Goal: Information Seeking & Learning: Compare options

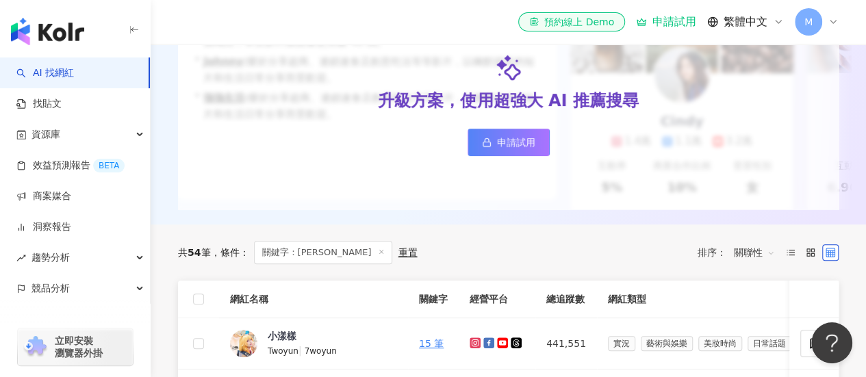
scroll to position [205, 0]
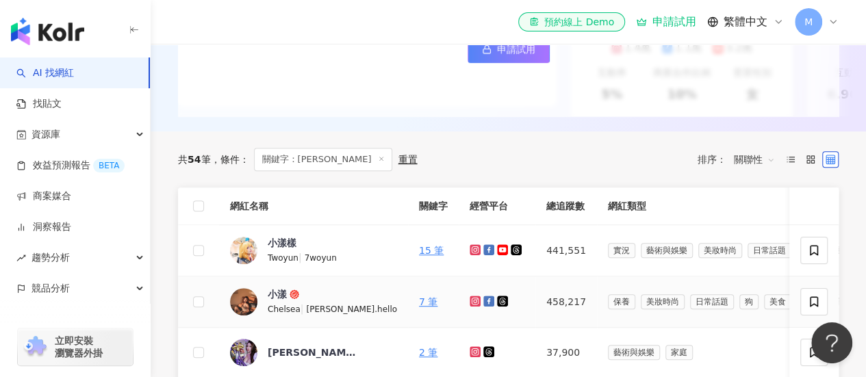
click at [470, 307] on icon at bounding box center [475, 301] width 11 height 11
click at [282, 301] on div "小漾" at bounding box center [277, 295] width 19 height 14
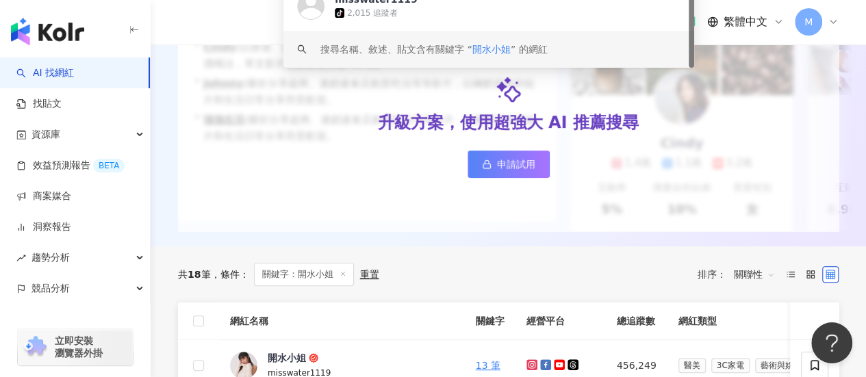
scroll to position [342, 0]
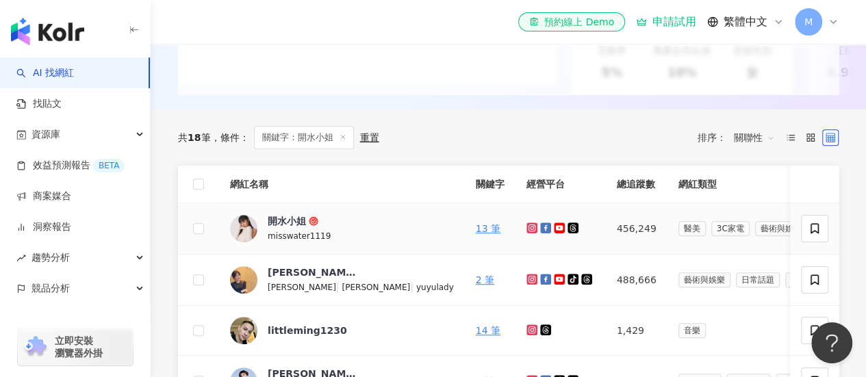
click at [555, 231] on icon at bounding box center [559, 228] width 9 height 6
click at [527, 234] on icon at bounding box center [532, 228] width 11 height 11
click at [285, 228] on div "開水小姐" at bounding box center [287, 221] width 38 height 14
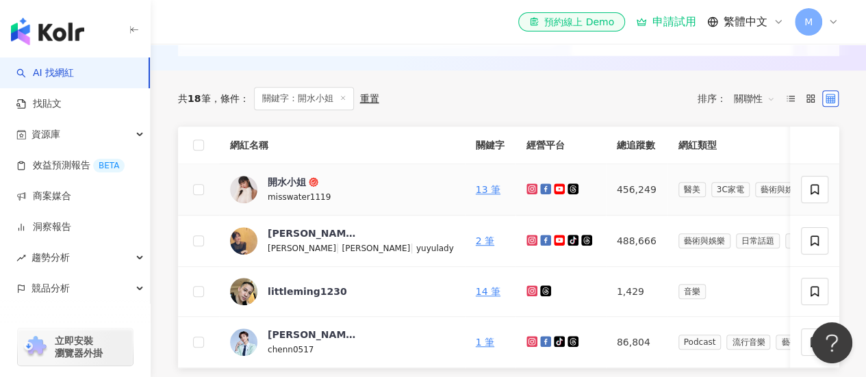
scroll to position [411, 0]
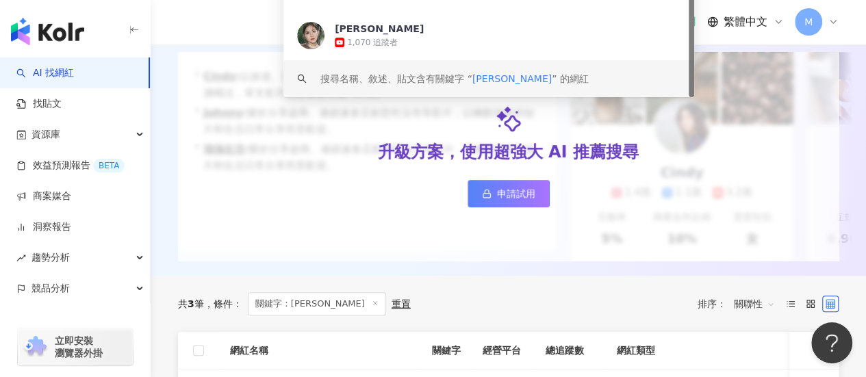
scroll to position [342, 0]
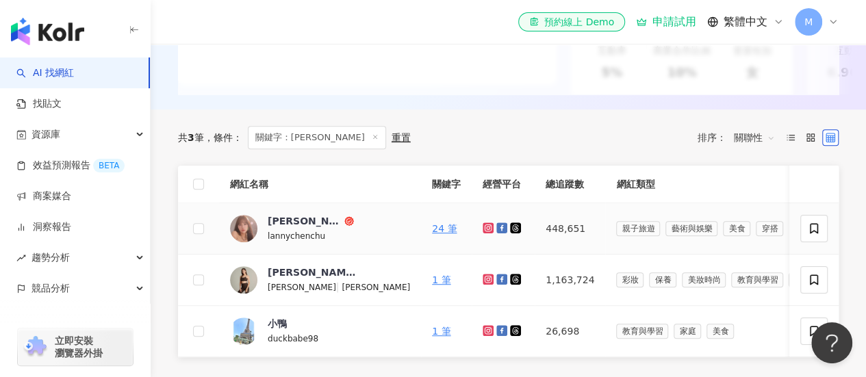
click at [483, 234] on icon at bounding box center [488, 228] width 11 height 11
click at [284, 228] on div "陳小藍" at bounding box center [305, 221] width 74 height 14
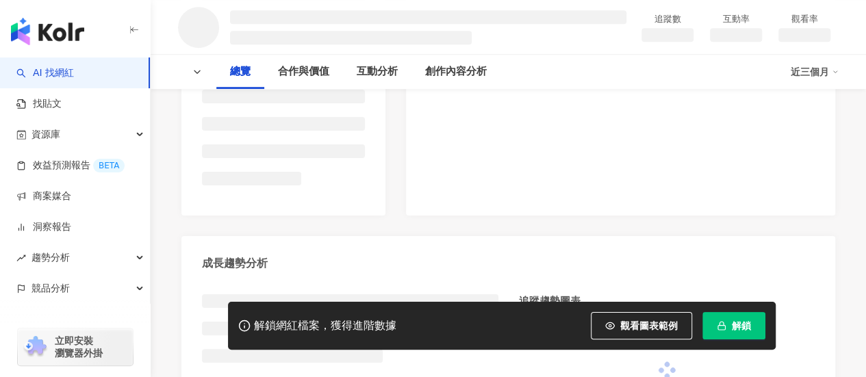
scroll to position [295, 0]
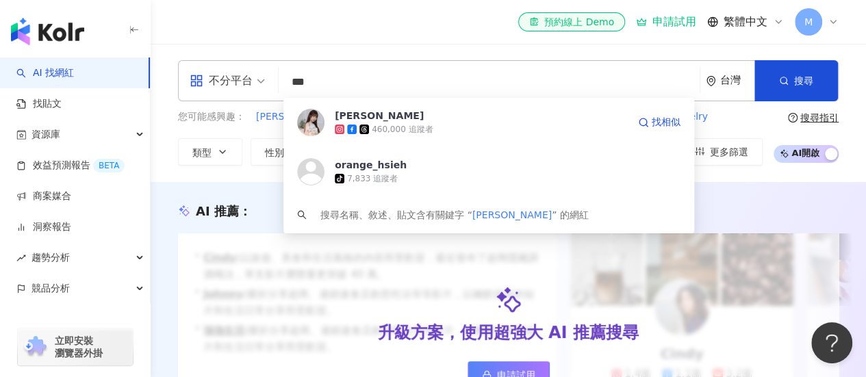
scroll to position [411, 0]
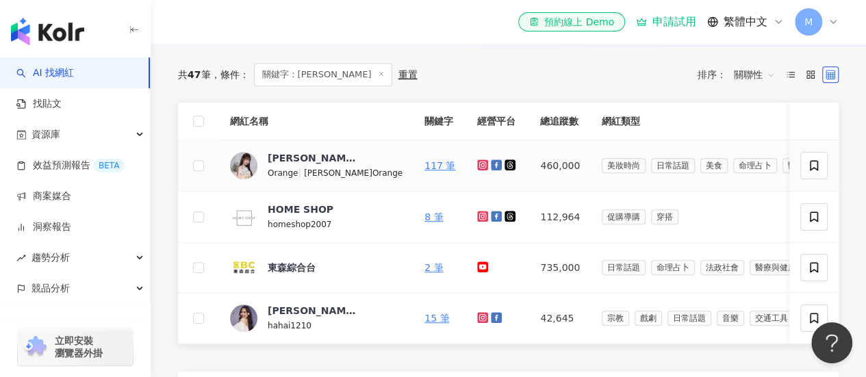
click at [477, 171] on icon at bounding box center [482, 165] width 11 height 11
click at [276, 161] on div "[PERSON_NAME]" at bounding box center [312, 158] width 89 height 14
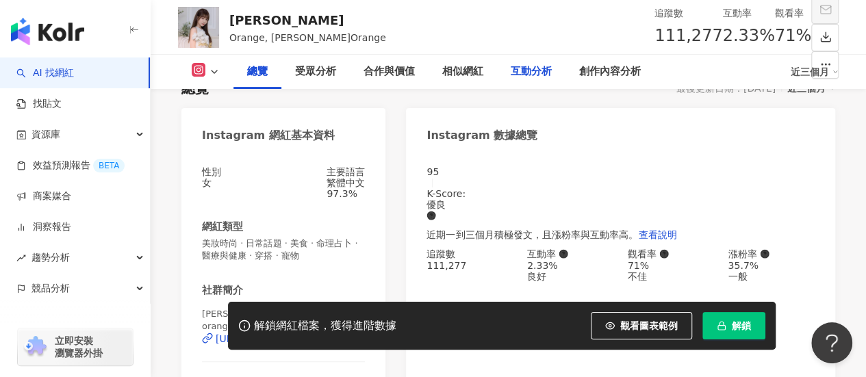
scroll to position [68, 0]
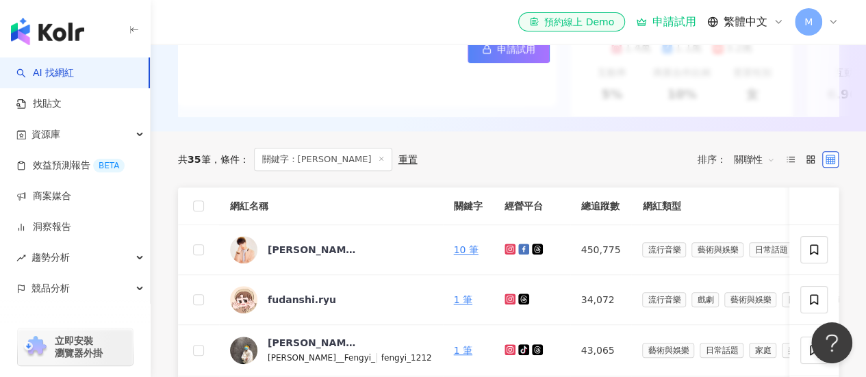
scroll to position [342, 0]
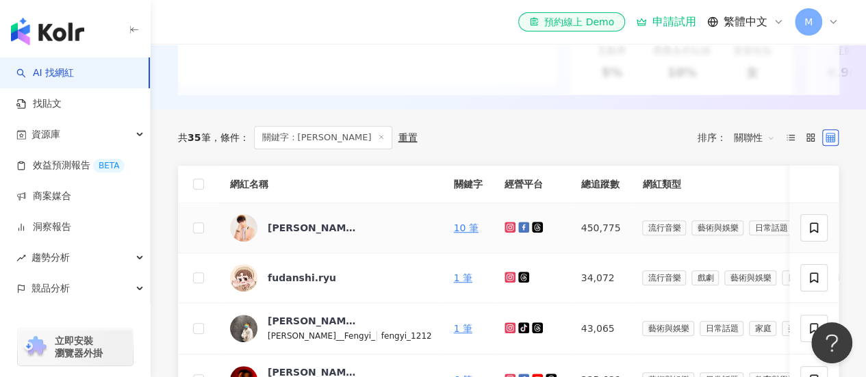
click at [505, 233] on icon at bounding box center [510, 227] width 11 height 11
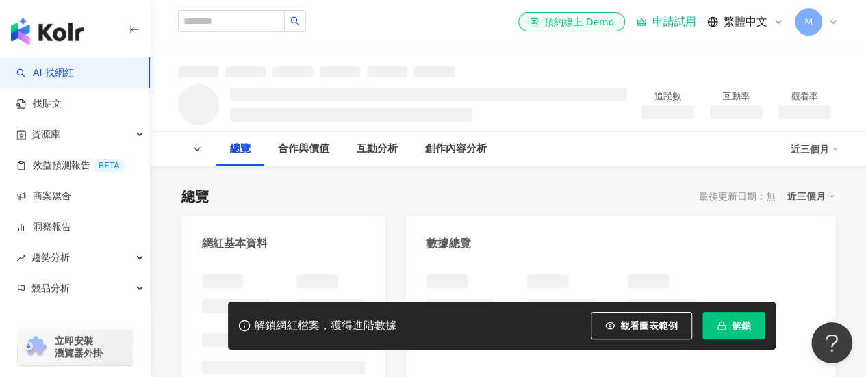
scroll to position [205, 0]
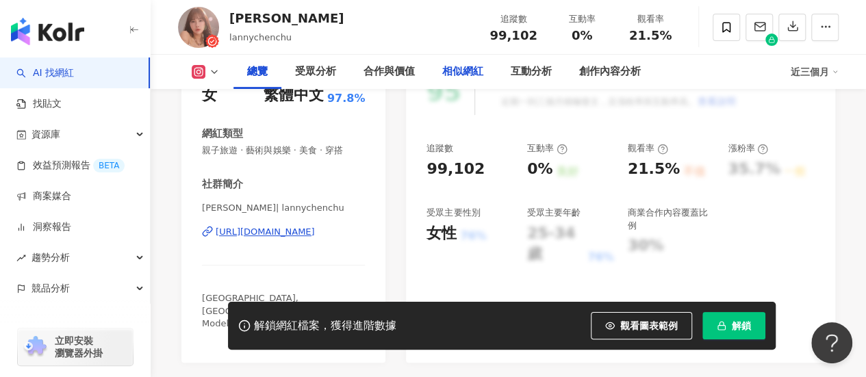
scroll to position [68, 0]
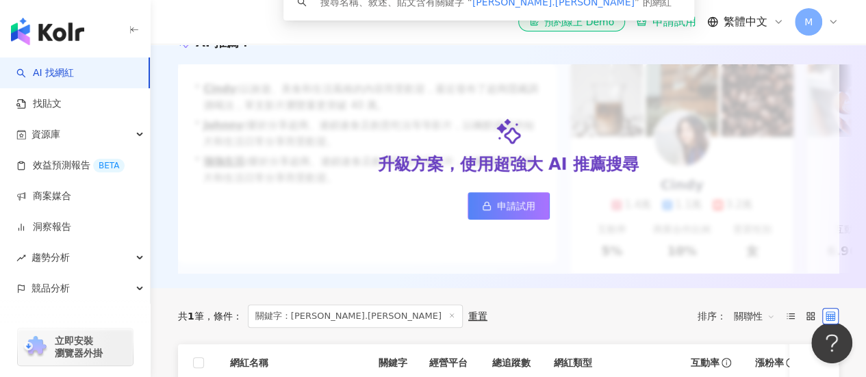
scroll to position [342, 0]
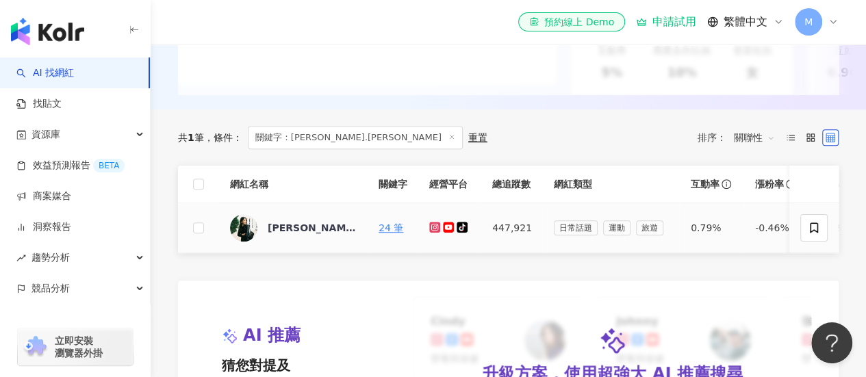
click at [447, 230] on icon at bounding box center [448, 227] width 9 height 6
click at [435, 232] on icon at bounding box center [435, 227] width 9 height 8
click at [311, 235] on div "[PERSON_NAME].[PERSON_NAME]" at bounding box center [312, 228] width 89 height 14
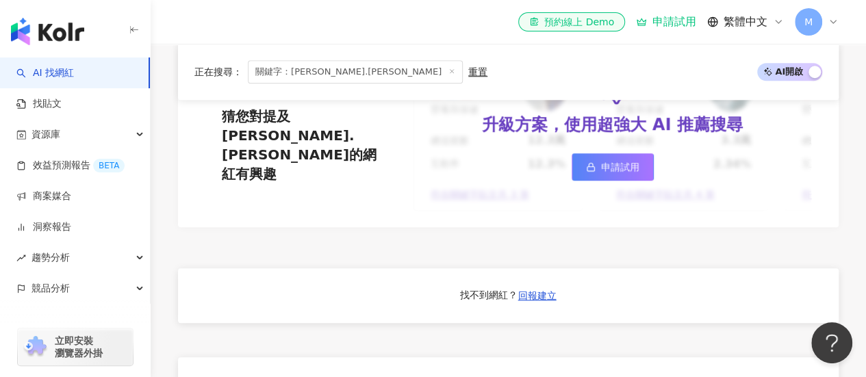
scroll to position [479, 0]
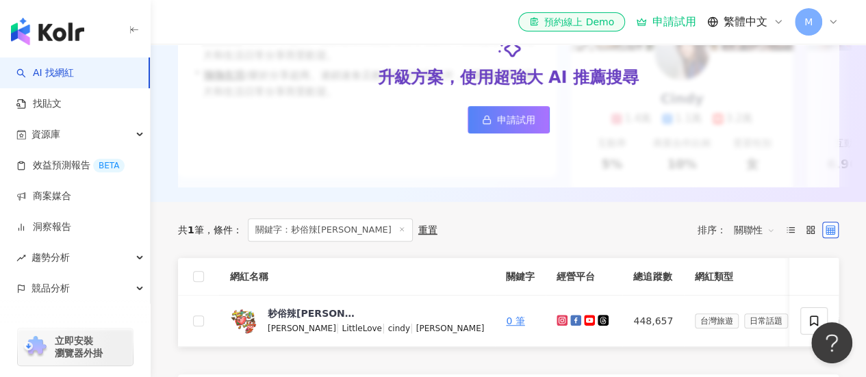
scroll to position [274, 0]
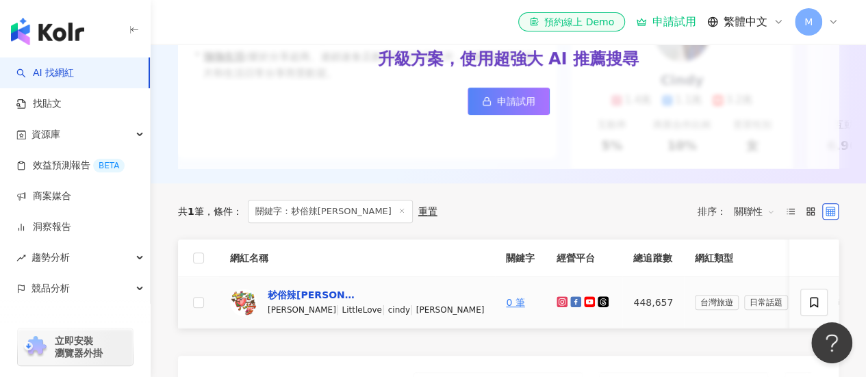
click at [301, 302] on div "耖俗辣黃小愛" at bounding box center [312, 295] width 89 height 14
click at [558, 306] on icon at bounding box center [562, 302] width 9 height 8
click at [586, 305] on icon at bounding box center [590, 302] width 9 height 6
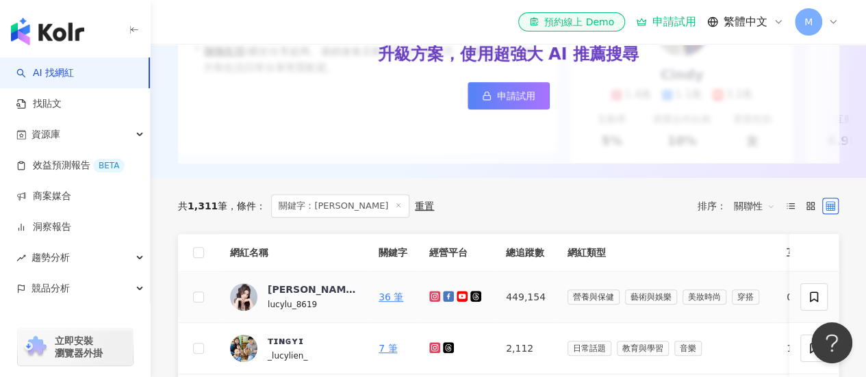
scroll to position [342, 0]
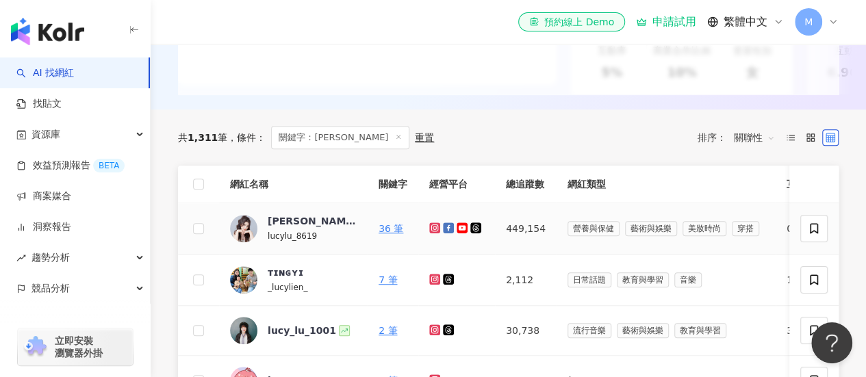
click at [431, 234] on icon at bounding box center [434, 228] width 11 height 11
click at [459, 231] on icon at bounding box center [462, 228] width 9 height 6
click at [293, 228] on div "盧蓁 Lucy" at bounding box center [312, 221] width 89 height 14
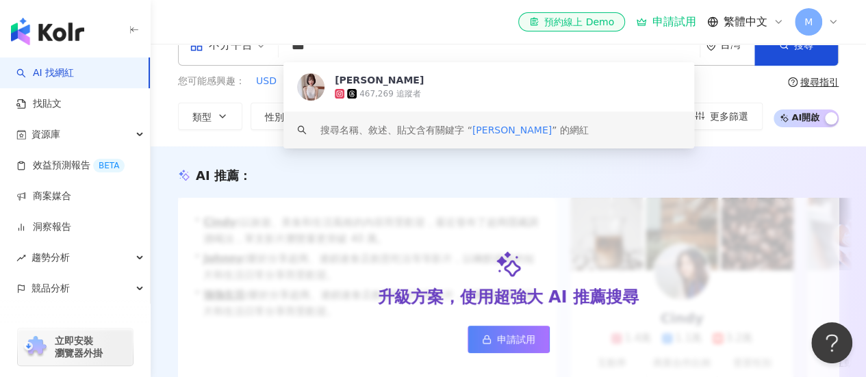
scroll to position [342, 0]
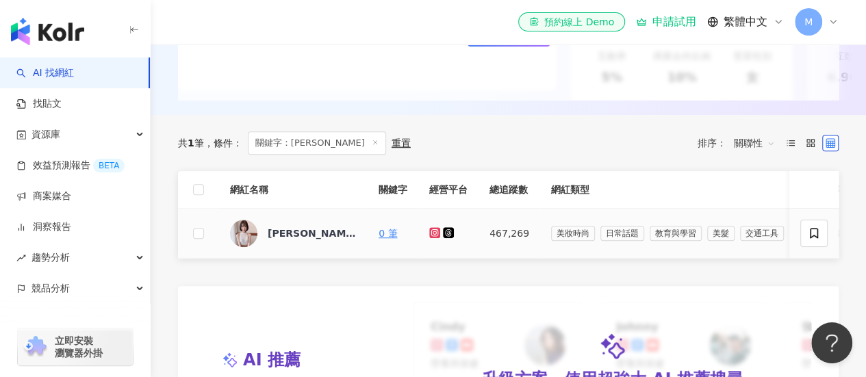
click at [442, 239] on link at bounding box center [436, 233] width 14 height 11
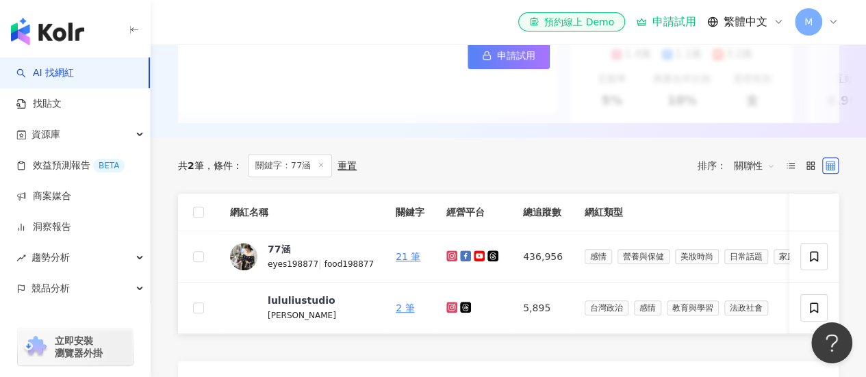
scroll to position [411, 0]
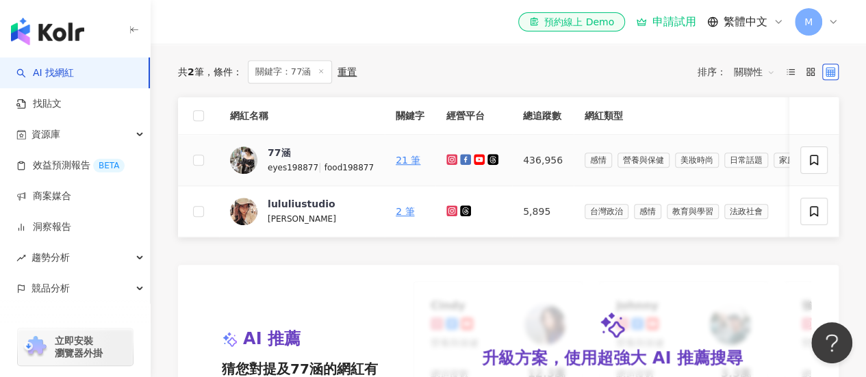
click at [447, 165] on g at bounding box center [452, 159] width 11 height 11
click at [474, 165] on icon at bounding box center [479, 159] width 11 height 11
click at [283, 160] on div "77涵" at bounding box center [279, 153] width 23 height 14
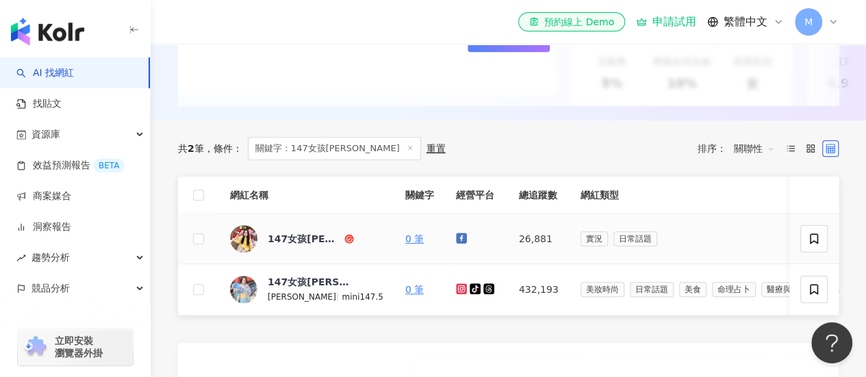
scroll to position [342, 0]
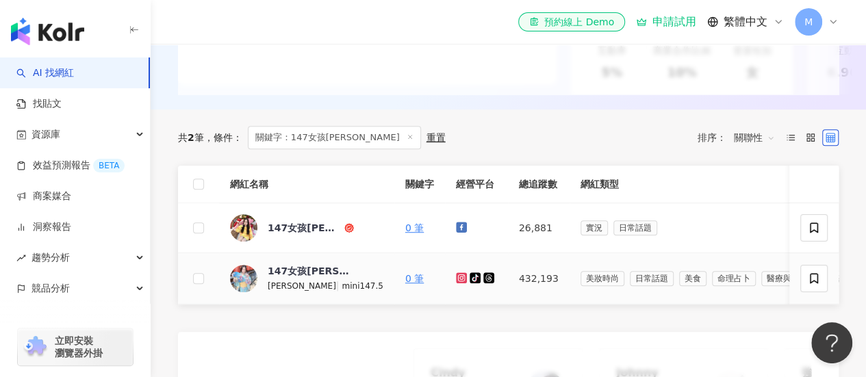
click at [459, 281] on icon at bounding box center [461, 277] width 5 height 5
click at [308, 278] on div "147女孩蕭予瑄" at bounding box center [312, 271] width 89 height 14
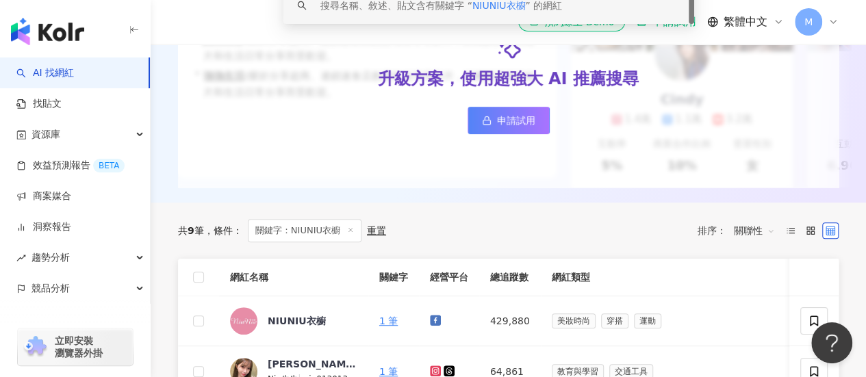
scroll to position [411, 0]
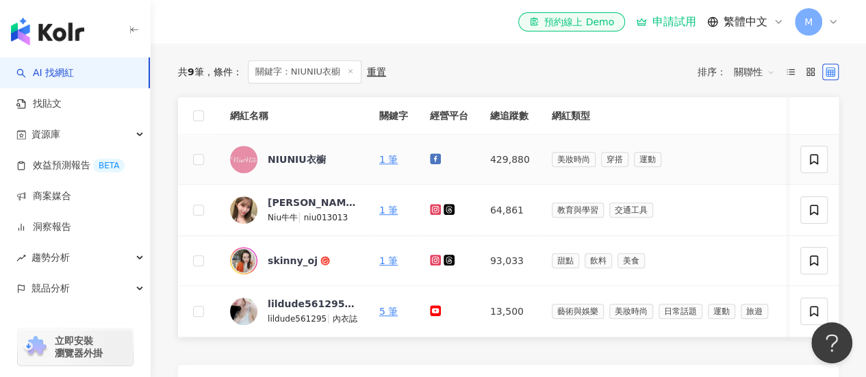
click at [436, 164] on icon at bounding box center [435, 158] width 11 height 11
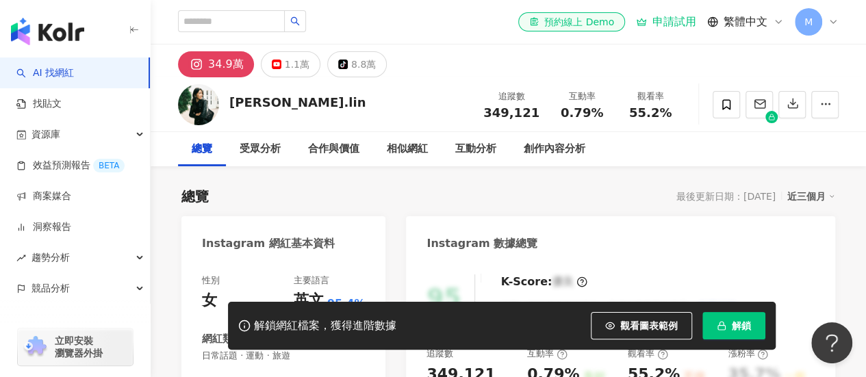
scroll to position [68, 0]
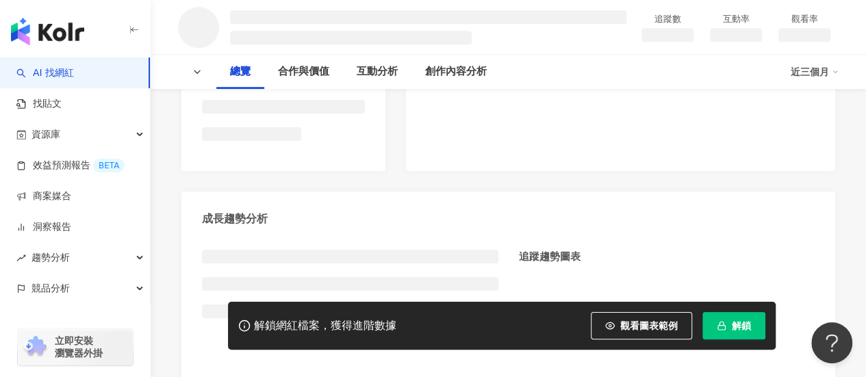
scroll to position [411, 0]
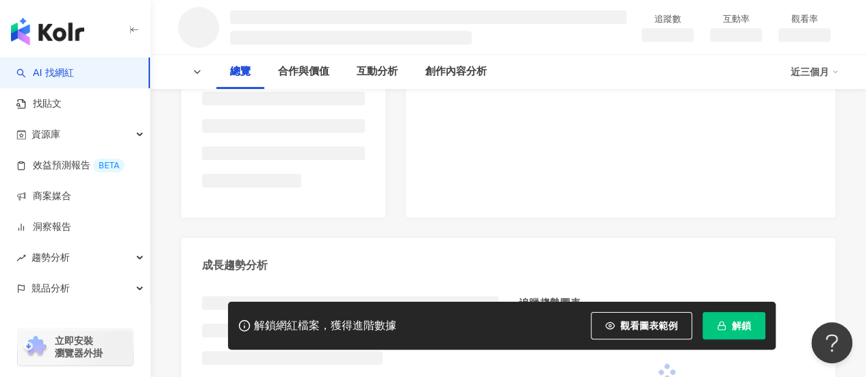
scroll to position [342, 0]
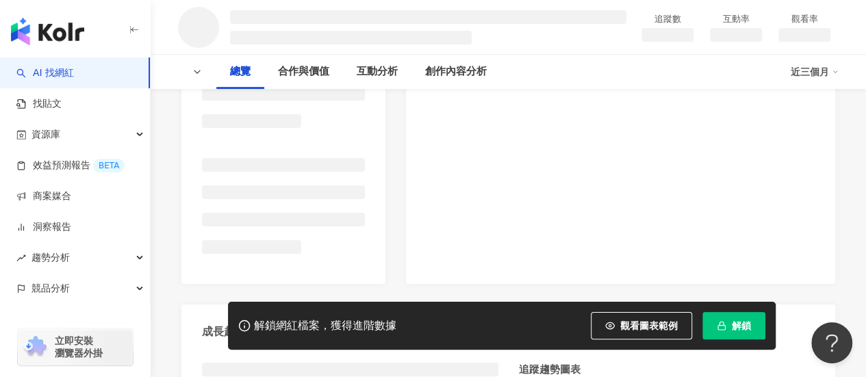
scroll to position [218, 0]
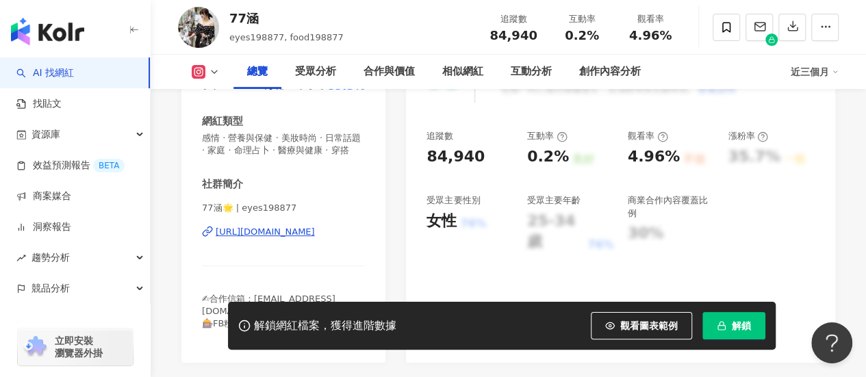
scroll to position [205, 0]
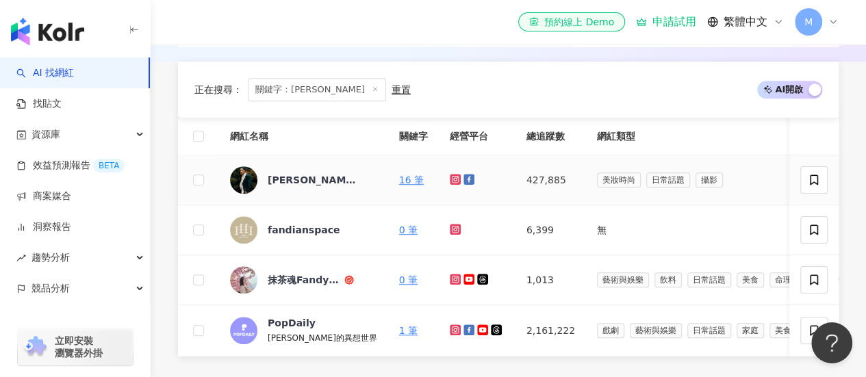
scroll to position [342, 0]
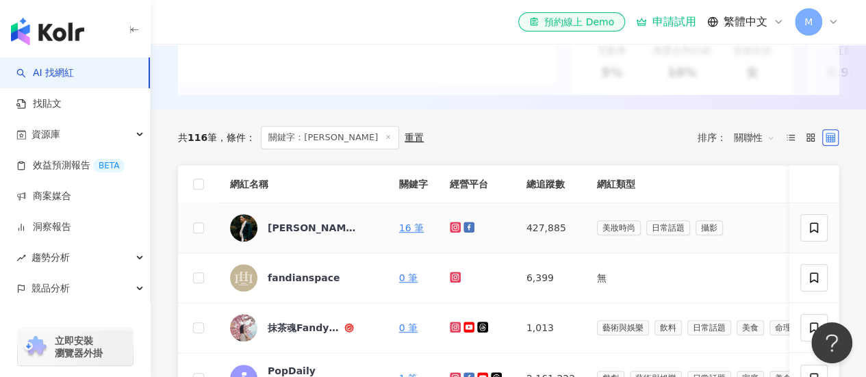
click at [450, 233] on link at bounding box center [457, 228] width 14 height 11
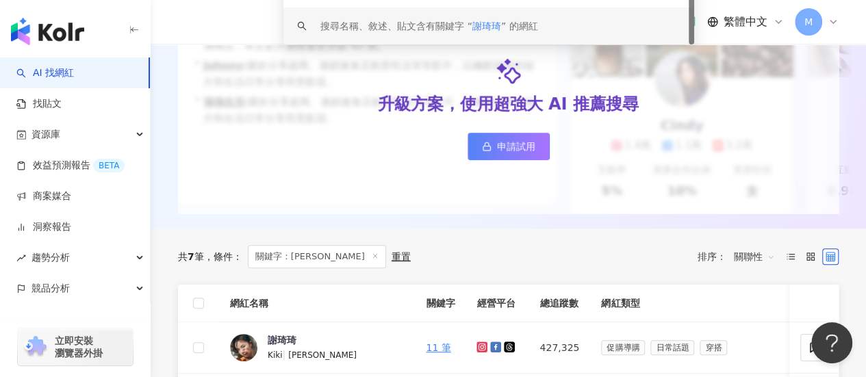
scroll to position [411, 0]
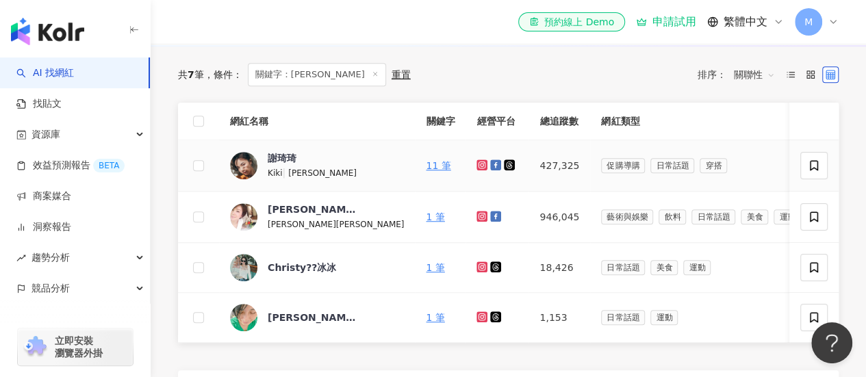
click at [478, 169] on icon at bounding box center [482, 165] width 9 height 8
click at [299, 162] on span "謝琦琦" at bounding box center [312, 158] width 89 height 14
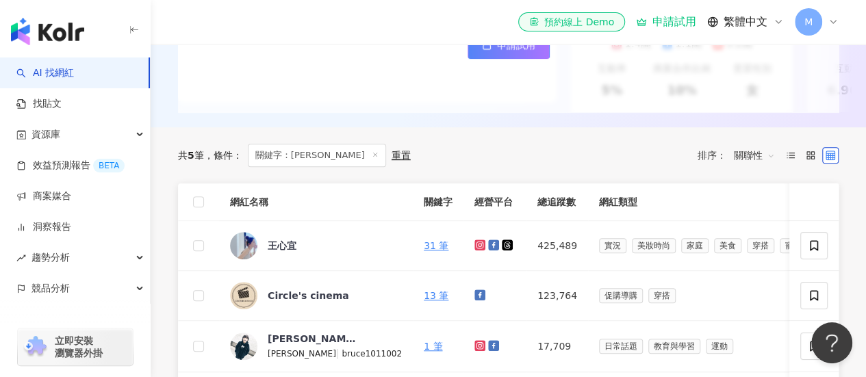
scroll to position [342, 0]
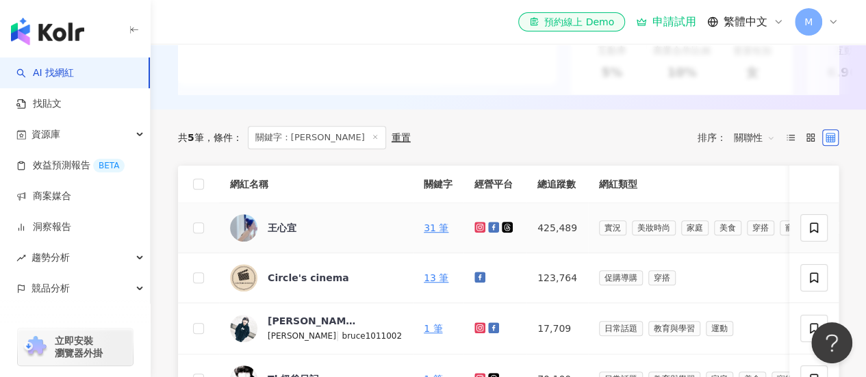
click at [475, 233] on icon at bounding box center [480, 227] width 11 height 11
click at [296, 235] on div "王心宜" at bounding box center [282, 228] width 29 height 14
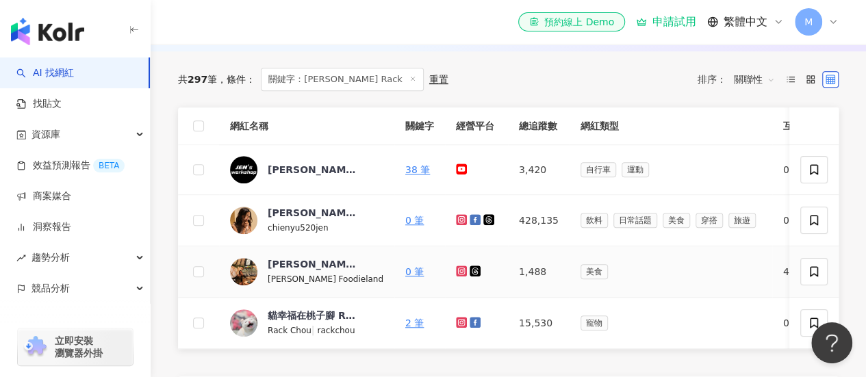
scroll to position [479, 0]
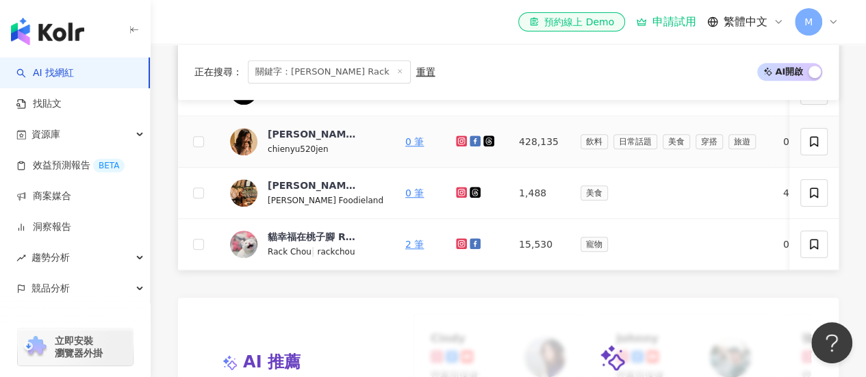
click at [456, 147] on icon at bounding box center [461, 141] width 11 height 11
click at [309, 141] on div "Jen's Rack" at bounding box center [312, 134] width 89 height 14
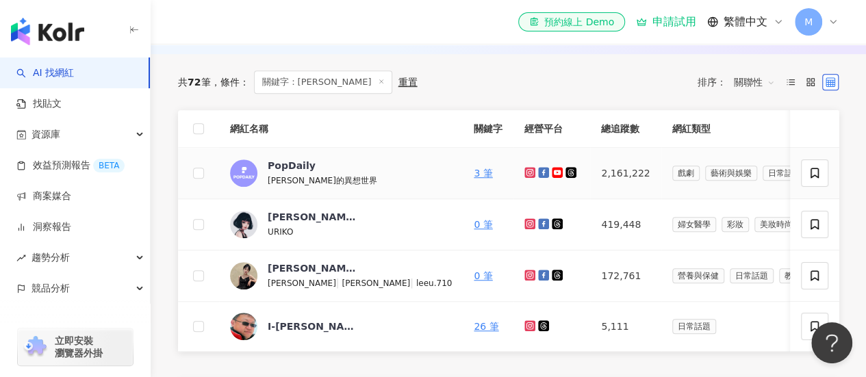
scroll to position [411, 0]
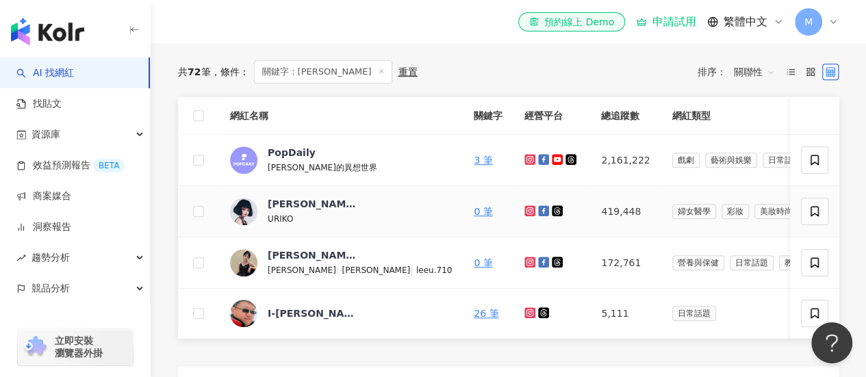
click at [527, 214] on icon at bounding box center [529, 210] width 5 height 5
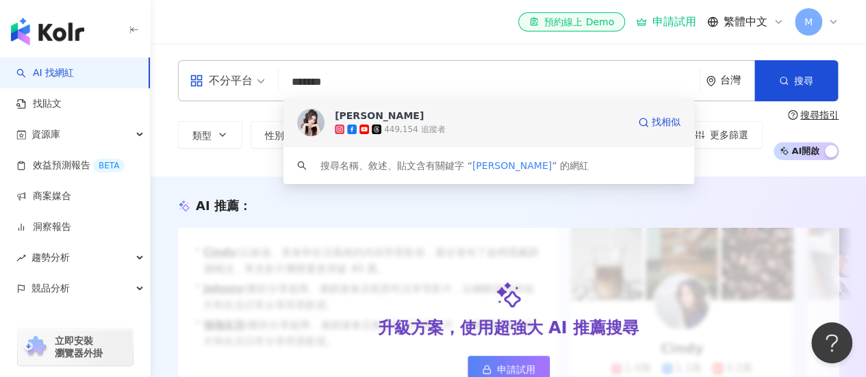
scroll to position [342, 0]
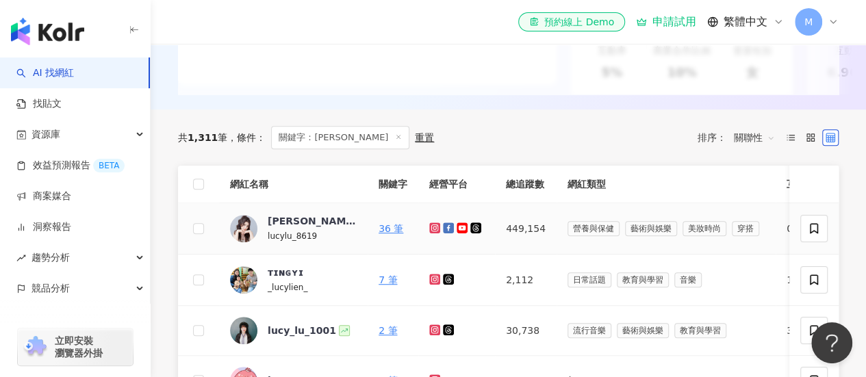
click at [431, 234] on icon at bounding box center [434, 228] width 11 height 11
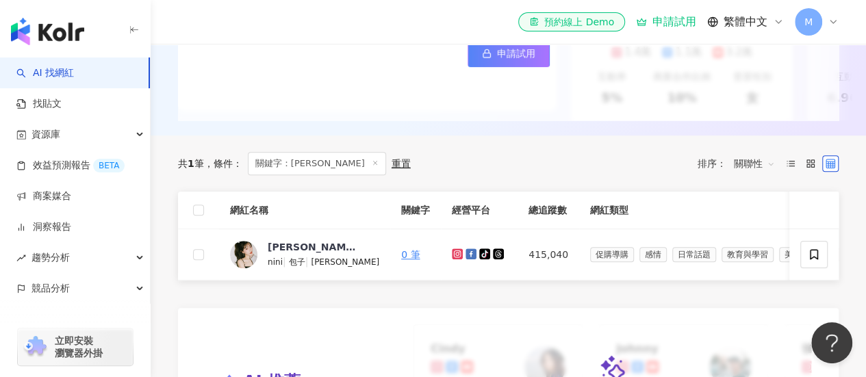
scroll to position [479, 0]
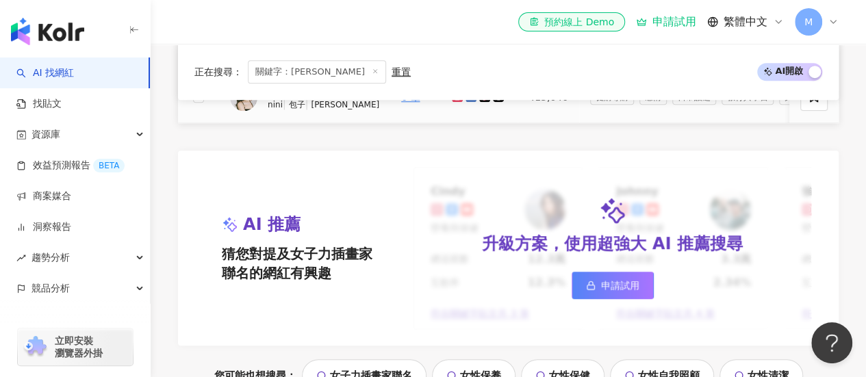
click at [455, 99] on icon at bounding box center [457, 95] width 5 height 5
click at [293, 97] on div "包甯心" at bounding box center [312, 90] width 89 height 14
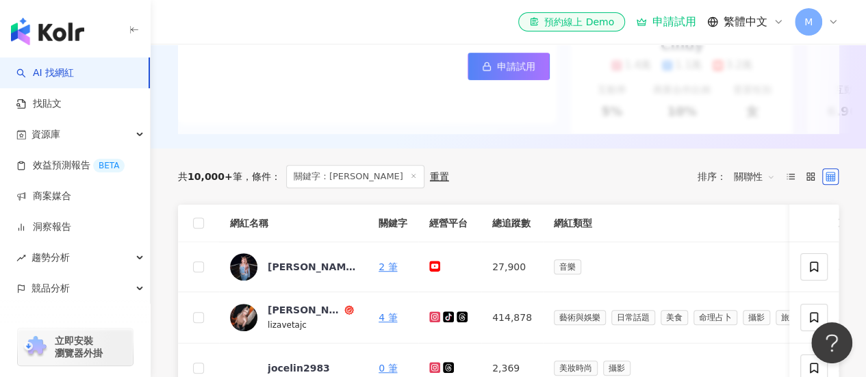
scroll to position [342, 0]
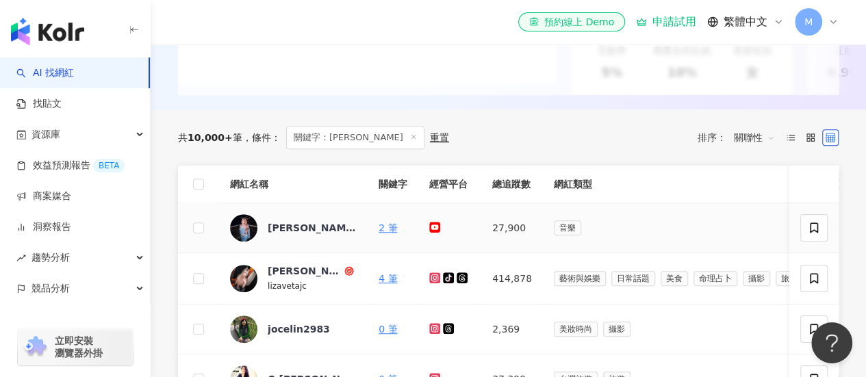
click at [438, 233] on icon at bounding box center [434, 227] width 11 height 11
click at [434, 282] on icon at bounding box center [435, 278] width 9 height 8
click at [289, 278] on div "Jocelin C" at bounding box center [305, 271] width 74 height 14
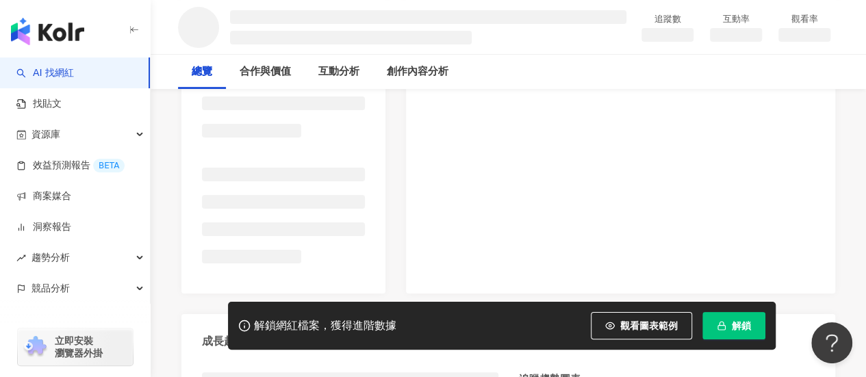
scroll to position [274, 0]
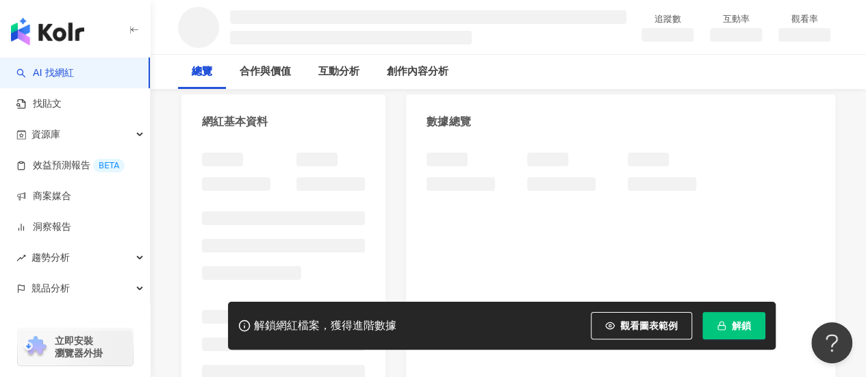
scroll to position [205, 0]
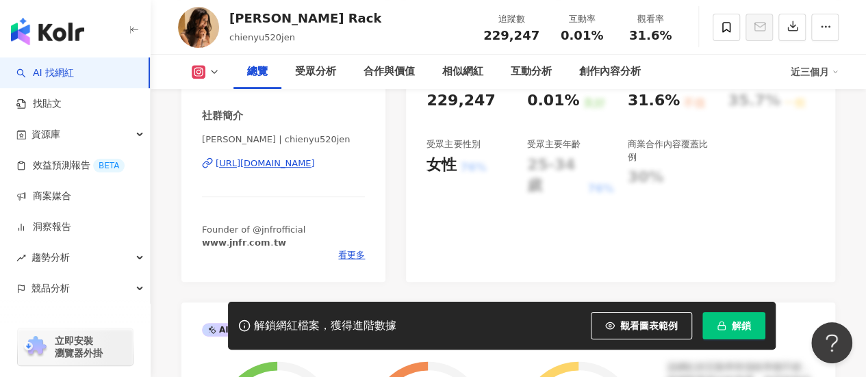
scroll to position [205, 0]
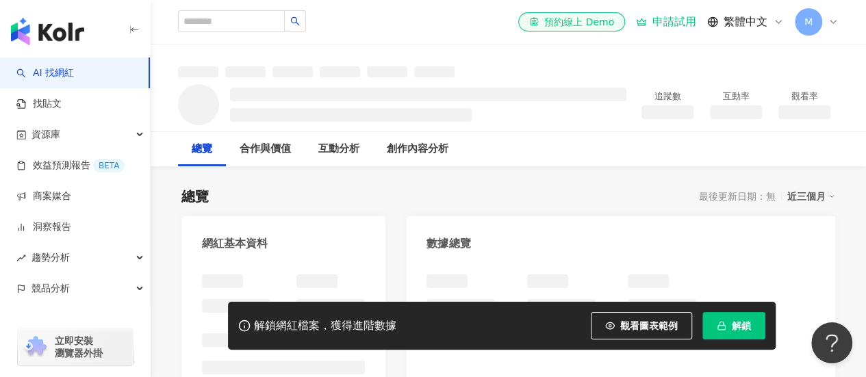
scroll to position [205, 0]
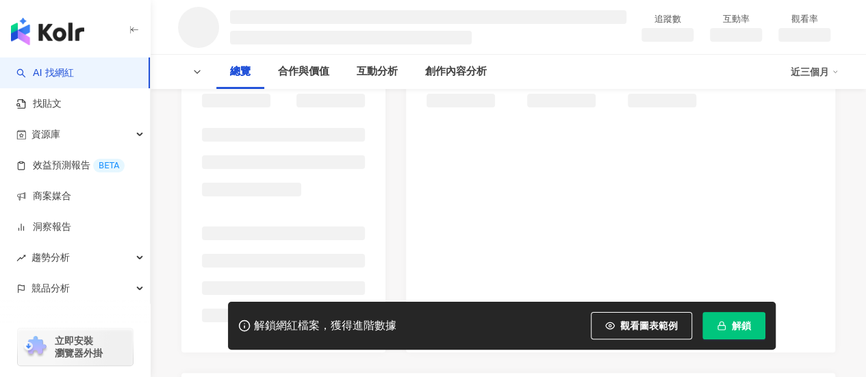
scroll to position [274, 0]
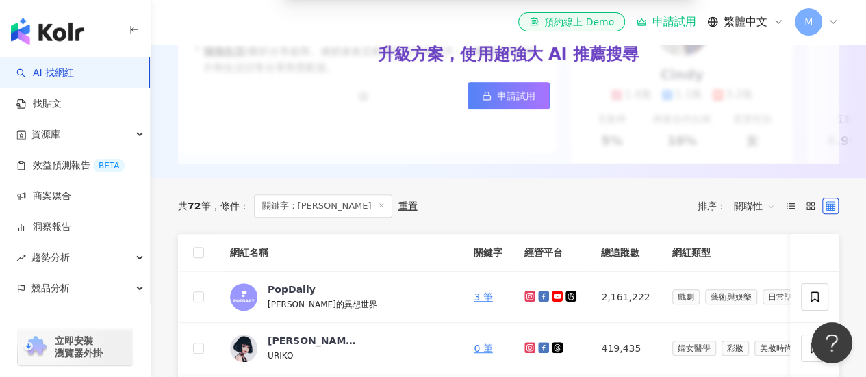
scroll to position [411, 0]
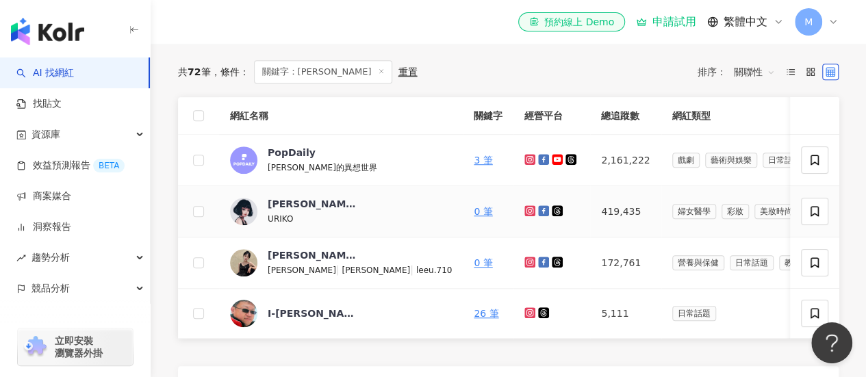
click at [525, 216] on icon at bounding box center [530, 210] width 11 height 11
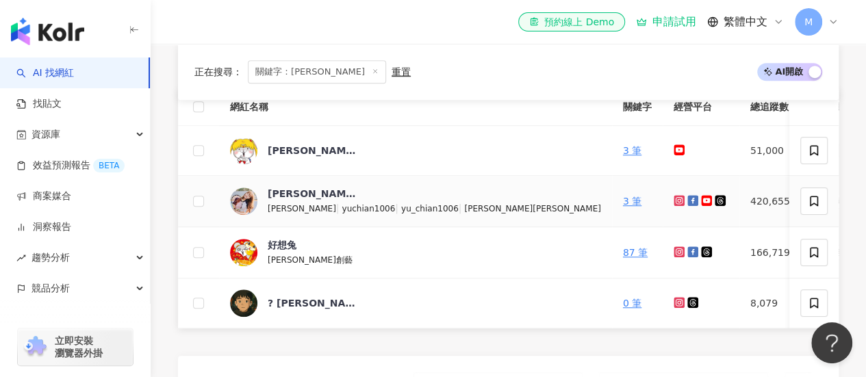
scroll to position [342, 0]
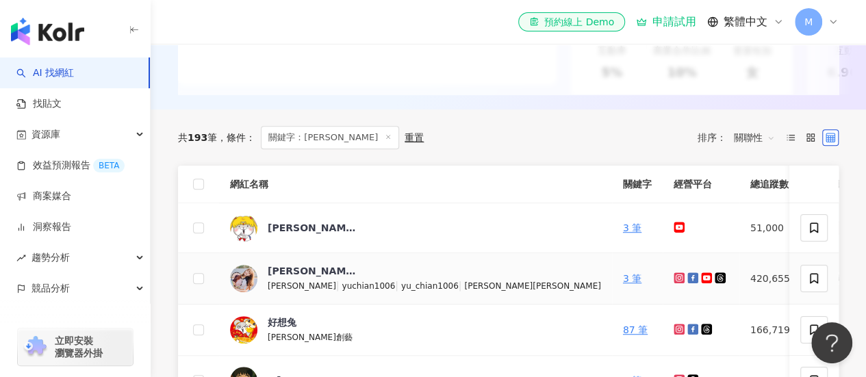
click at [677, 281] on icon at bounding box center [679, 277] width 5 height 5
click at [277, 278] on div "謙謙" at bounding box center [312, 271] width 89 height 14
click at [678, 279] on icon at bounding box center [679, 278] width 2 height 2
click at [702, 281] on icon at bounding box center [706, 278] width 9 height 6
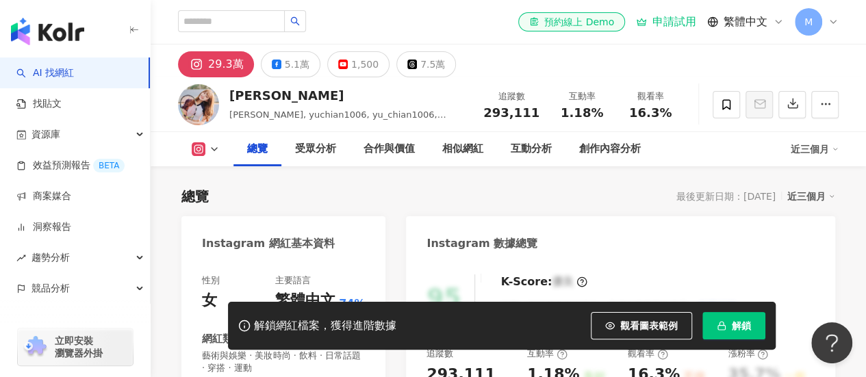
scroll to position [137, 0]
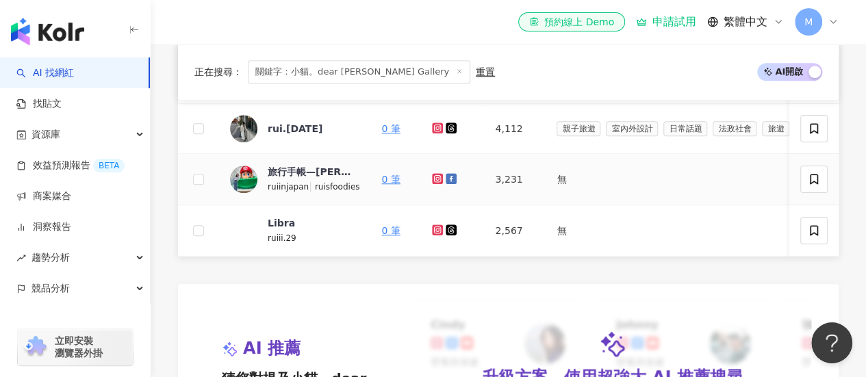
scroll to position [356, 0]
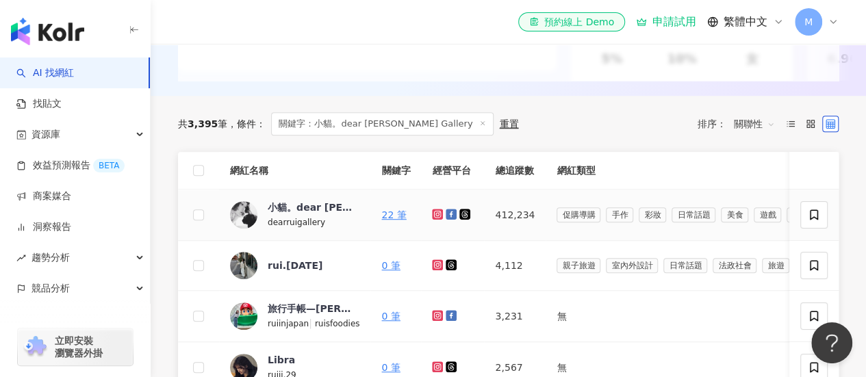
click at [437, 217] on icon at bounding box center [437, 214] width 5 height 5
click at [325, 214] on div "小貓。dear Rui Gallery" at bounding box center [312, 208] width 89 height 14
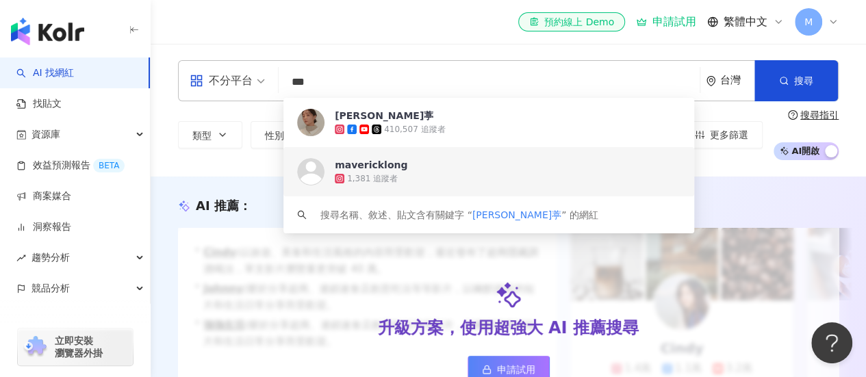
scroll to position [342, 0]
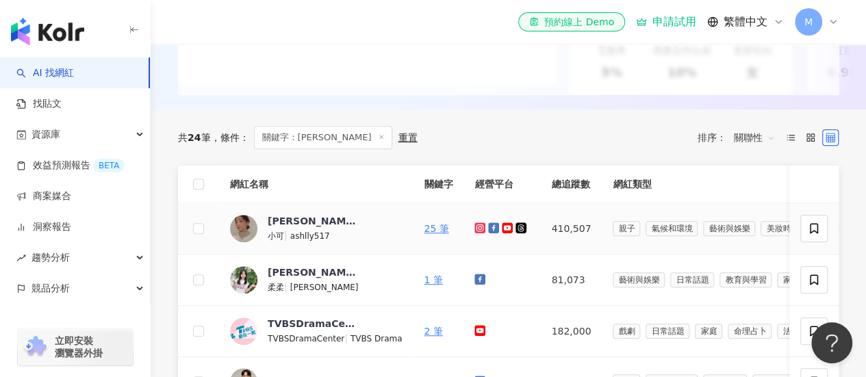
click at [477, 231] on icon at bounding box center [479, 227] width 5 height 5
click at [502, 234] on icon at bounding box center [507, 228] width 11 height 11
click at [278, 227] on div "林雨葶" at bounding box center [312, 221] width 89 height 14
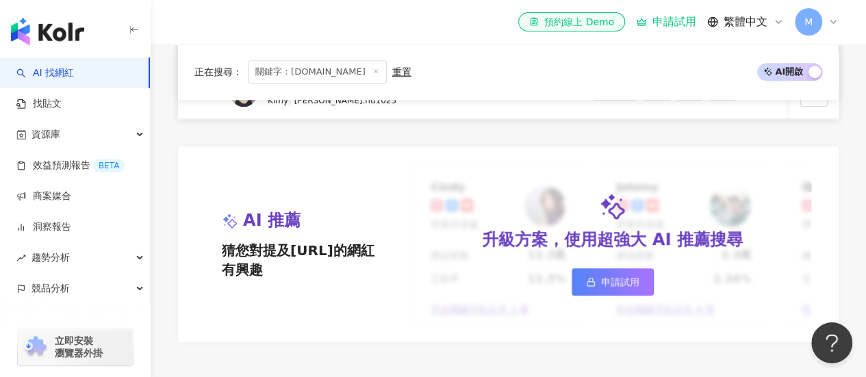
scroll to position [273, 0]
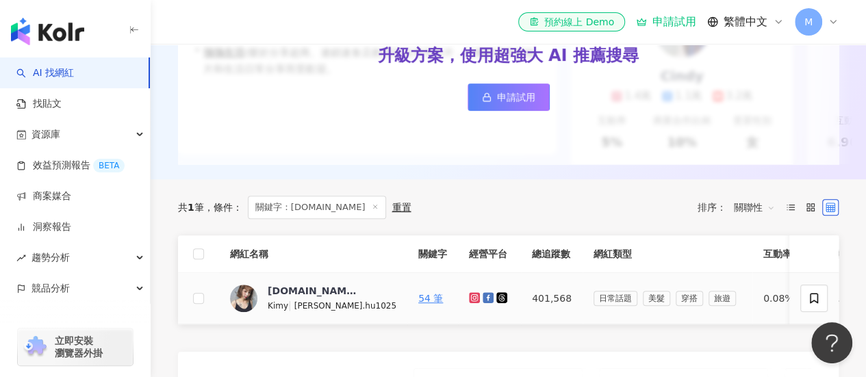
click at [472, 301] on icon at bounding box center [474, 297] width 5 height 5
click at [284, 296] on div "[DOMAIN_NAME]" at bounding box center [312, 291] width 89 height 14
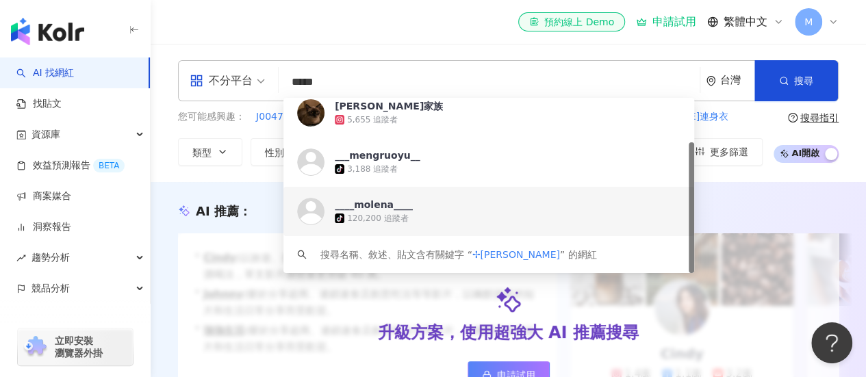
scroll to position [342, 0]
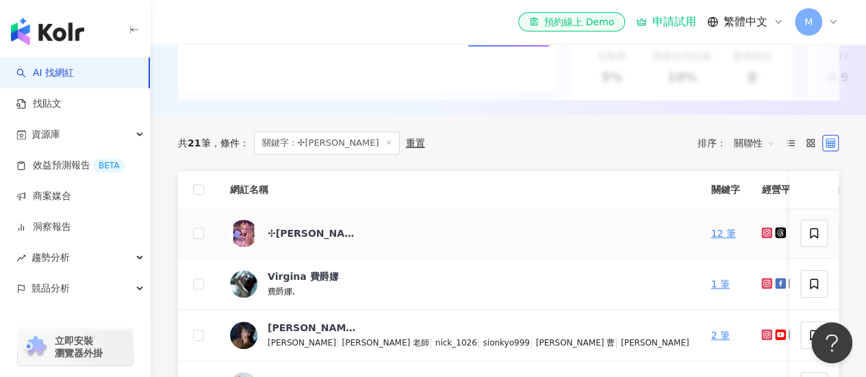
click at [762, 238] on icon at bounding box center [767, 232] width 11 height 11
click at [299, 240] on div "✢孟若羽✢" at bounding box center [312, 234] width 89 height 14
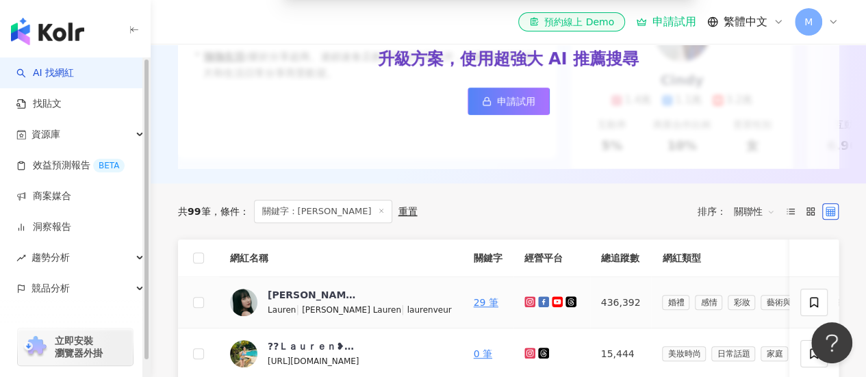
scroll to position [342, 0]
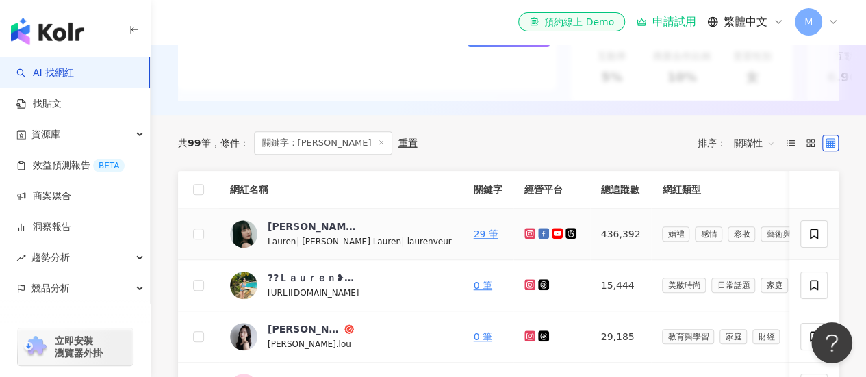
click at [527, 236] on icon at bounding box center [529, 232] width 5 height 5
click at [553, 236] on icon at bounding box center [557, 233] width 9 height 6
click at [277, 234] on div "蘿倫" at bounding box center [312, 227] width 89 height 14
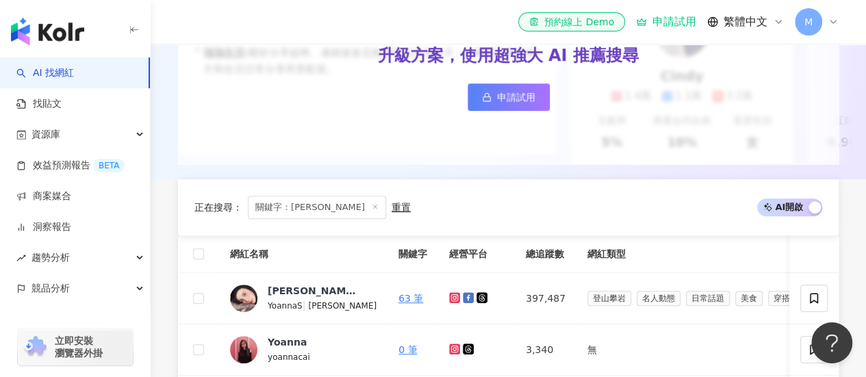
scroll to position [274, 0]
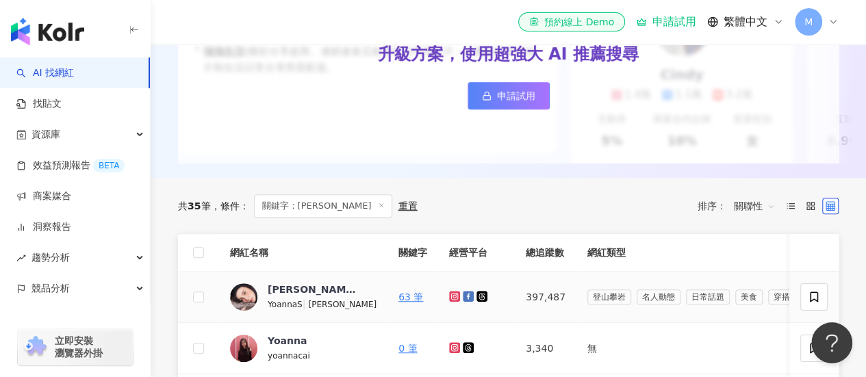
click at [451, 301] on icon at bounding box center [455, 296] width 9 height 8
click at [316, 297] on div "YoannaS 孫尤安" at bounding box center [312, 290] width 89 height 14
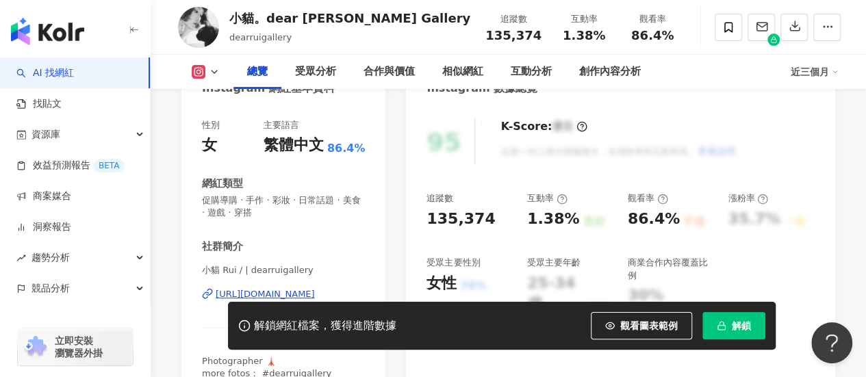
scroll to position [137, 0]
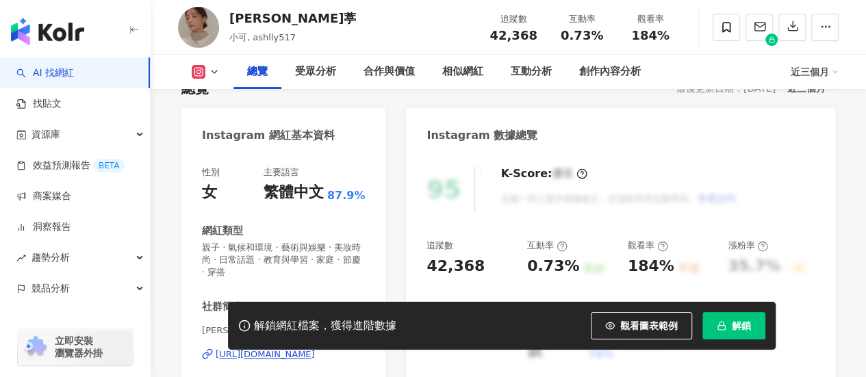
scroll to position [205, 0]
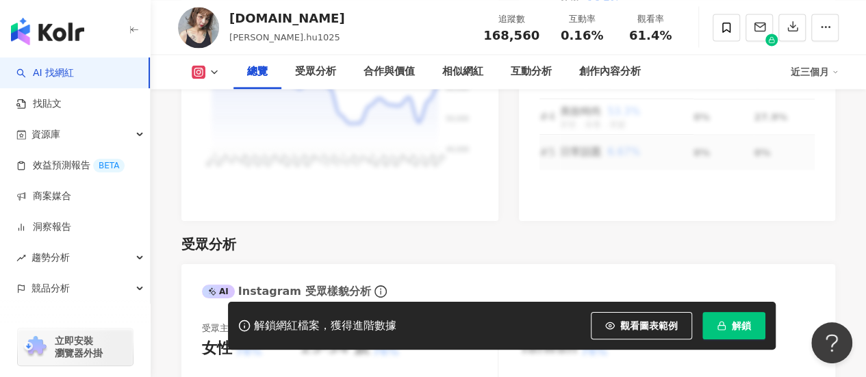
scroll to position [1096, 0]
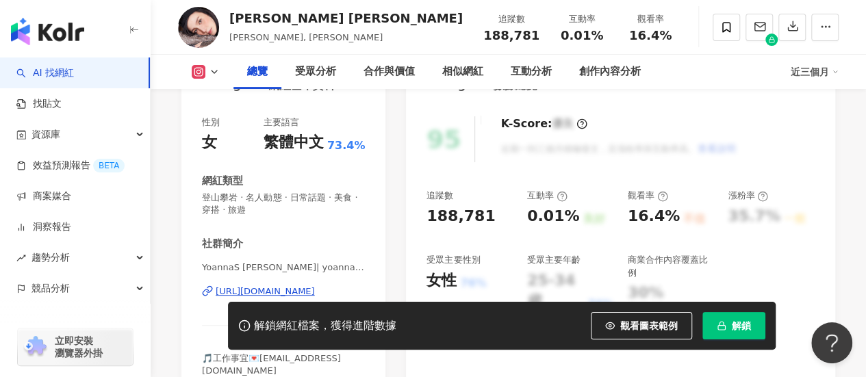
scroll to position [137, 0]
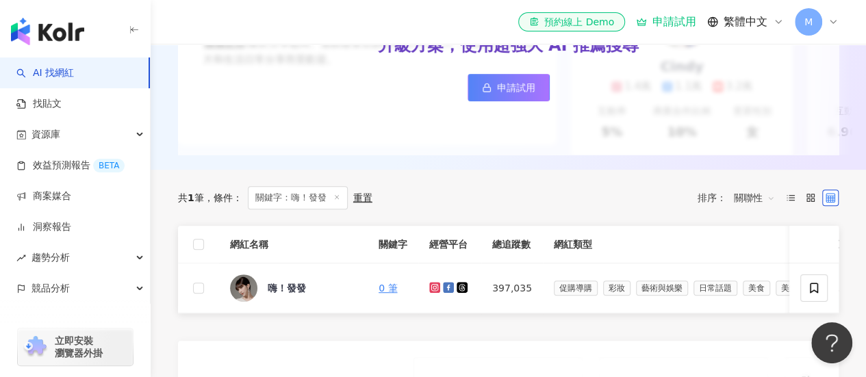
scroll to position [342, 0]
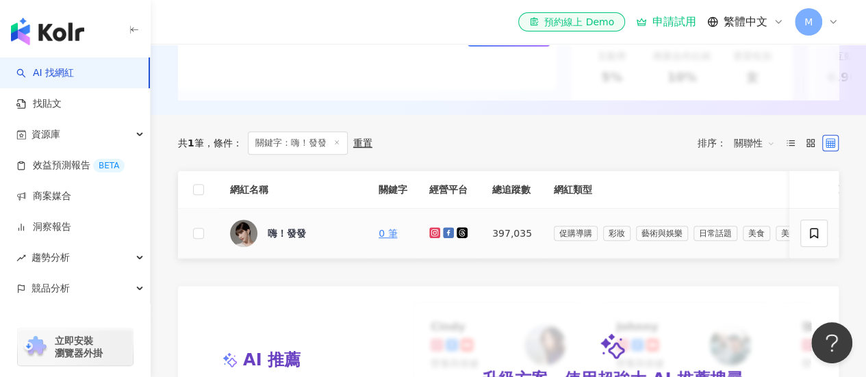
click at [436, 237] on icon at bounding box center [435, 233] width 9 height 8
click at [285, 240] on div "嗨！發發" at bounding box center [287, 234] width 38 height 14
click at [295, 240] on div "嗨！發發" at bounding box center [287, 234] width 38 height 14
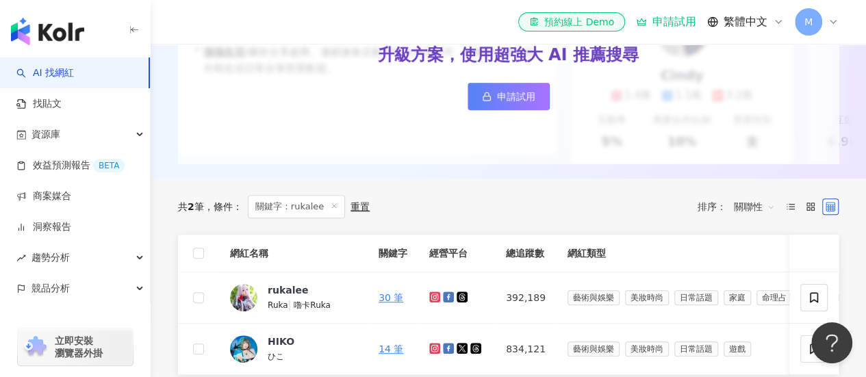
scroll to position [274, 0]
click at [431, 302] on icon at bounding box center [434, 296] width 11 height 11
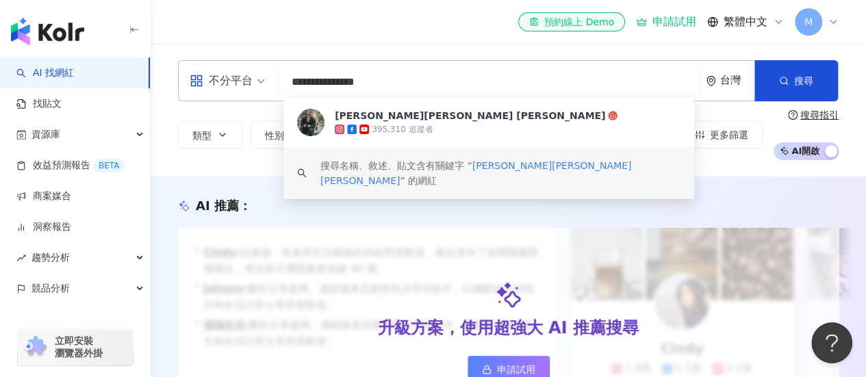
scroll to position [342, 0]
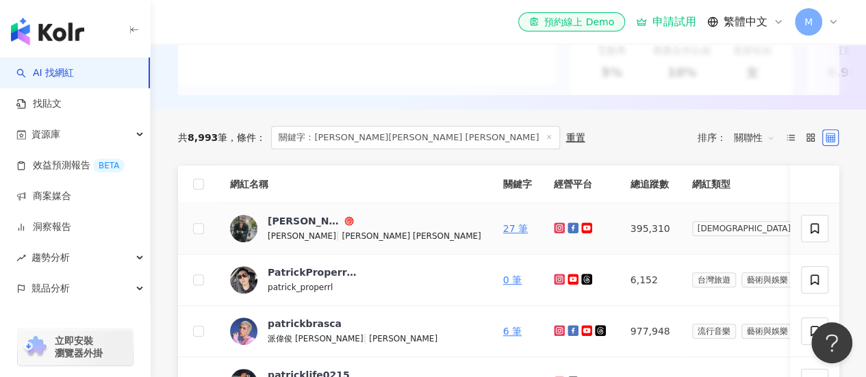
click at [556, 231] on icon at bounding box center [558, 227] width 5 height 5
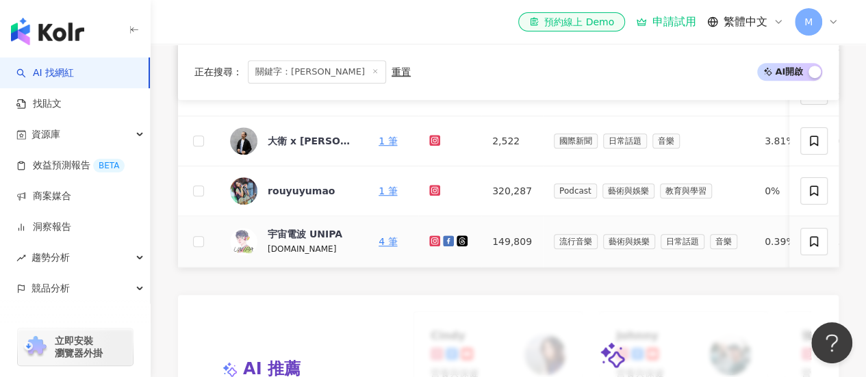
scroll to position [411, 0]
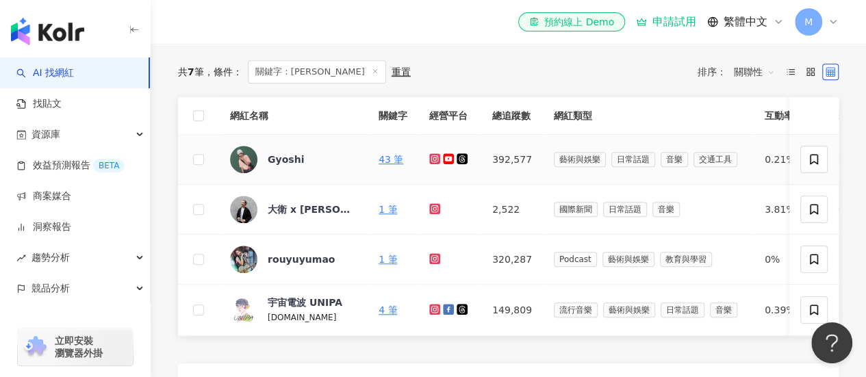
click at [449, 164] on icon at bounding box center [448, 158] width 11 height 11
click at [436, 165] on link at bounding box center [436, 159] width 14 height 11
click at [282, 166] on div "Gyoshi" at bounding box center [286, 160] width 36 height 14
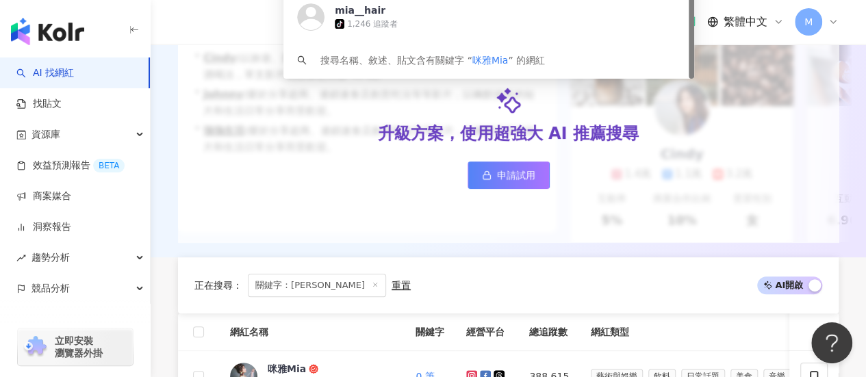
scroll to position [274, 0]
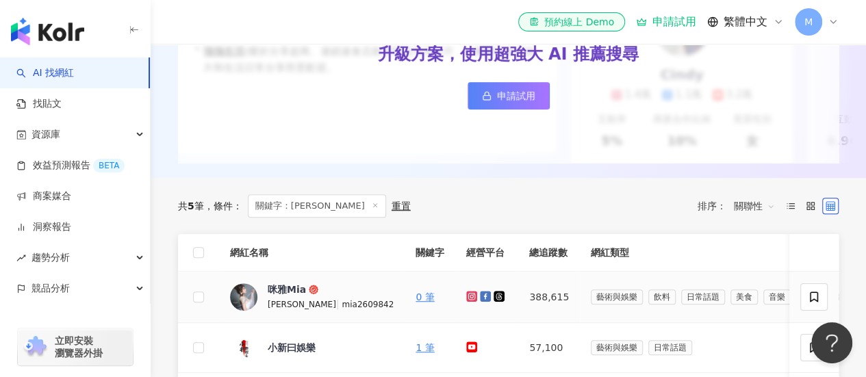
click at [468, 301] on icon at bounding box center [472, 296] width 9 height 8
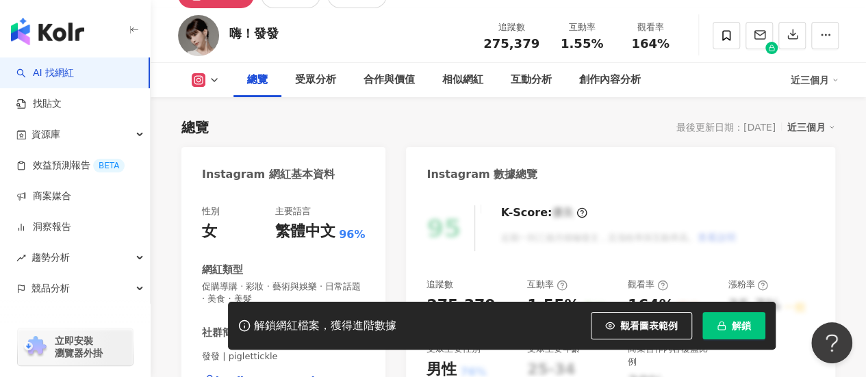
scroll to position [68, 0]
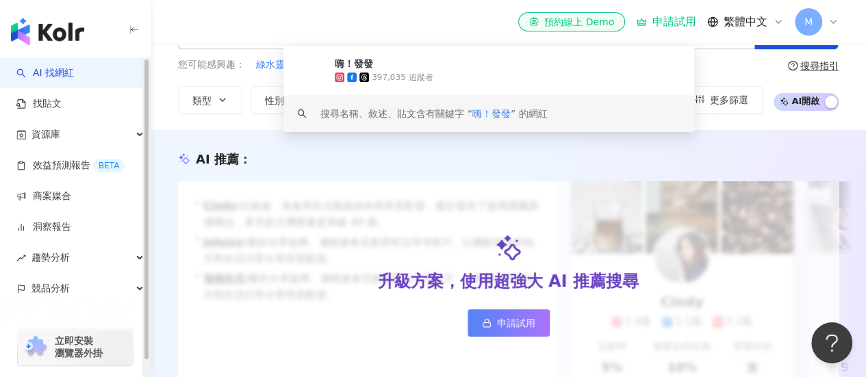
scroll to position [342, 0]
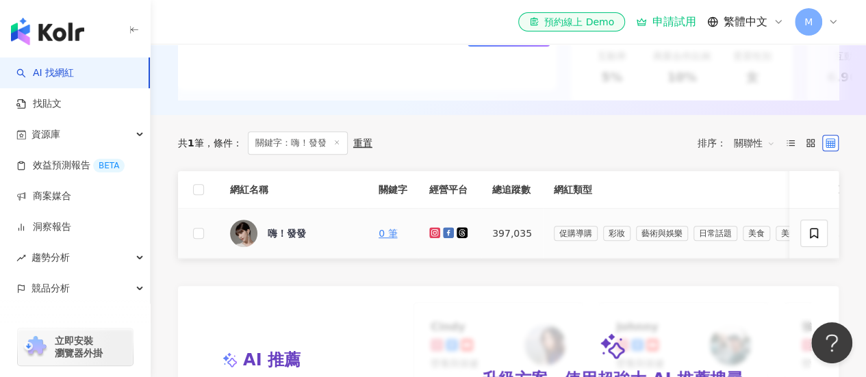
click at [436, 235] on icon at bounding box center [434, 231] width 5 height 5
click at [434, 237] on icon at bounding box center [435, 233] width 9 height 8
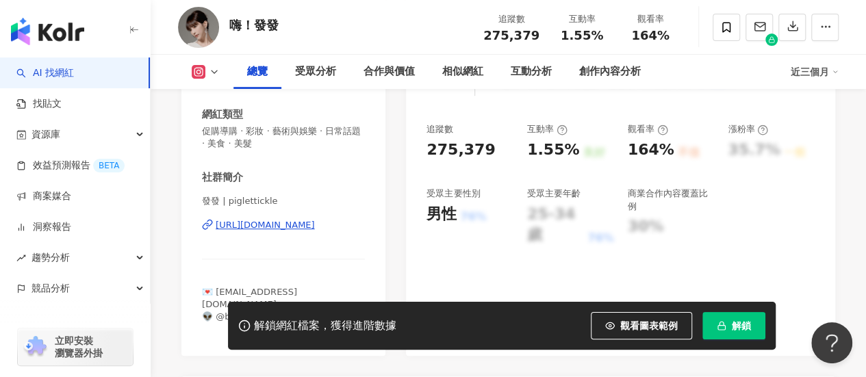
scroll to position [274, 0]
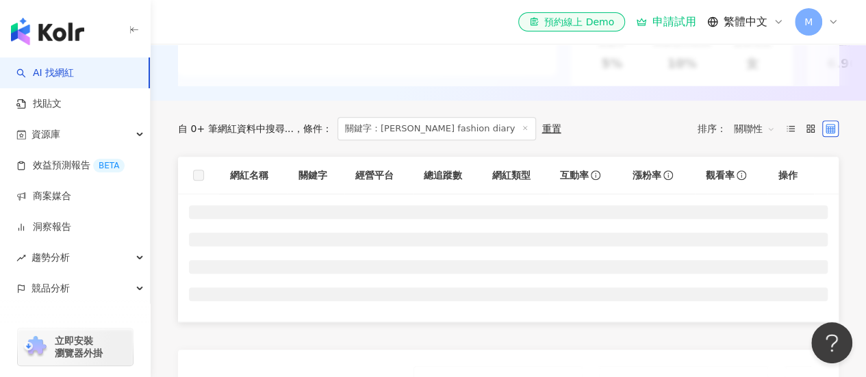
scroll to position [411, 0]
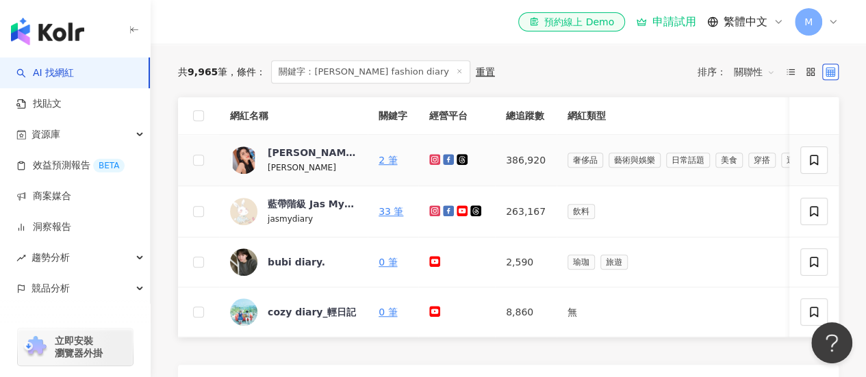
click at [432, 165] on icon at bounding box center [434, 159] width 11 height 11
click at [299, 160] on div "Doris's fashion diary" at bounding box center [312, 153] width 89 height 14
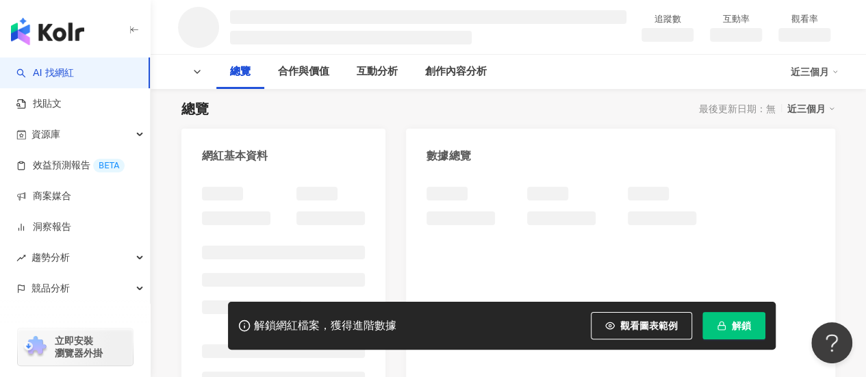
scroll to position [137, 0]
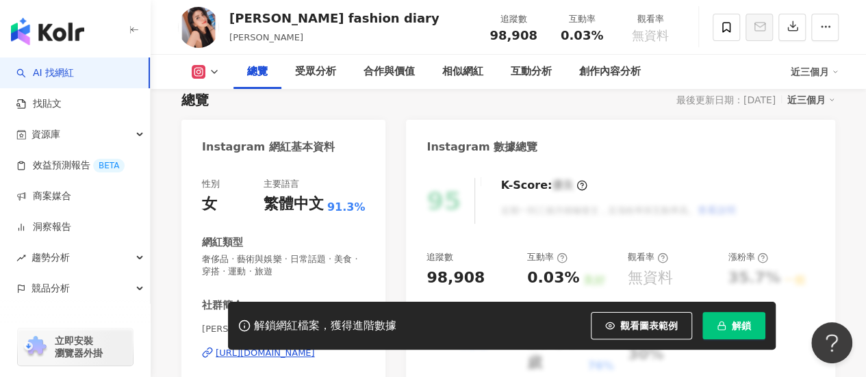
scroll to position [68, 0]
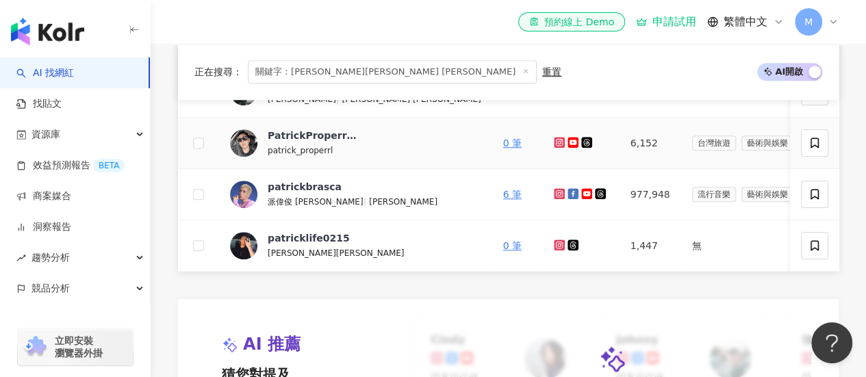
scroll to position [411, 0]
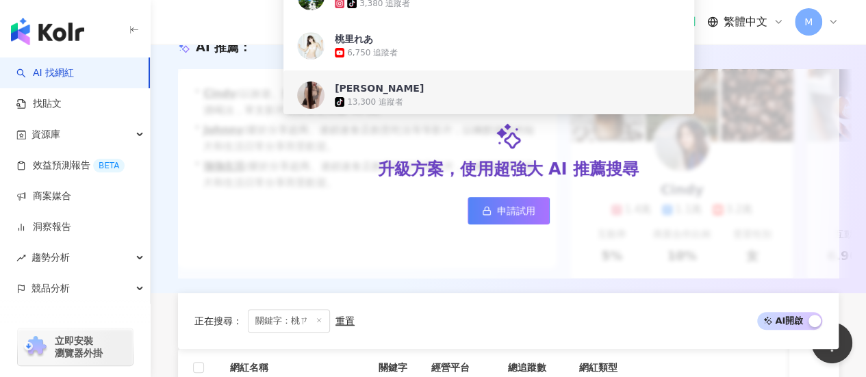
scroll to position [342, 0]
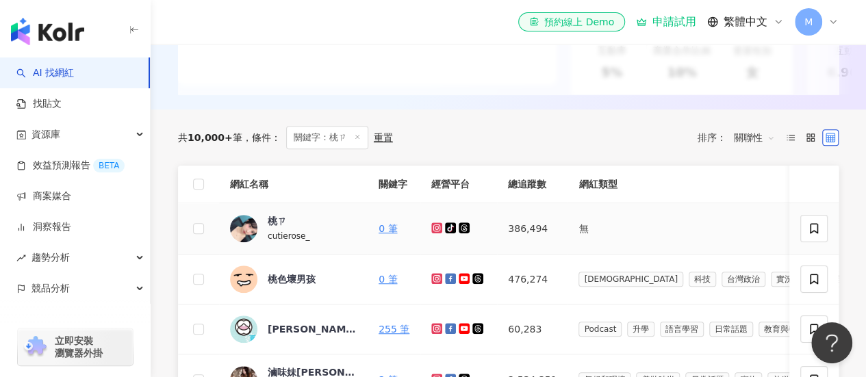
click at [433, 232] on icon at bounding box center [437, 228] width 9 height 8
click at [282, 228] on div "桃ㄗ" at bounding box center [277, 221] width 19 height 14
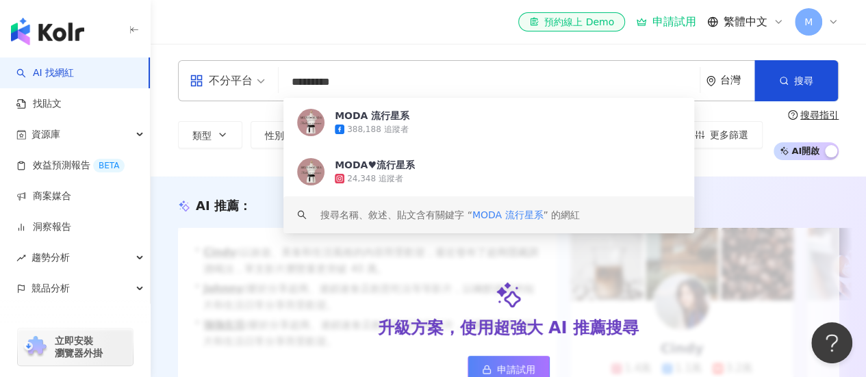
scroll to position [274, 0]
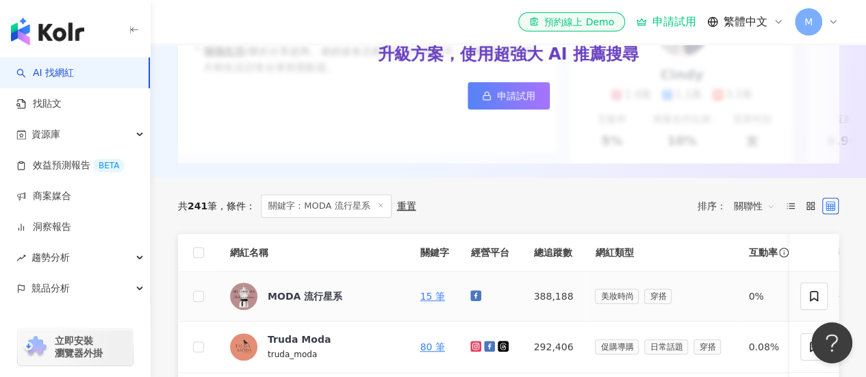
click at [471, 300] on link at bounding box center [478, 296] width 14 height 11
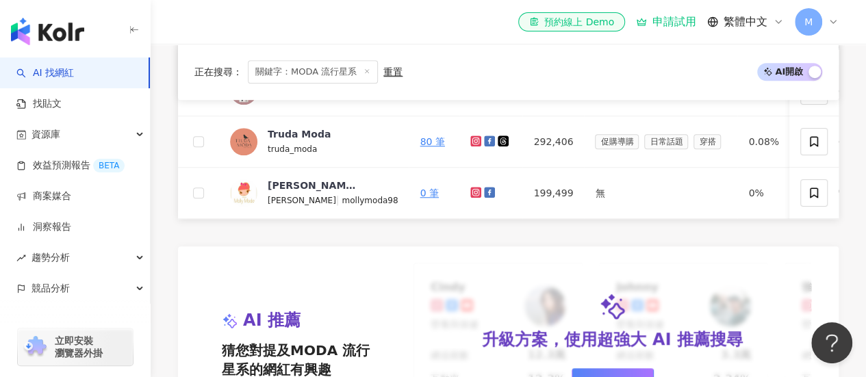
scroll to position [411, 0]
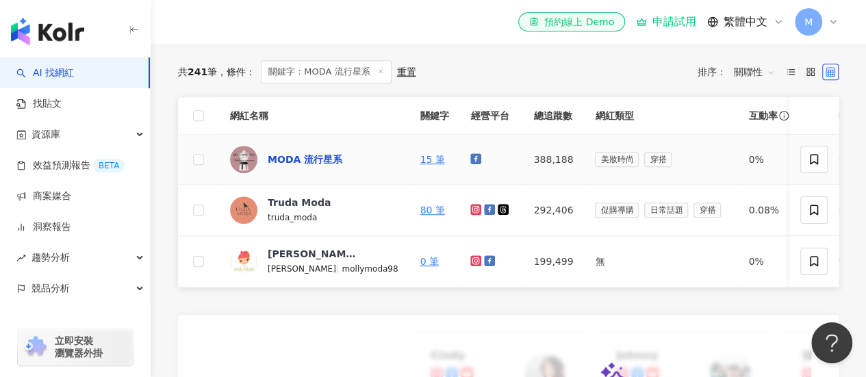
click at [315, 162] on div "MODA 流行星系" at bounding box center [305, 160] width 75 height 14
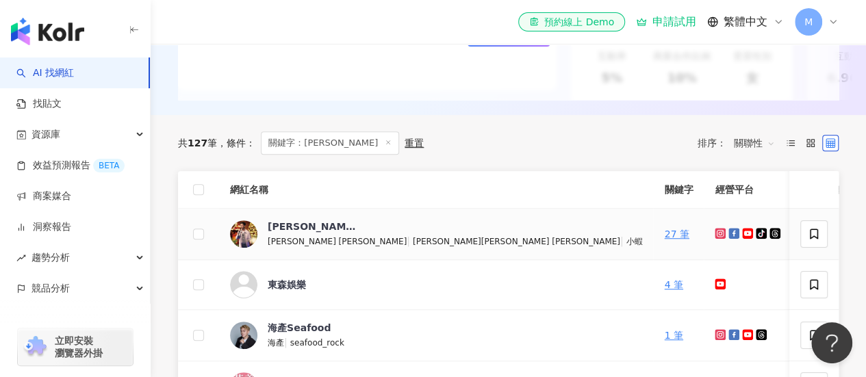
scroll to position [342, 0]
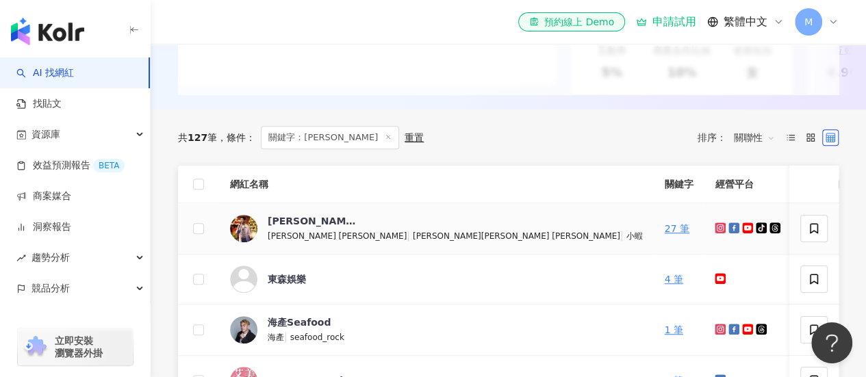
click at [718, 231] on icon at bounding box center [720, 227] width 5 height 5
click at [742, 234] on icon at bounding box center [747, 228] width 11 height 11
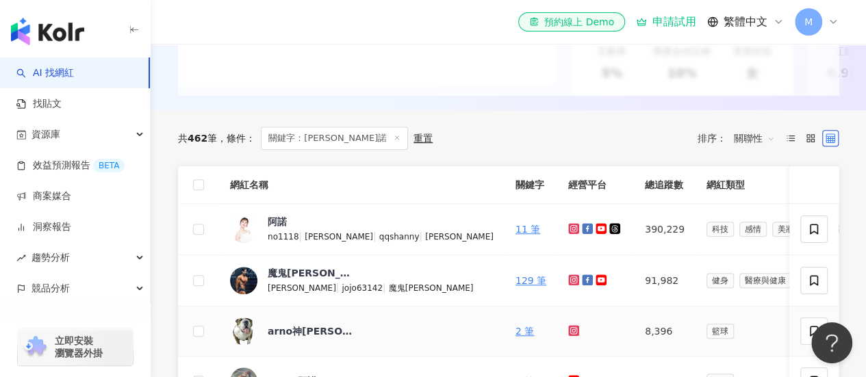
scroll to position [342, 0]
click at [571, 231] on icon at bounding box center [573, 227] width 5 height 5
click at [596, 234] on link at bounding box center [603, 228] width 14 height 11
click at [282, 228] on div "阿諾" at bounding box center [277, 221] width 19 height 14
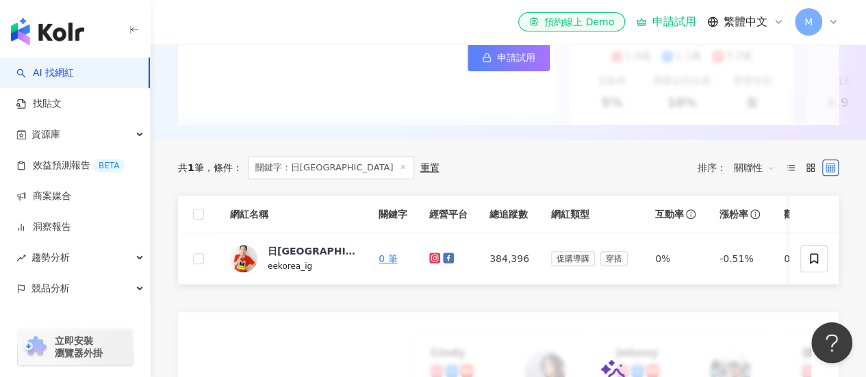
scroll to position [411, 0]
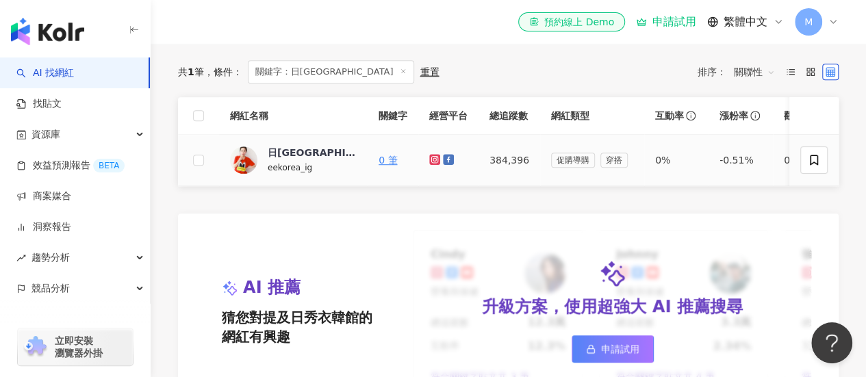
click at [438, 165] on icon at bounding box center [434, 159] width 11 height 11
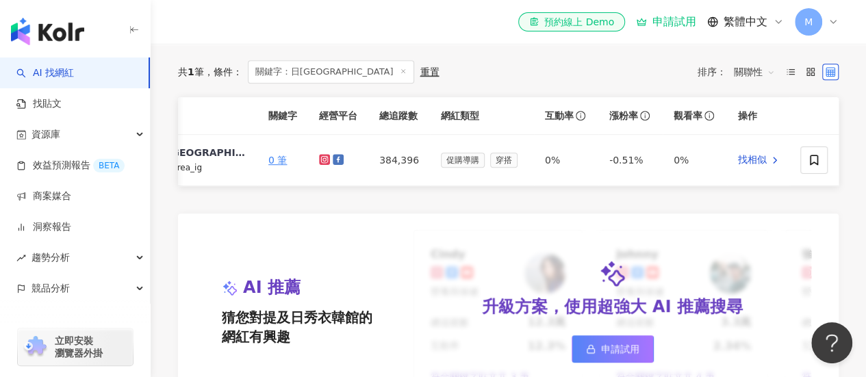
scroll to position [0, 0]
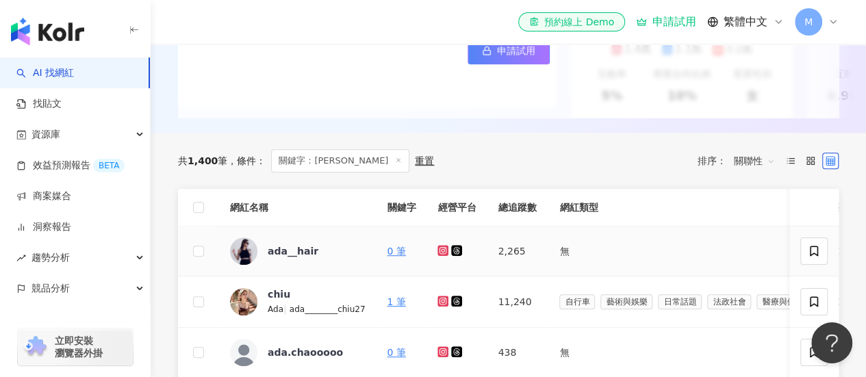
scroll to position [274, 0]
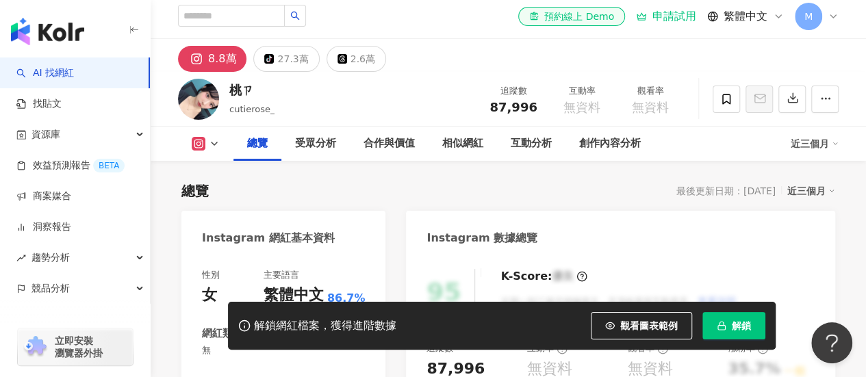
scroll to position [205, 0]
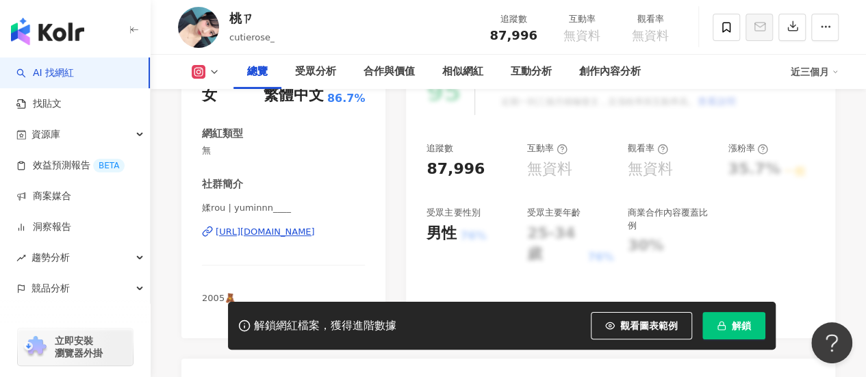
click at [293, 236] on div "[URL][DOMAIN_NAME]" at bounding box center [265, 232] width 99 height 12
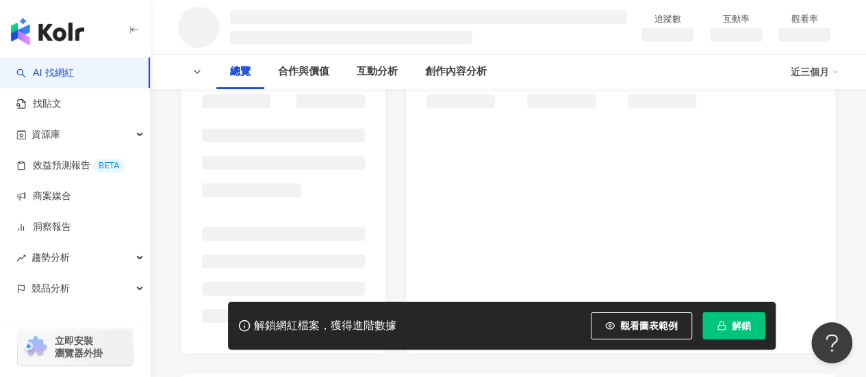
scroll to position [205, 0]
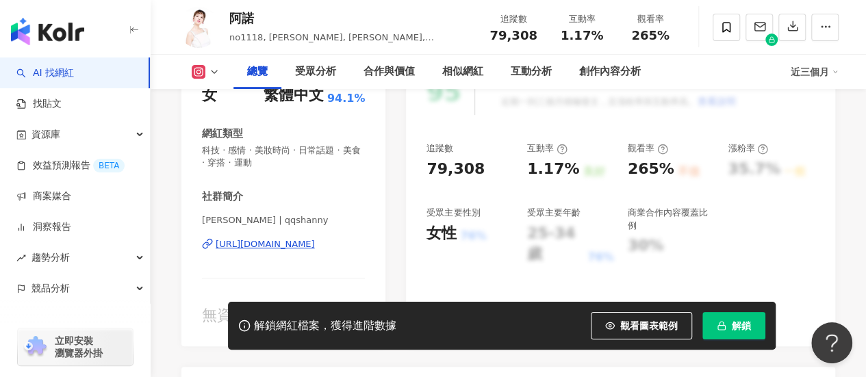
scroll to position [137, 0]
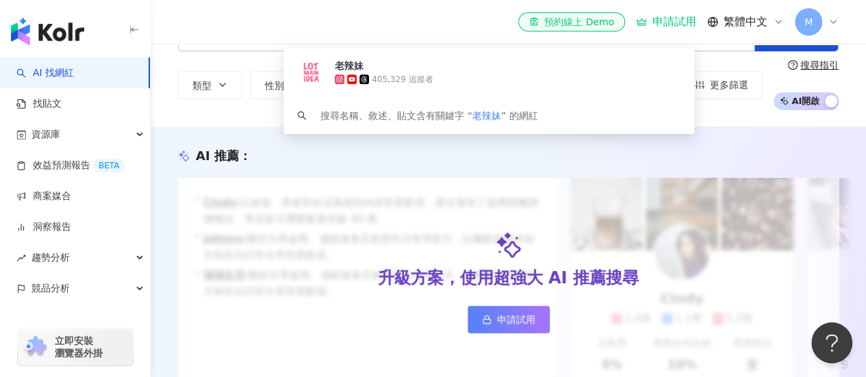
scroll to position [342, 0]
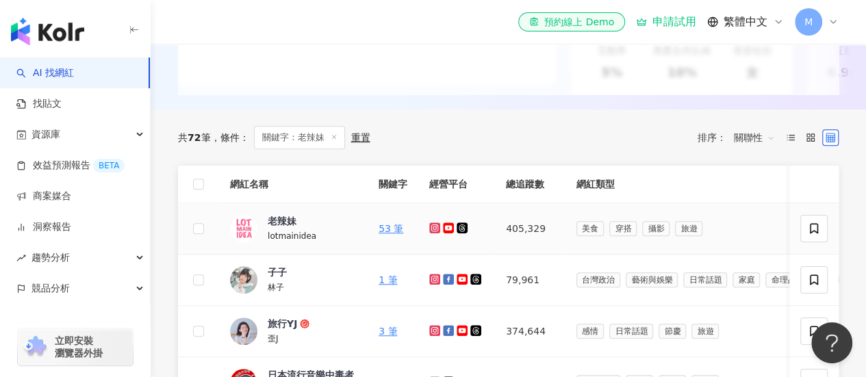
click at [434, 231] on icon at bounding box center [434, 227] width 5 height 5
click at [295, 228] on div "老辣妹" at bounding box center [282, 221] width 29 height 14
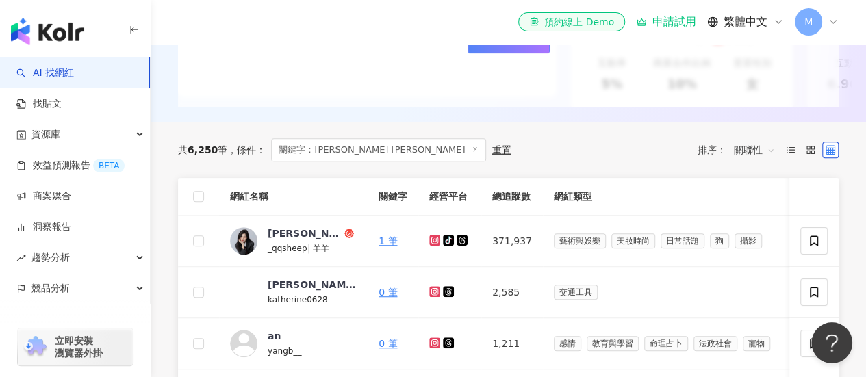
scroll to position [342, 0]
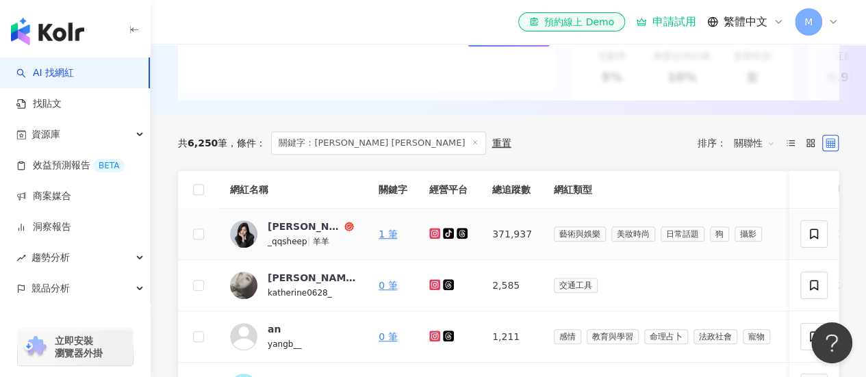
click at [432, 238] on icon at bounding box center [435, 233] width 9 height 8
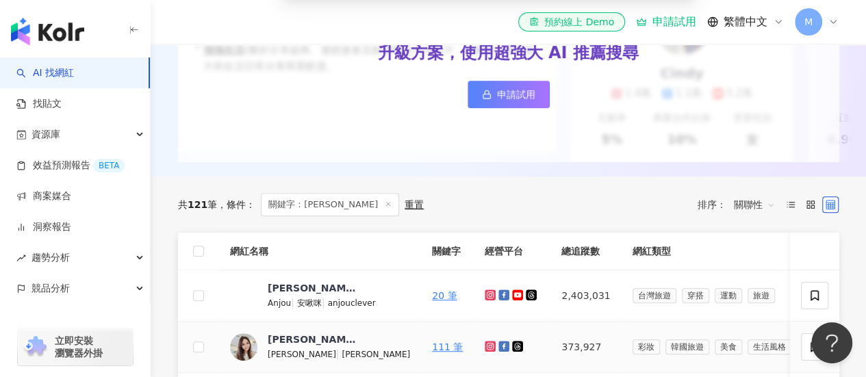
scroll to position [342, 0]
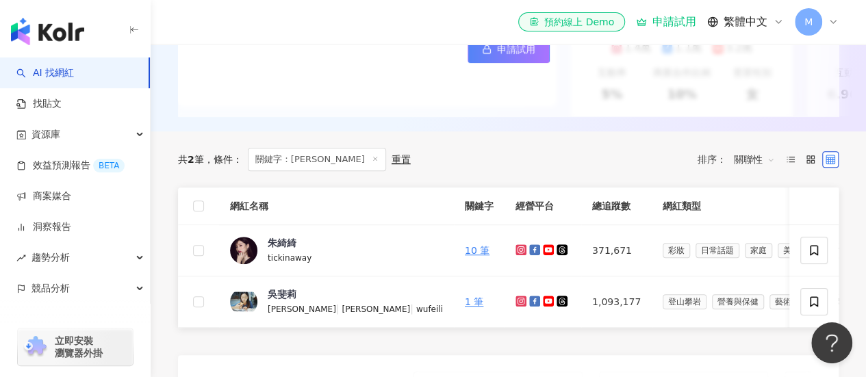
scroll to position [342, 0]
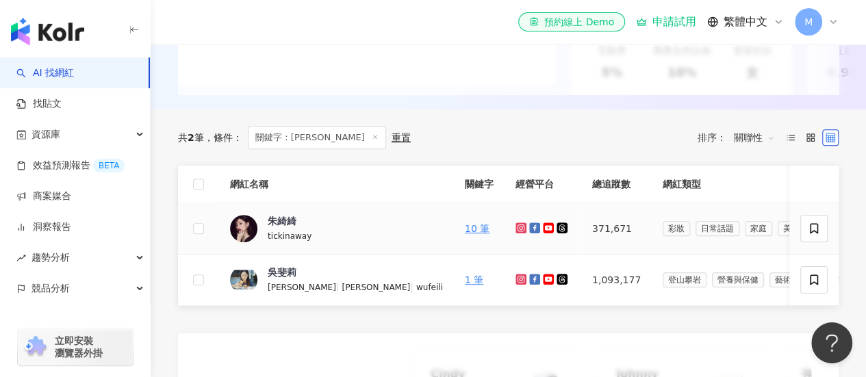
click at [517, 232] on icon at bounding box center [521, 228] width 9 height 8
click at [544, 231] on icon at bounding box center [548, 228] width 9 height 6
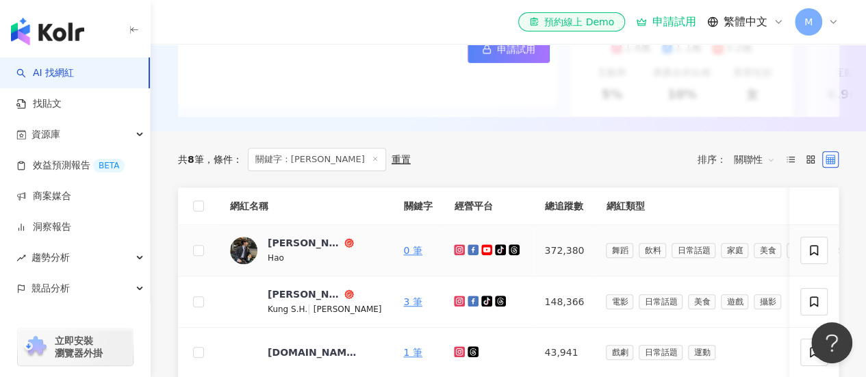
scroll to position [342, 0]
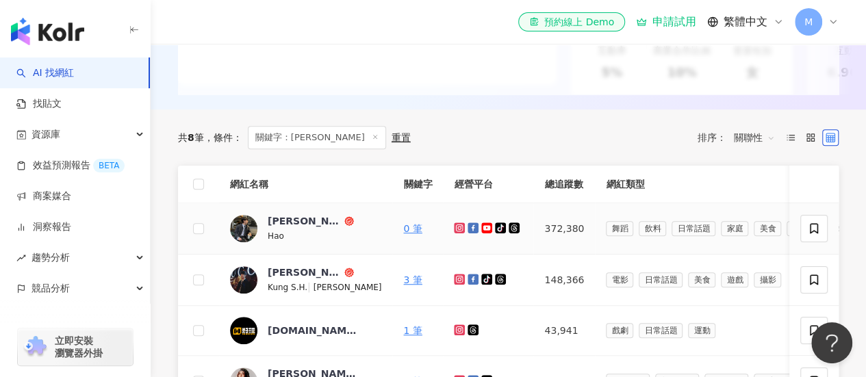
click at [483, 231] on icon at bounding box center [487, 228] width 9 height 6
click at [457, 231] on icon at bounding box center [459, 227] width 5 height 5
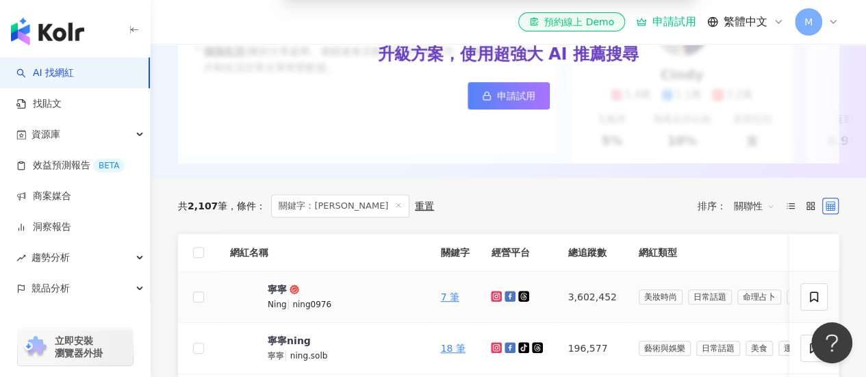
scroll to position [411, 0]
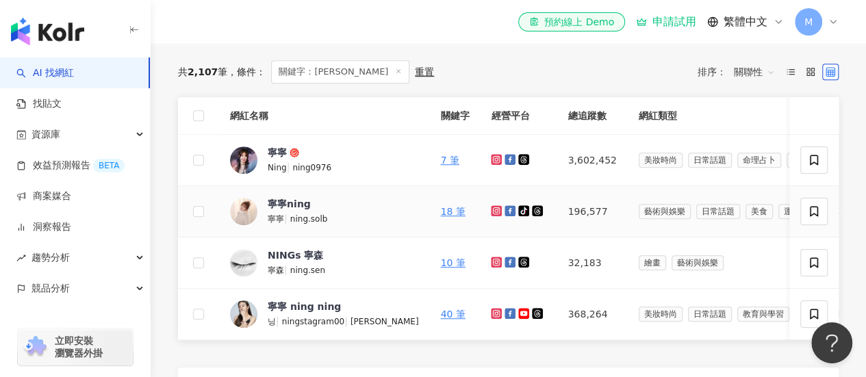
click at [492, 215] on icon at bounding box center [496, 211] width 9 height 8
click at [492, 164] on icon at bounding box center [496, 159] width 9 height 8
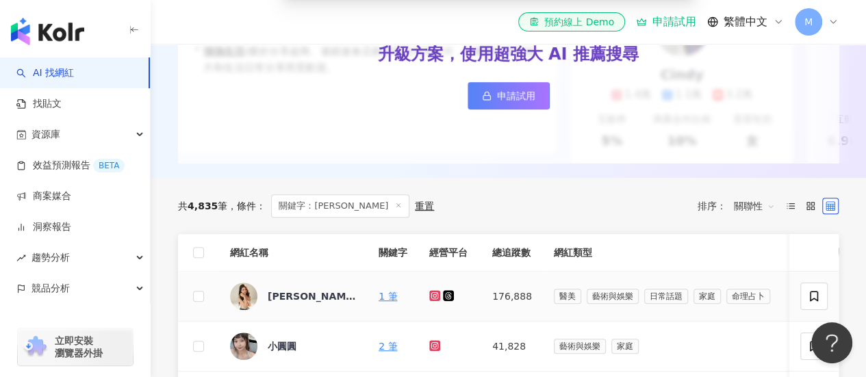
scroll to position [342, 0]
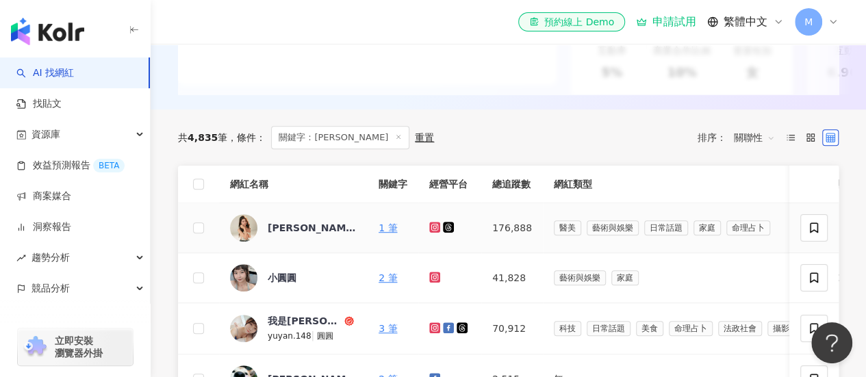
click at [438, 232] on icon at bounding box center [435, 227] width 9 height 8
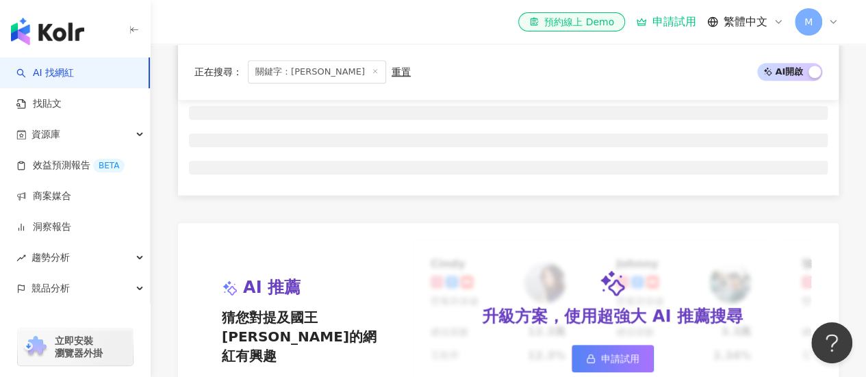
scroll to position [411, 0]
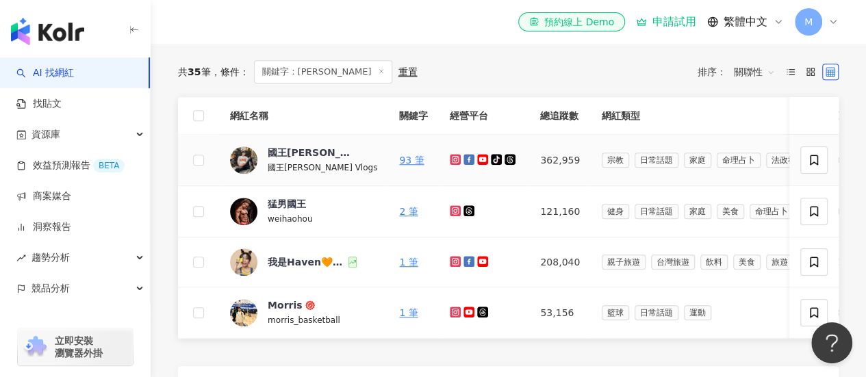
click at [453, 162] on icon at bounding box center [455, 159] width 5 height 5
click at [477, 166] on link at bounding box center [484, 160] width 14 height 11
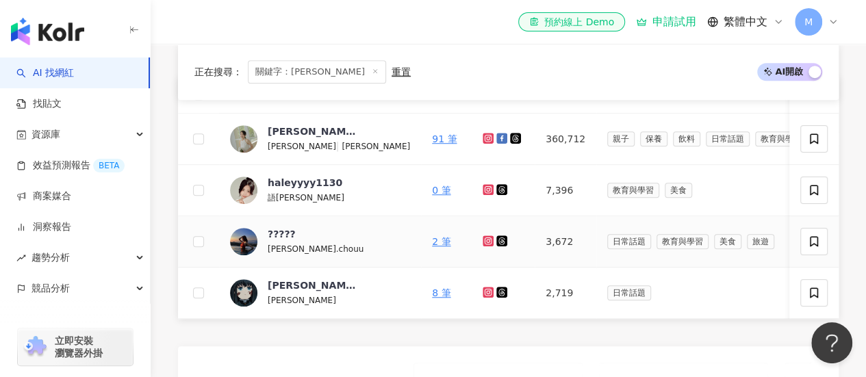
scroll to position [411, 0]
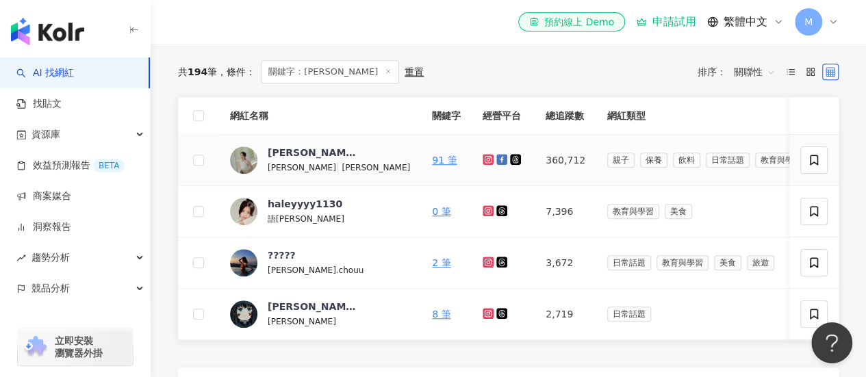
click at [483, 165] on icon at bounding box center [488, 159] width 11 height 11
click at [307, 160] on div "[PERSON_NAME]" at bounding box center [312, 153] width 89 height 14
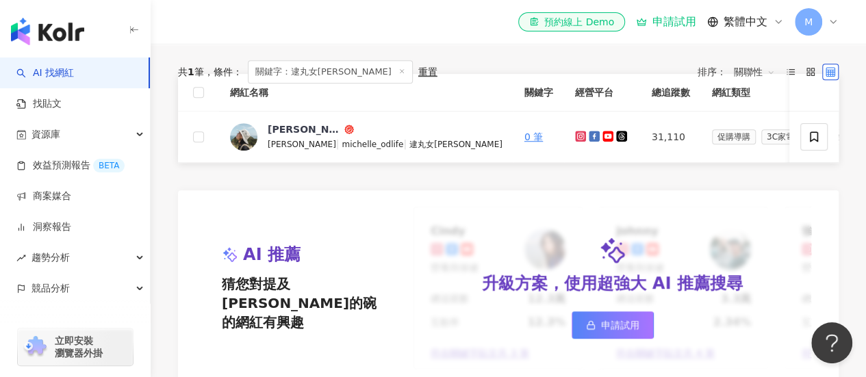
scroll to position [411, 0]
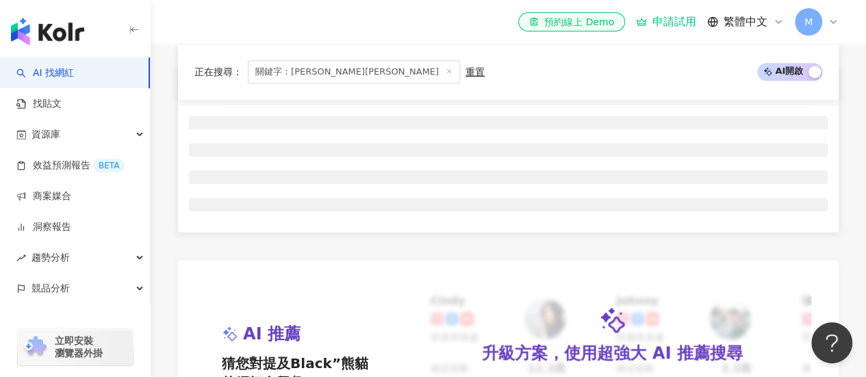
scroll to position [415, 0]
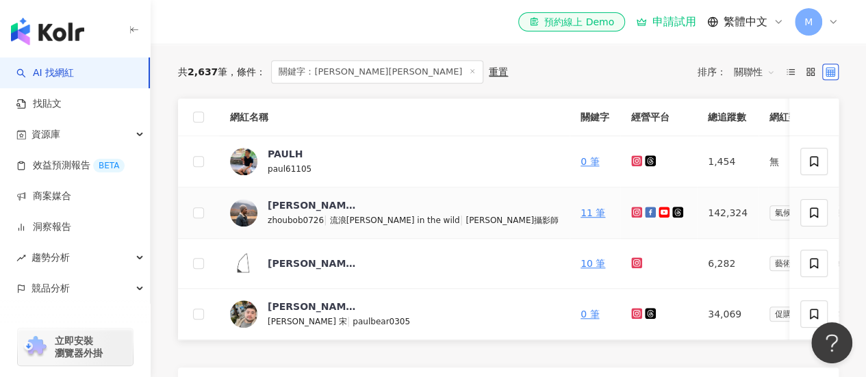
click at [633, 216] on icon at bounding box center [637, 212] width 9 height 8
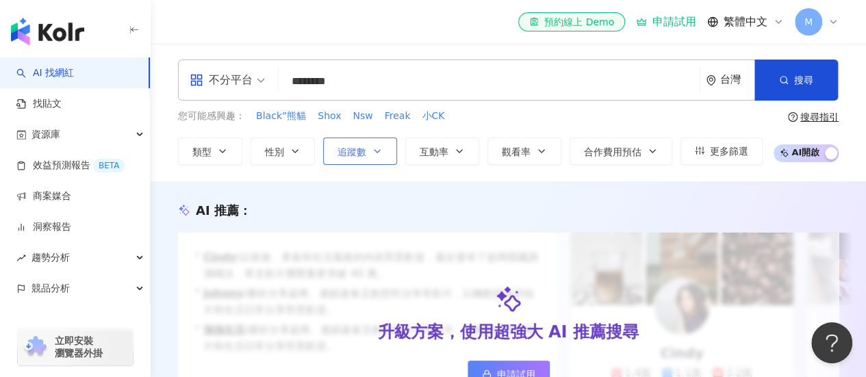
scroll to position [0, 0]
click at [358, 77] on input "********" at bounding box center [489, 82] width 410 height 26
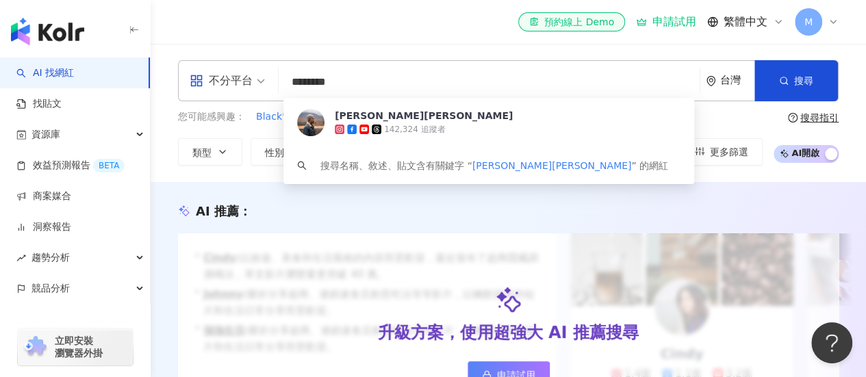
drag, startPoint x: 361, startPoint y: 77, endPoint x: 282, endPoint y: 78, distance: 78.8
click at [282, 78] on div "不分平台 ******** 台灣 搜尋 2246b22f-1fa5-4b74-a3b4-5436c70738d2 周伯謙 PAUL 142,324 追蹤者 搜…" at bounding box center [508, 80] width 661 height 41
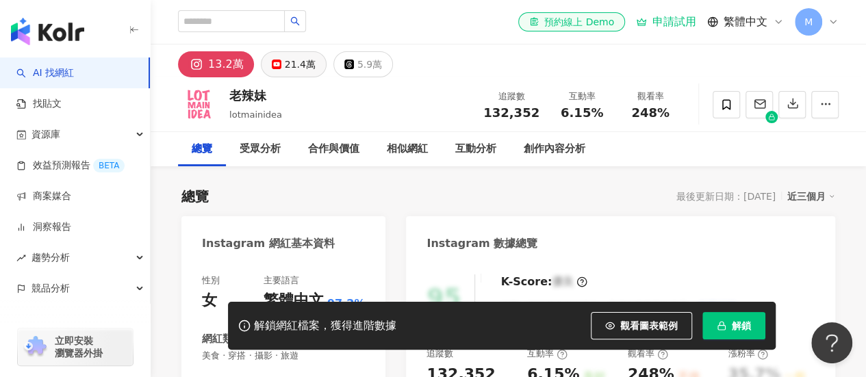
click at [277, 62] on icon at bounding box center [277, 65] width 10 height 10
click at [195, 64] on rect at bounding box center [196, 64] width 13 height 12
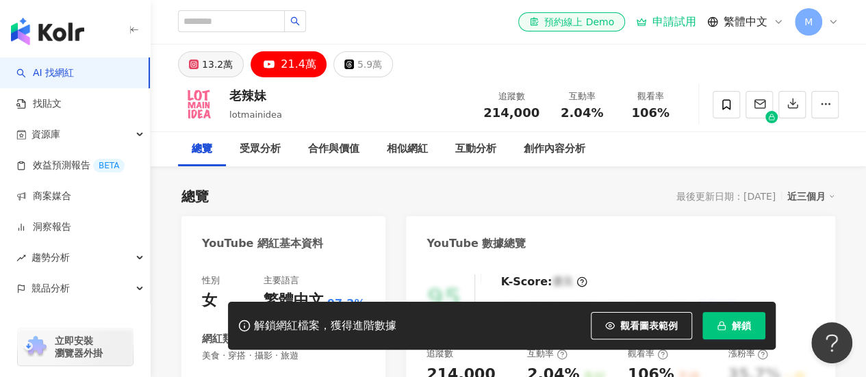
click at [208, 67] on div "13.2萬" at bounding box center [217, 64] width 31 height 19
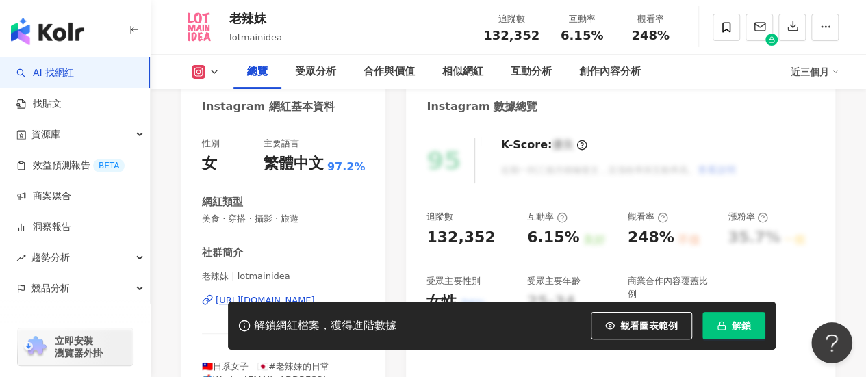
scroll to position [205, 0]
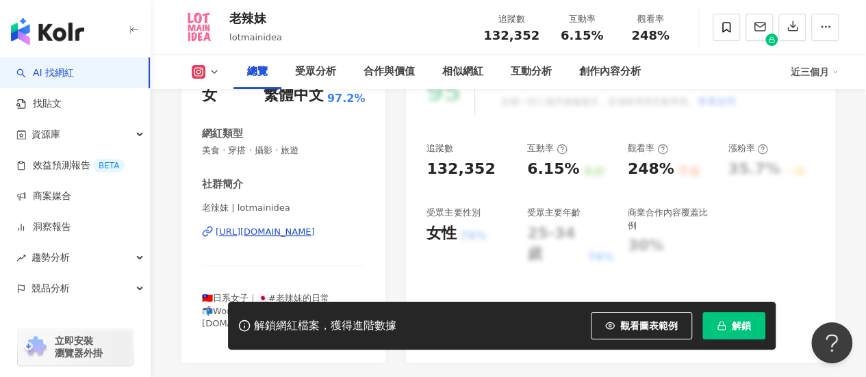
click at [305, 232] on div "https://www.instagram.com/lotmainidea/" at bounding box center [265, 232] width 99 height 12
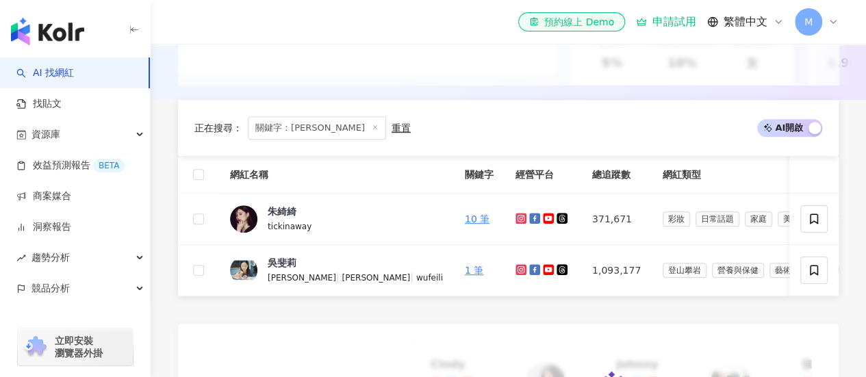
scroll to position [342, 0]
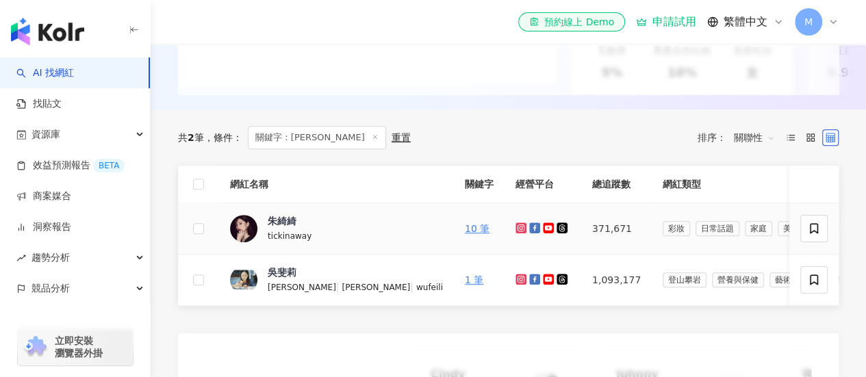
click at [517, 232] on icon at bounding box center [521, 228] width 9 height 8
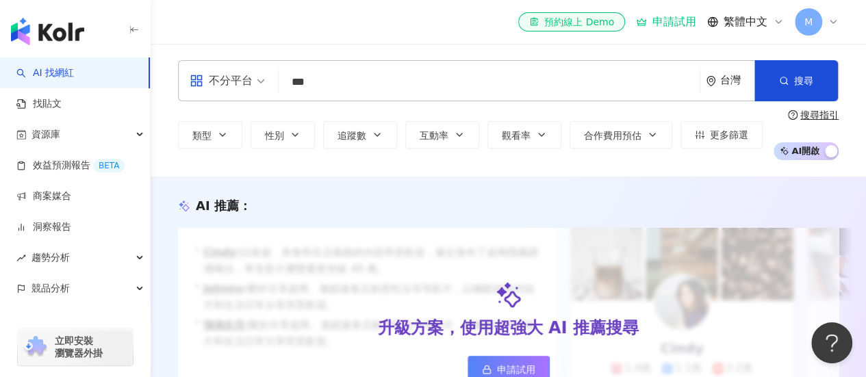
click at [240, 62] on div "不分平台 *** 台灣 搜尋 ed1649f1-33e8-4158-8d42-80bf7fd0f3c8 keyword 朱綺綺 371,671 追蹤者 搜尋名…" at bounding box center [508, 80] width 661 height 41
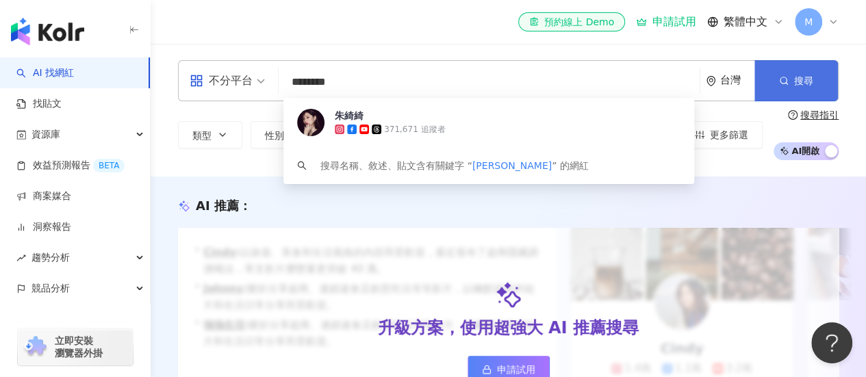
type input "********"
click at [797, 81] on span "搜尋" at bounding box center [804, 80] width 19 height 11
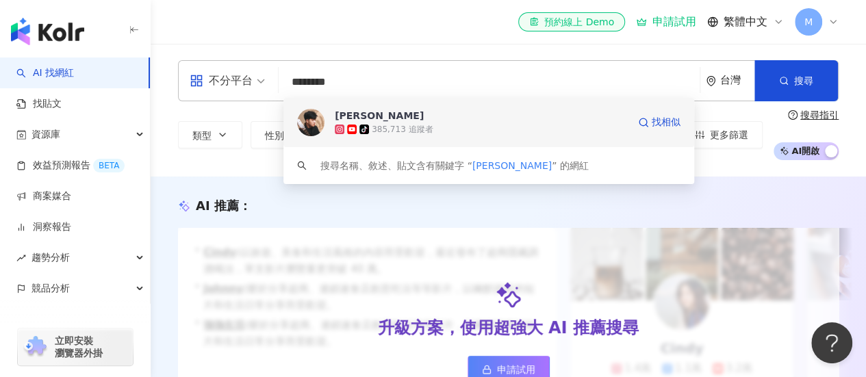
click at [401, 119] on span "[PERSON_NAME]" at bounding box center [481, 116] width 293 height 14
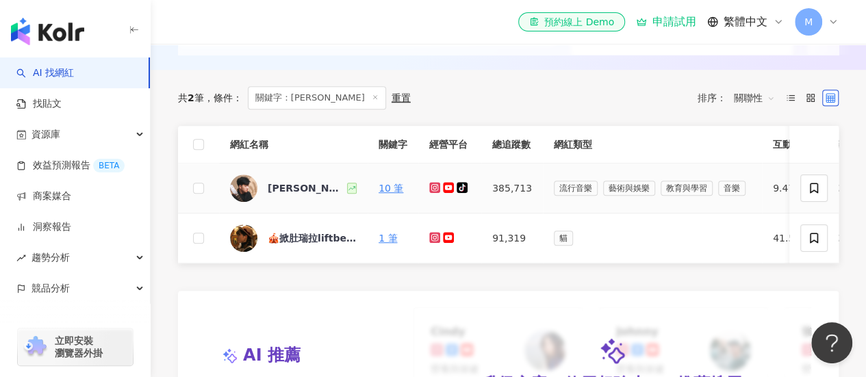
scroll to position [342, 0]
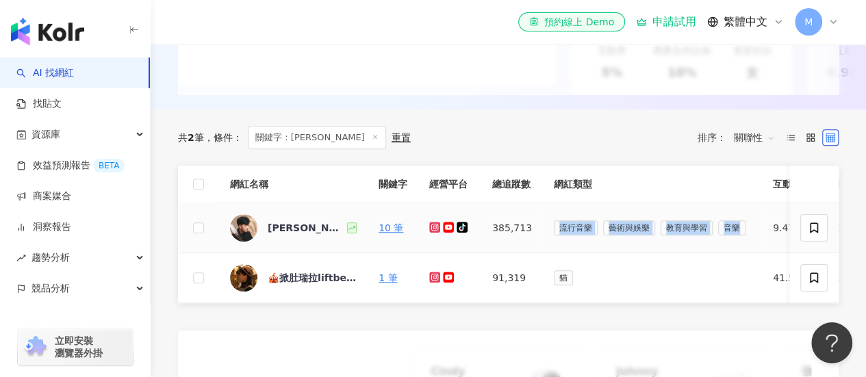
drag, startPoint x: 553, startPoint y: 231, endPoint x: 757, endPoint y: 239, distance: 203.6
click at [757, 239] on td "流行音樂 藝術與娛樂 教育與學習 音樂" at bounding box center [652, 228] width 219 height 50
copy div "流行音樂 藝術與娛樂 教育與學習 音樂"
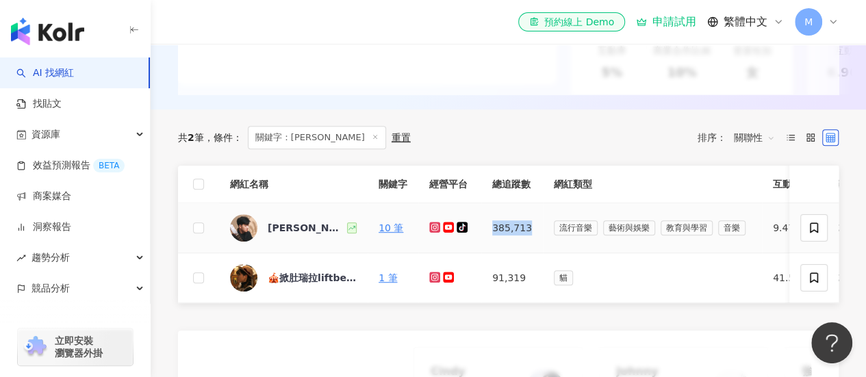
drag, startPoint x: 488, startPoint y: 229, endPoint x: 527, endPoint y: 234, distance: 39.3
click at [527, 234] on td "385,713" at bounding box center [512, 228] width 62 height 50
copy td "385,713"
click at [298, 235] on div "綾小路Louis" at bounding box center [306, 228] width 77 height 14
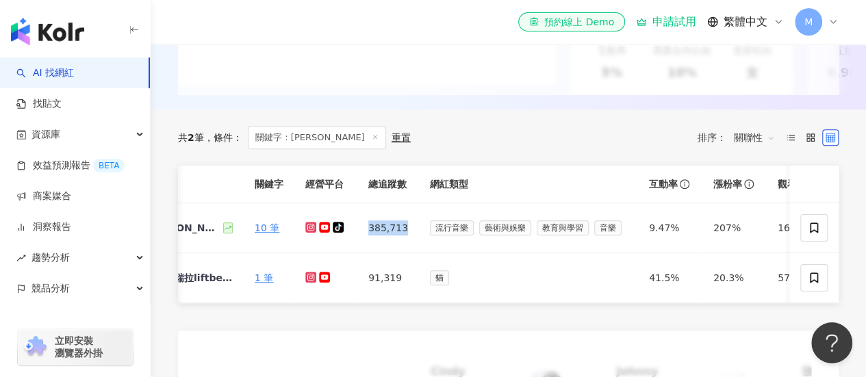
scroll to position [0, 227]
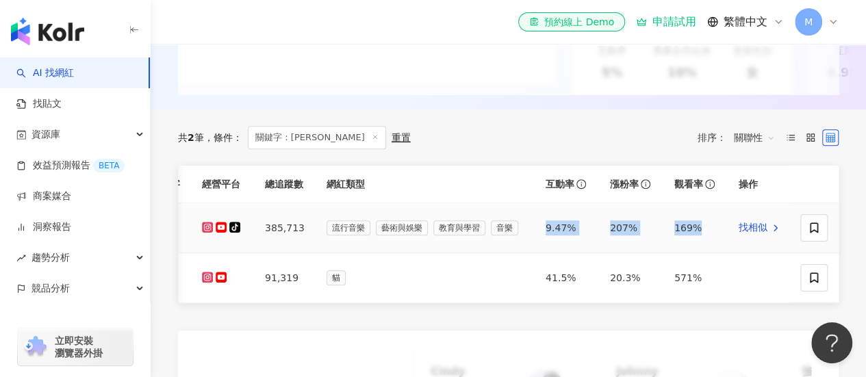
drag, startPoint x: 540, startPoint y: 223, endPoint x: 705, endPoint y: 239, distance: 165.9
click at [705, 239] on tr "綾小路Louis 10 筆 385,713 流行音樂 藝術與娛樂 教育與學習 音樂 9.47% 207% 169% 找相似" at bounding box center [396, 228] width 891 height 50
copy tr "9.47% 207% 169%"
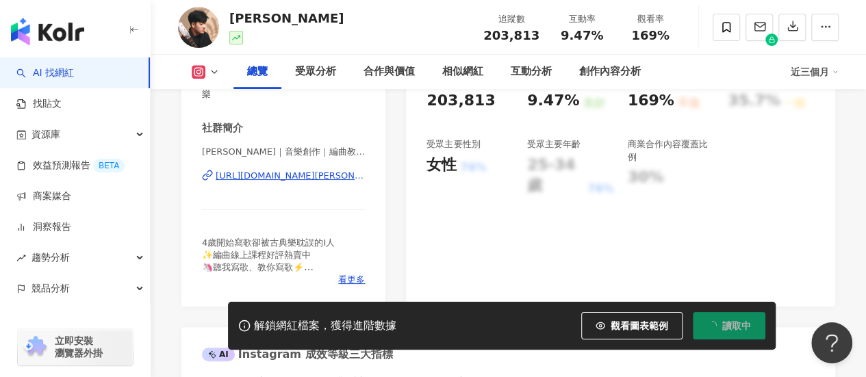
scroll to position [205, 0]
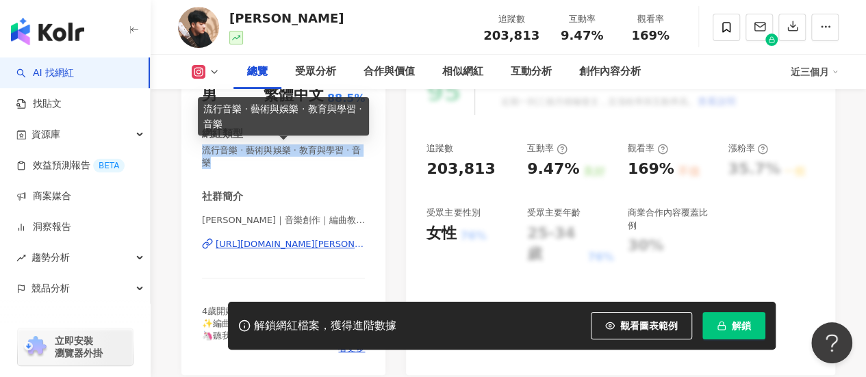
drag, startPoint x: 249, startPoint y: 168, endPoint x: 201, endPoint y: 151, distance: 50.9
click at [202, 151] on span "流行音樂 · 藝術與娛樂 · 教育與學習 · 音樂" at bounding box center [283, 157] width 163 height 25
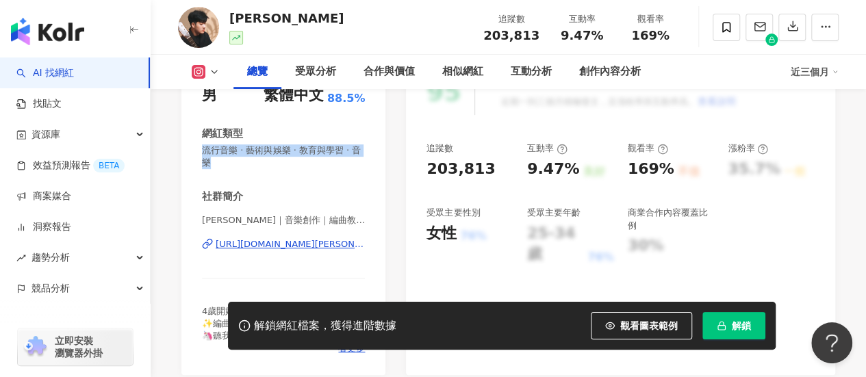
copy span "流行音樂 · 藝術與娛樂 · 教育與學習 · 音樂"
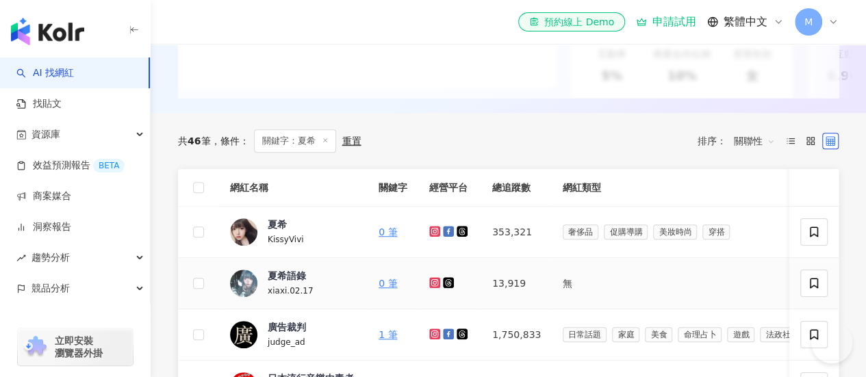
scroll to position [342, 0]
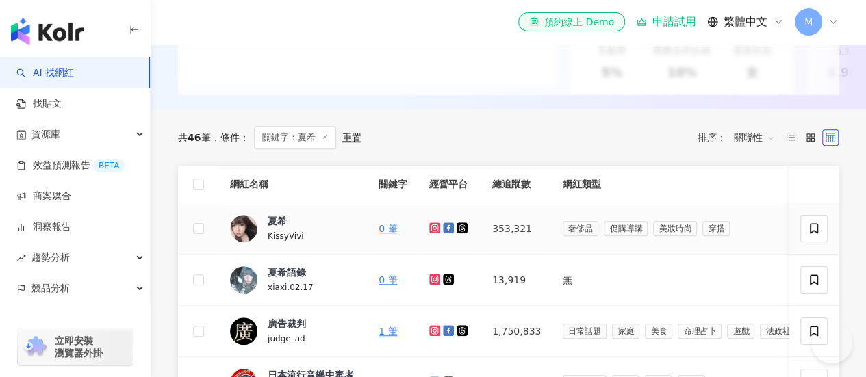
click at [437, 233] on icon at bounding box center [434, 228] width 11 height 11
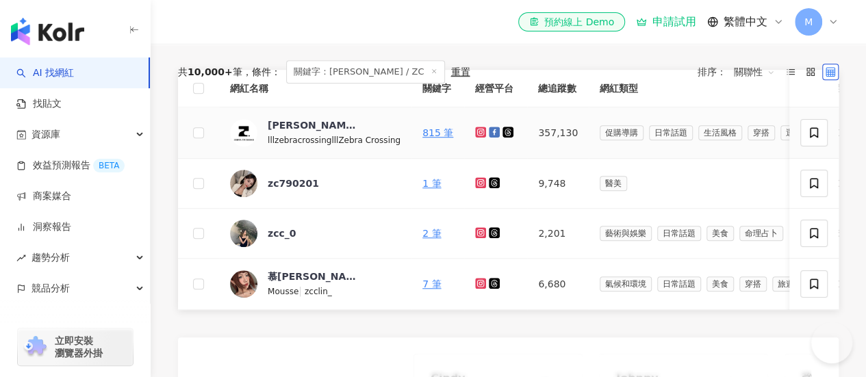
scroll to position [411, 0]
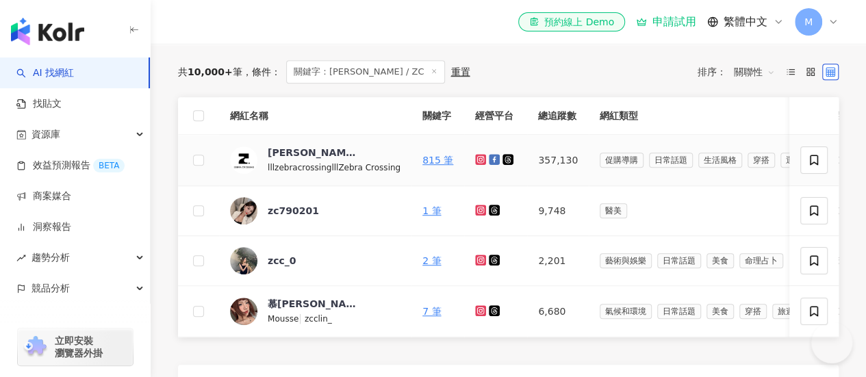
click at [478, 162] on icon at bounding box center [480, 159] width 5 height 5
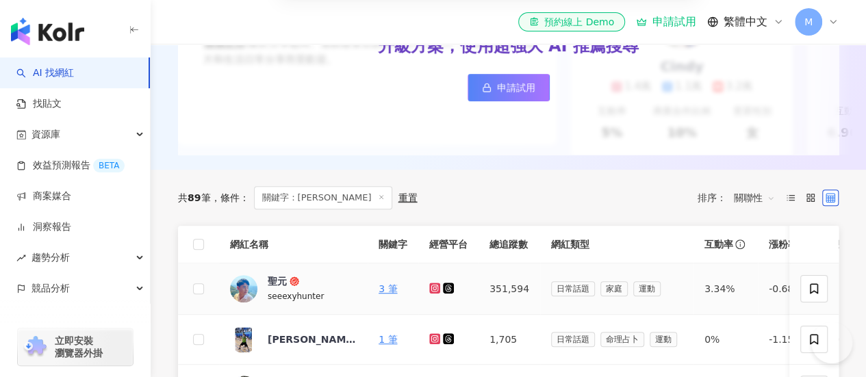
scroll to position [342, 0]
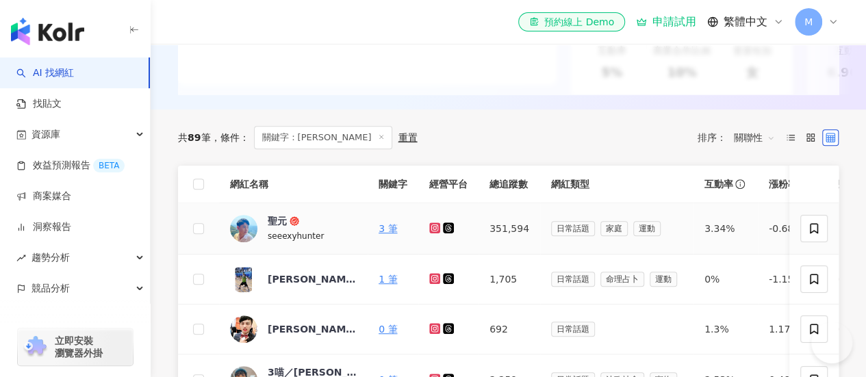
click at [434, 232] on icon at bounding box center [435, 228] width 9 height 8
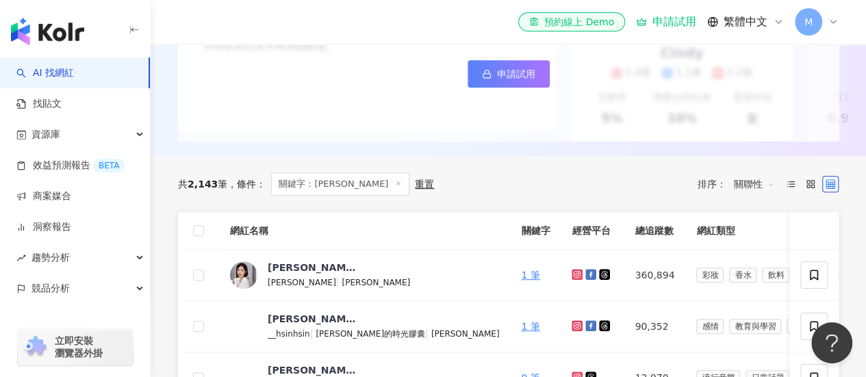
scroll to position [342, 0]
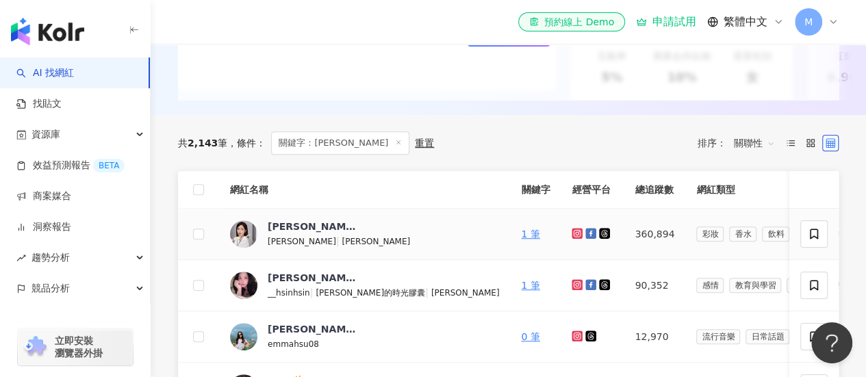
click at [573, 238] on icon at bounding box center [577, 233] width 9 height 8
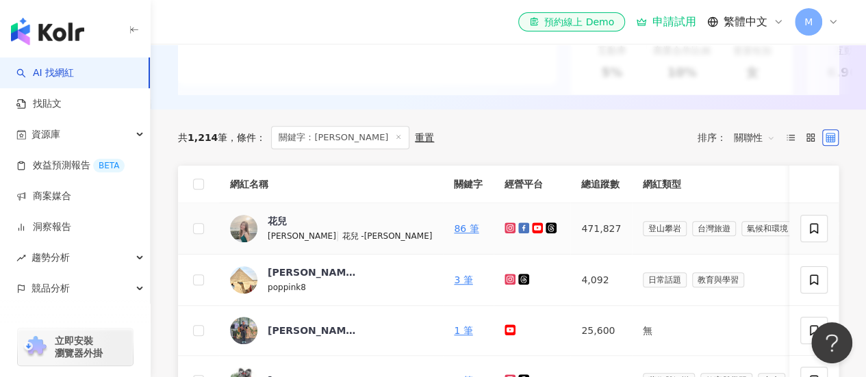
click at [508, 231] on icon at bounding box center [510, 227] width 5 height 5
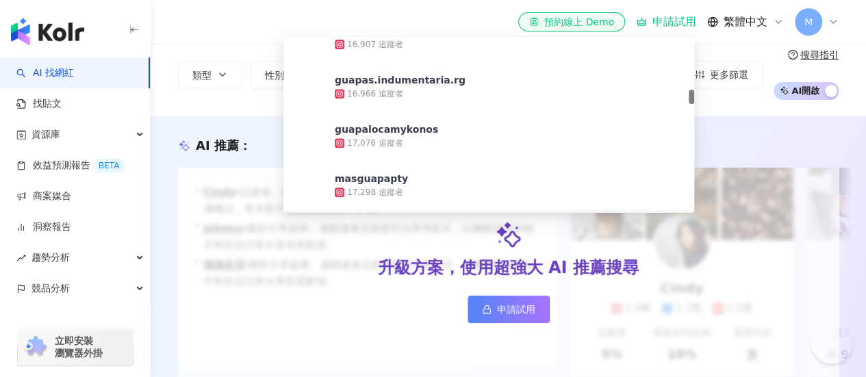
scroll to position [274, 0]
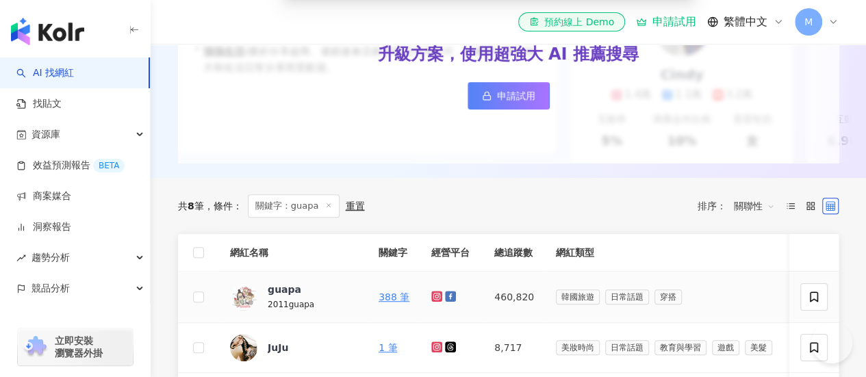
click at [433, 301] on icon at bounding box center [437, 296] width 9 height 8
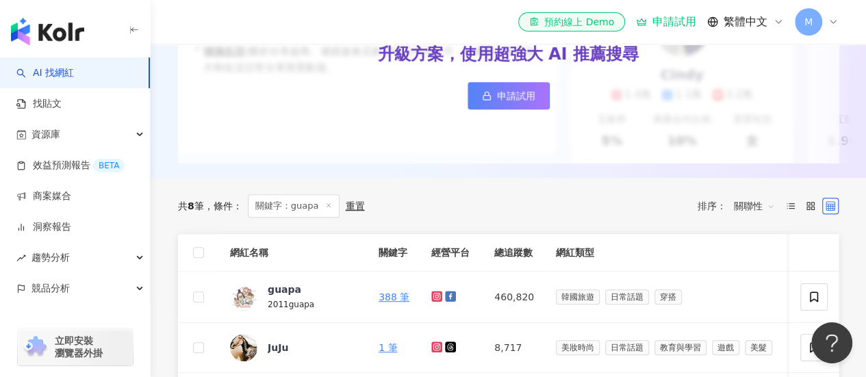
scroll to position [0, 0]
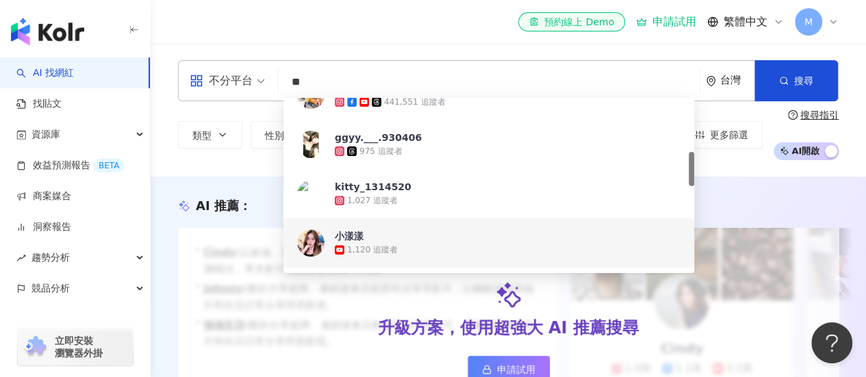
scroll to position [274, 0]
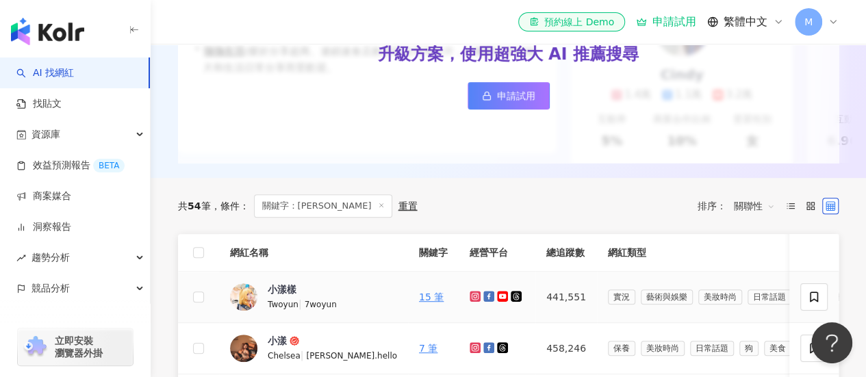
click at [471, 301] on icon at bounding box center [475, 296] width 9 height 8
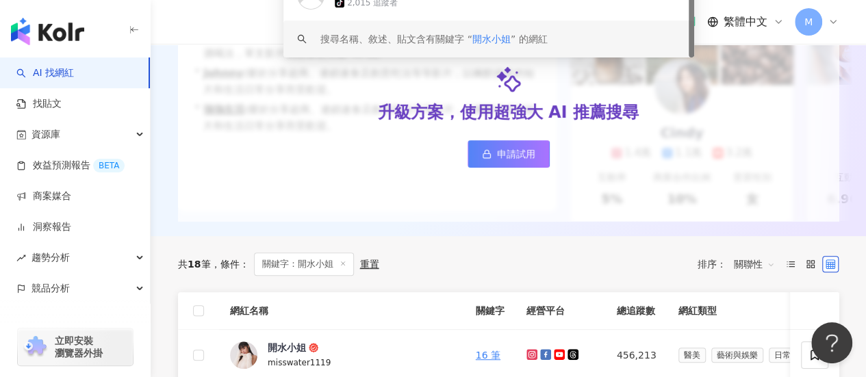
scroll to position [274, 0]
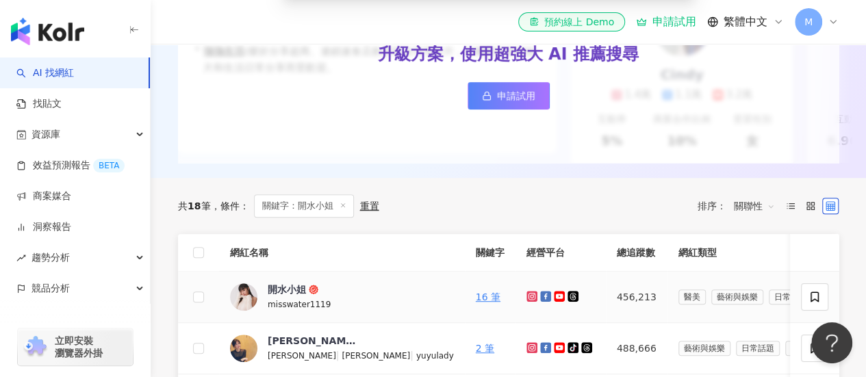
click at [527, 302] on icon at bounding box center [532, 296] width 11 height 11
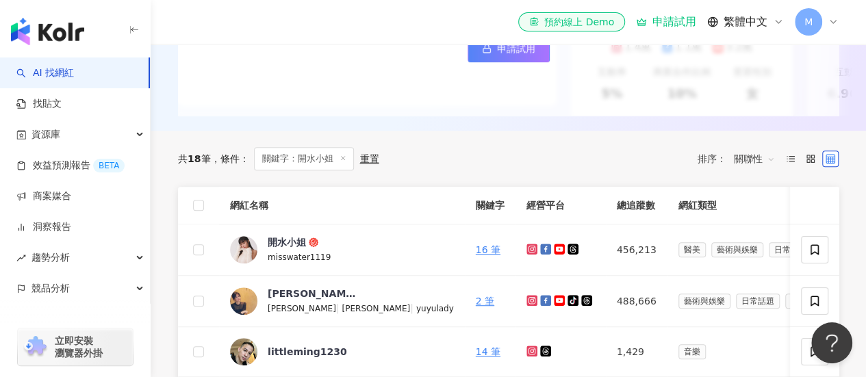
scroll to position [342, 0]
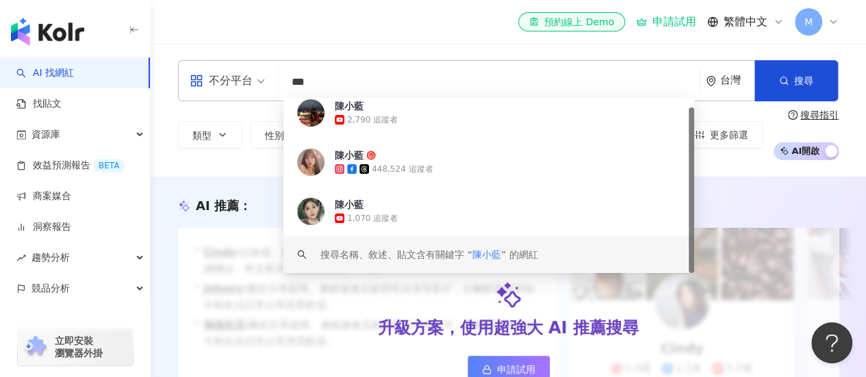
scroll to position [274, 0]
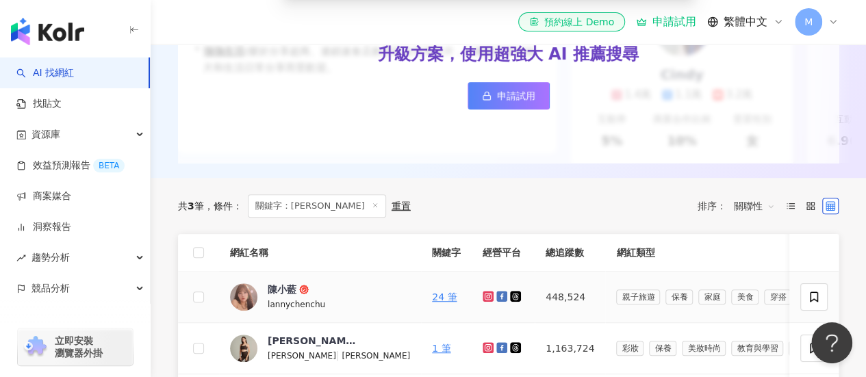
click at [484, 301] on icon at bounding box center [488, 296] width 9 height 8
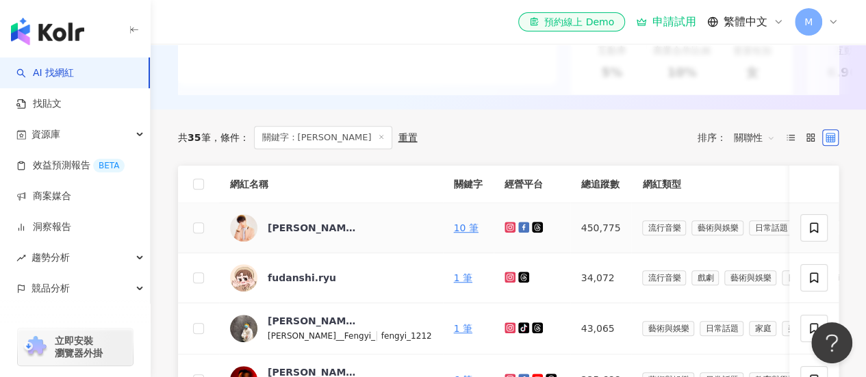
click at [494, 235] on td at bounding box center [532, 228] width 77 height 50
click at [505, 233] on icon at bounding box center [510, 227] width 11 height 11
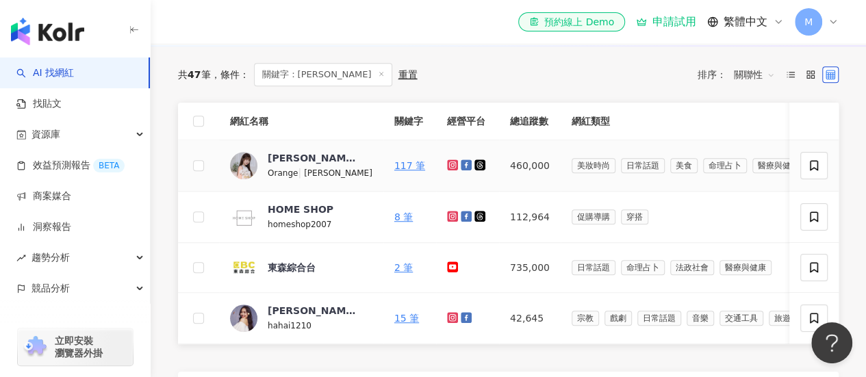
click at [449, 169] on icon at bounding box center [453, 165] width 9 height 8
click at [447, 171] on icon at bounding box center [452, 165] width 11 height 11
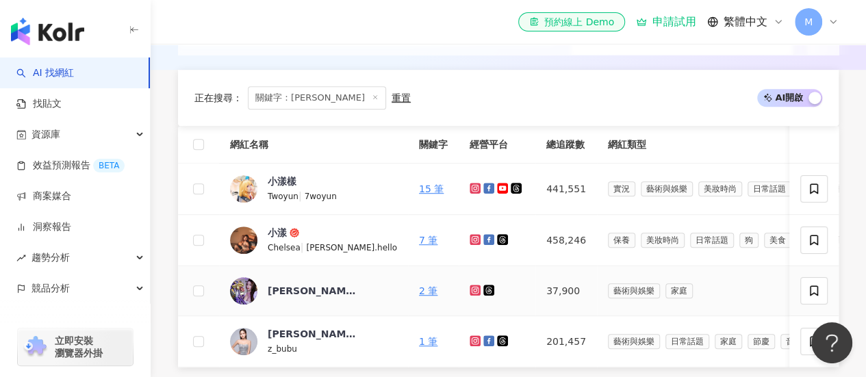
scroll to position [342, 0]
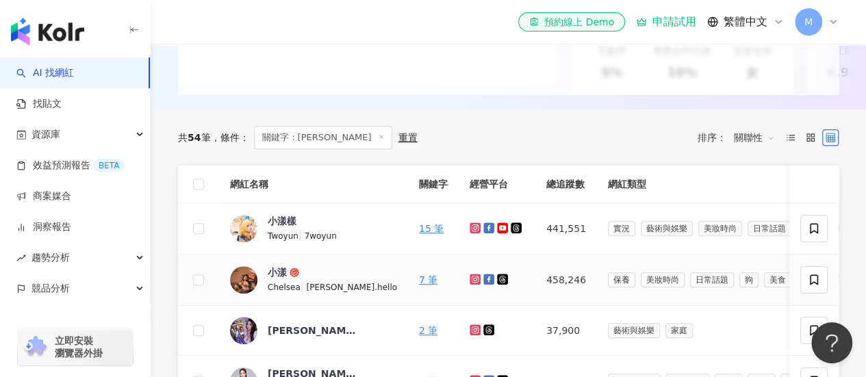
click at [473, 282] on icon at bounding box center [475, 279] width 5 height 5
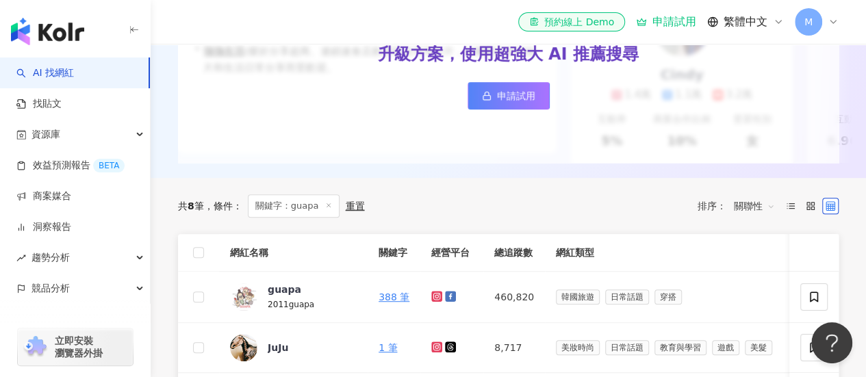
scroll to position [411, 0]
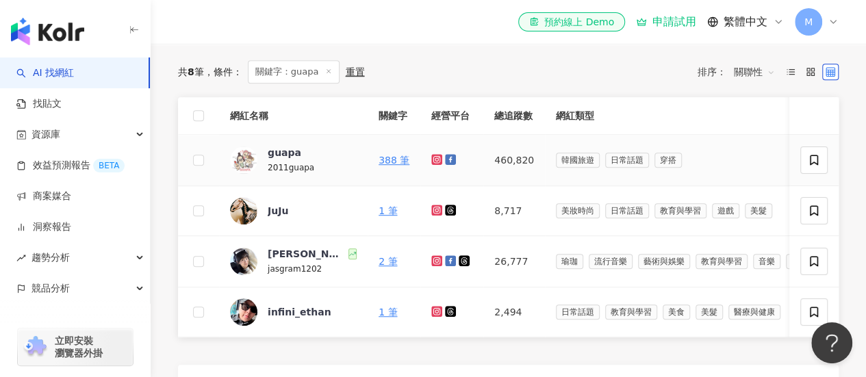
click at [434, 164] on icon at bounding box center [437, 159] width 9 height 8
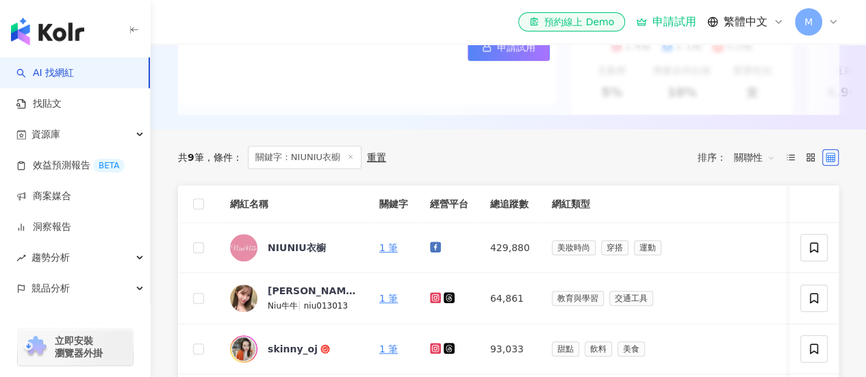
scroll to position [342, 0]
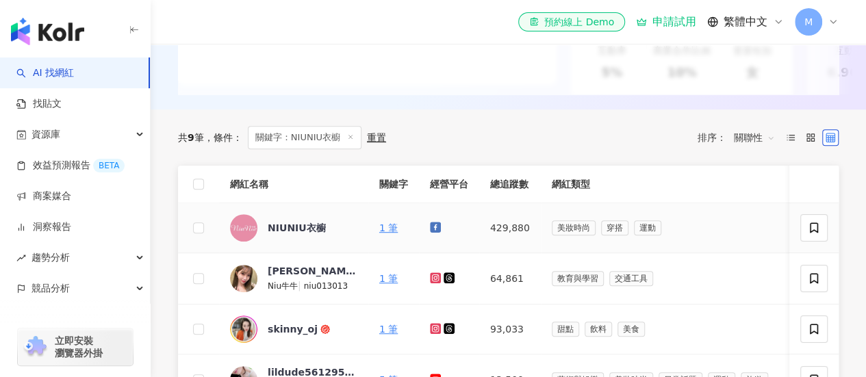
click at [434, 232] on icon at bounding box center [435, 228] width 8 height 8
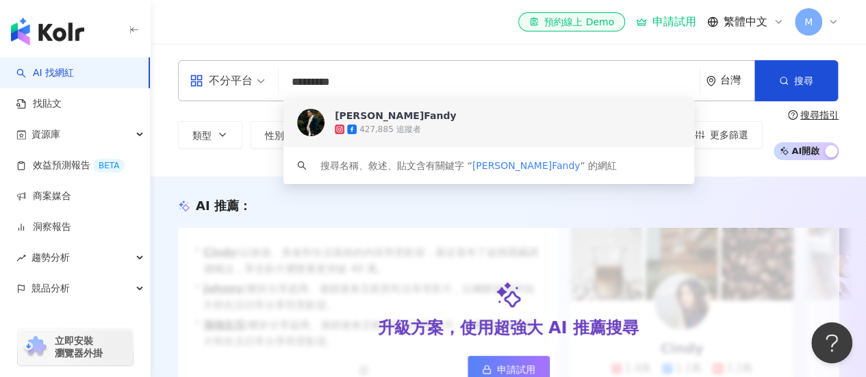
scroll to position [411, 0]
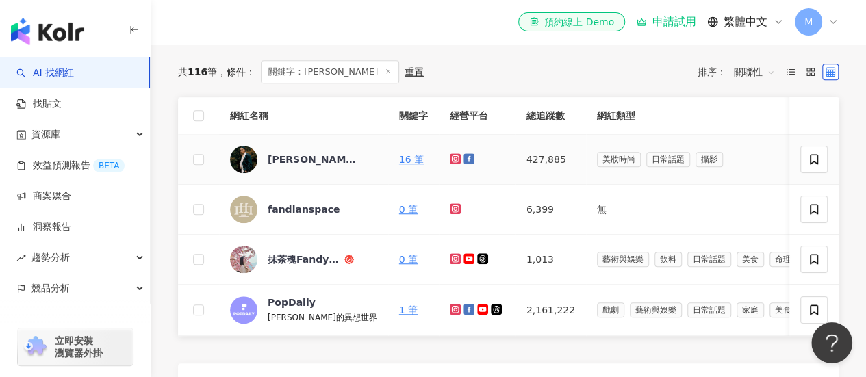
click at [450, 164] on icon at bounding box center [455, 158] width 11 height 11
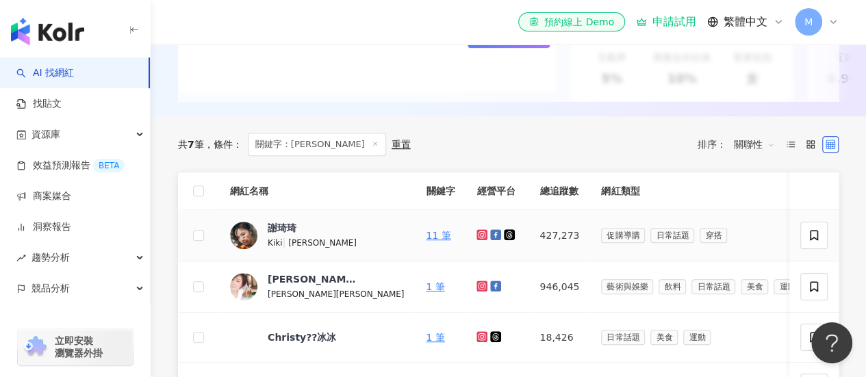
scroll to position [342, 0]
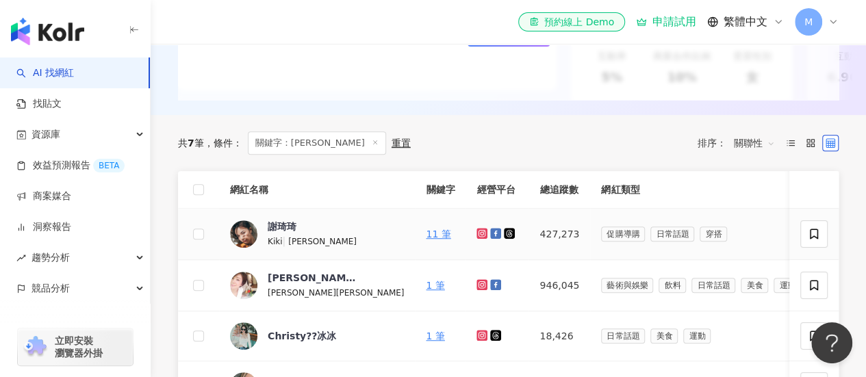
click at [478, 238] on icon at bounding box center [482, 233] width 9 height 8
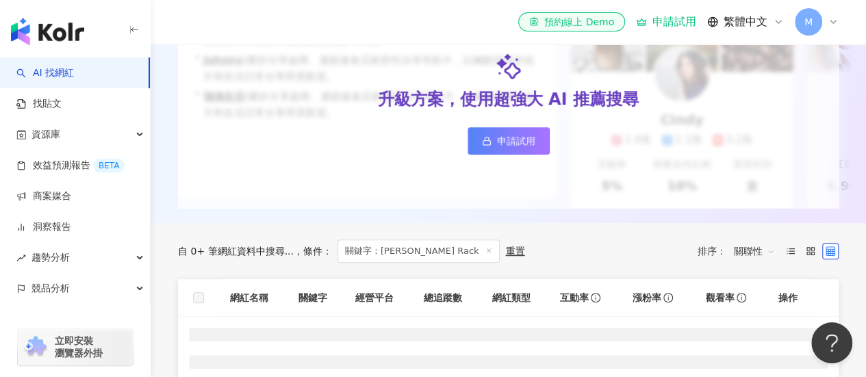
scroll to position [342, 0]
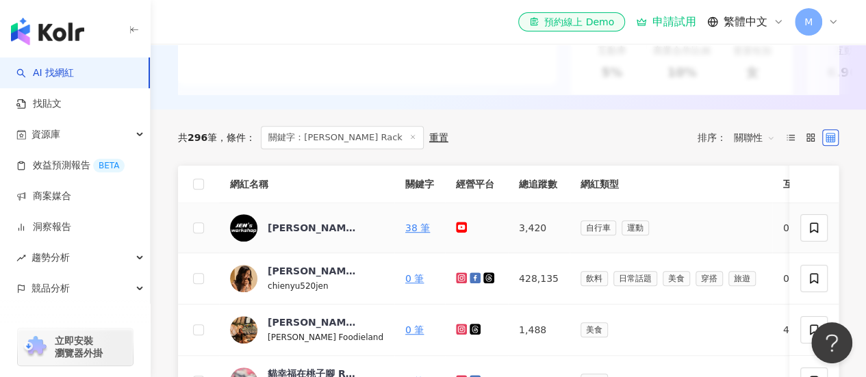
click at [457, 230] on icon at bounding box center [461, 227] width 9 height 6
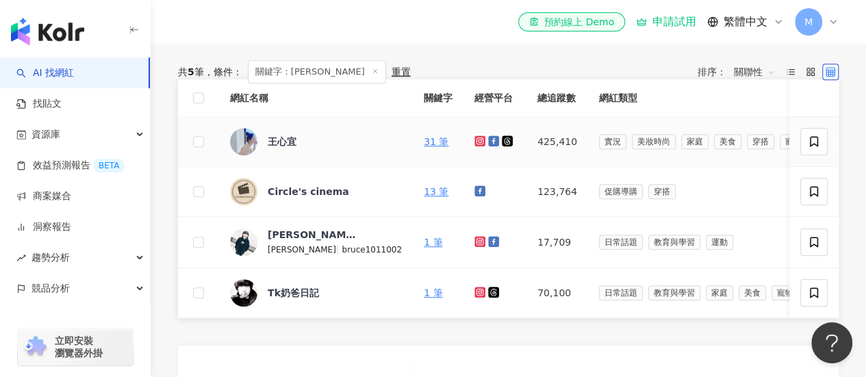
scroll to position [411, 0]
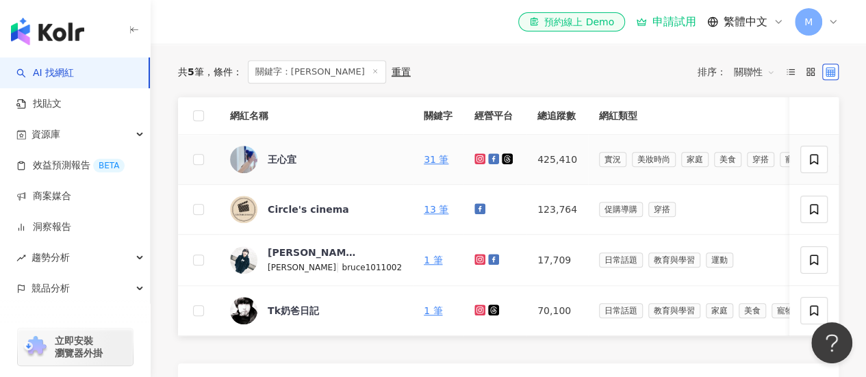
click at [479, 160] on icon at bounding box center [480, 159] width 2 height 2
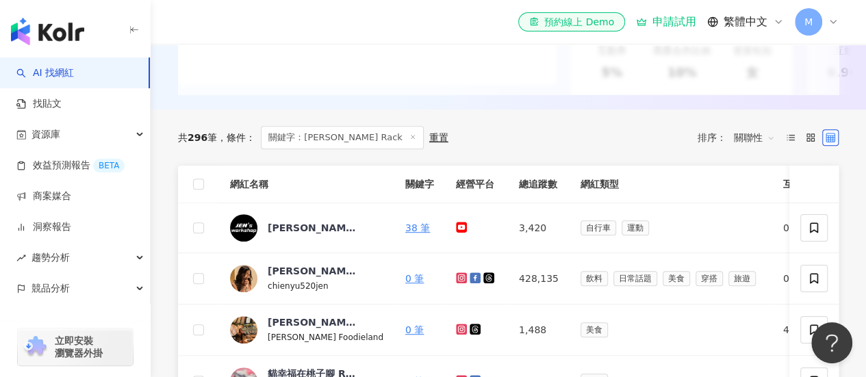
scroll to position [479, 0]
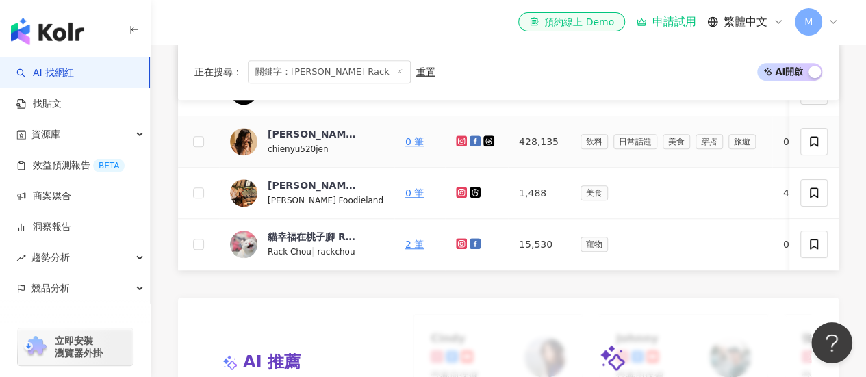
click at [458, 145] on icon at bounding box center [462, 141] width 9 height 8
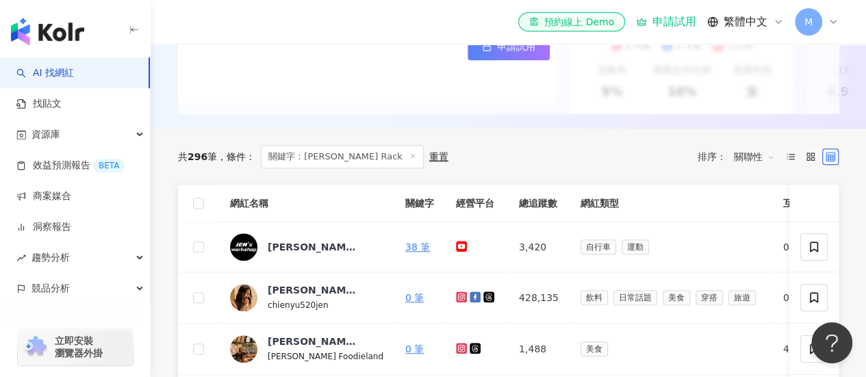
scroll to position [342, 0]
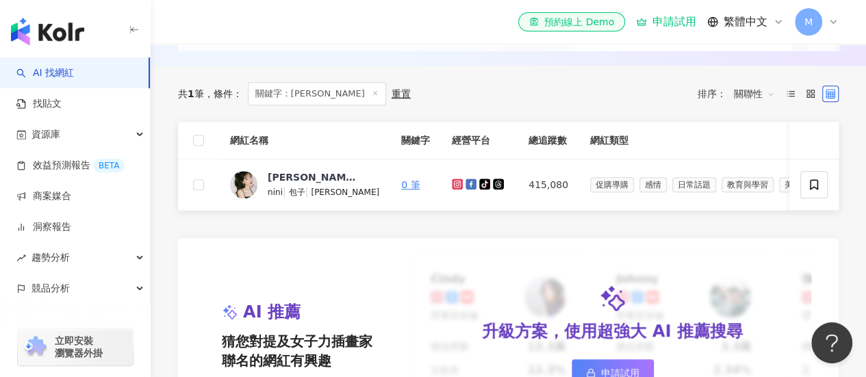
scroll to position [411, 0]
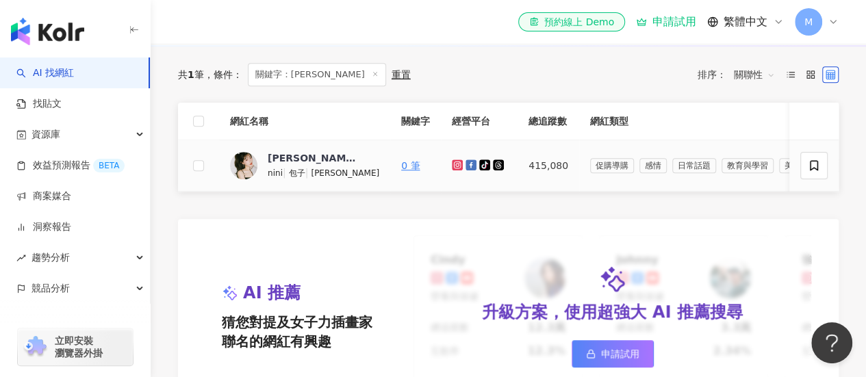
click at [452, 171] on icon at bounding box center [457, 165] width 11 height 11
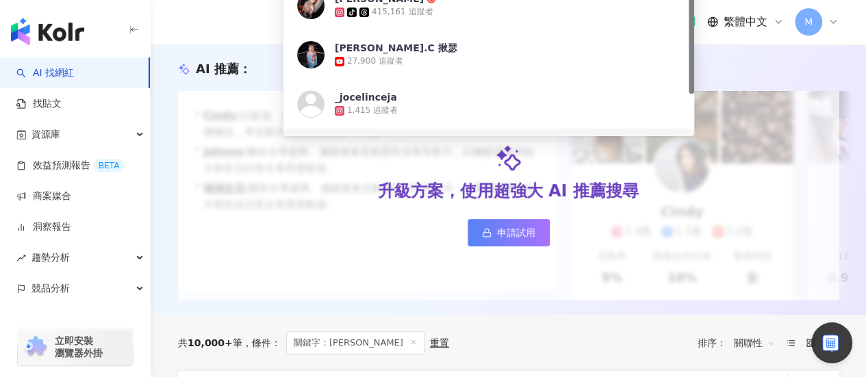
scroll to position [411, 0]
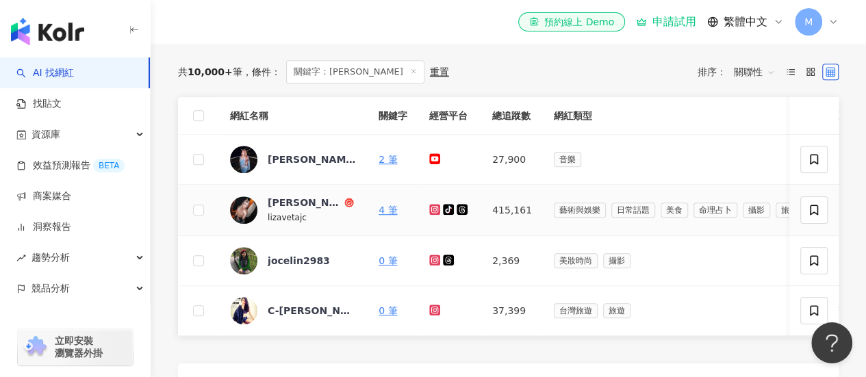
click at [433, 215] on icon at bounding box center [434, 209] width 11 height 11
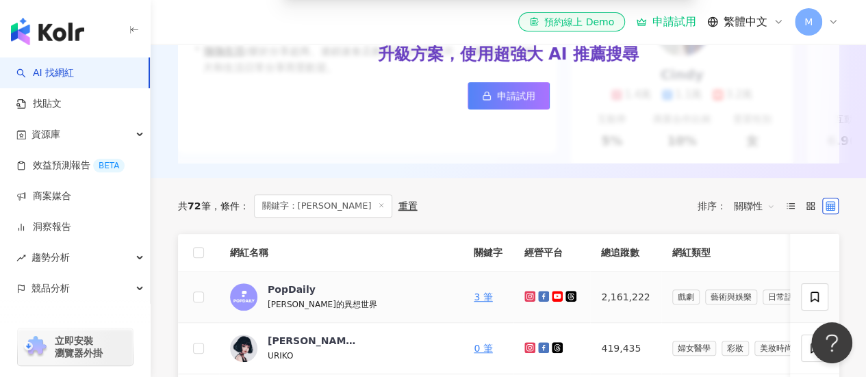
scroll to position [411, 0]
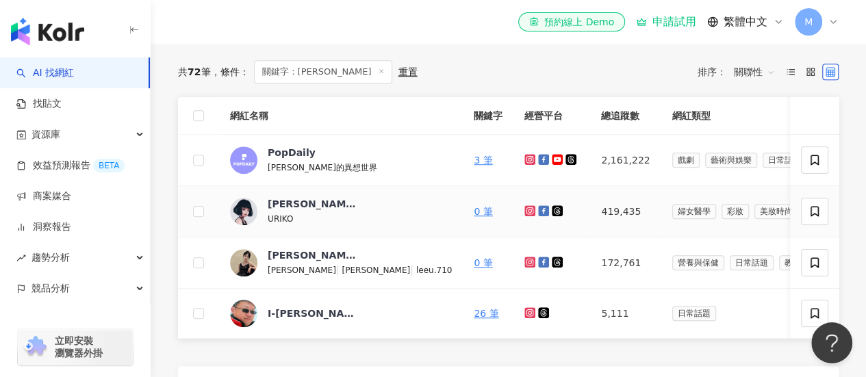
click at [527, 214] on icon at bounding box center [529, 210] width 5 height 5
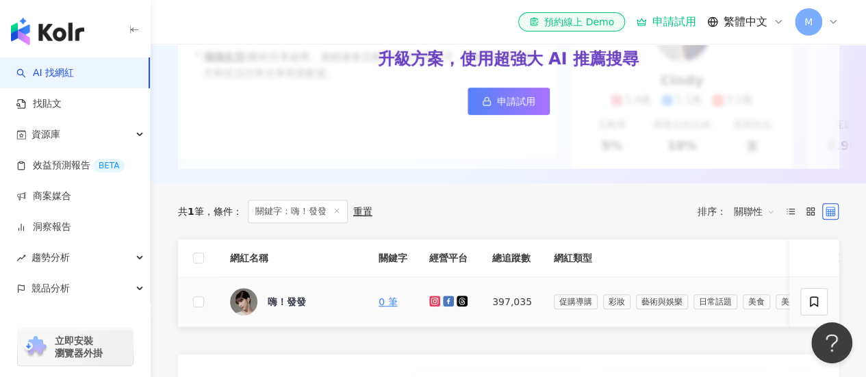
click at [431, 305] on icon at bounding box center [435, 301] width 9 height 8
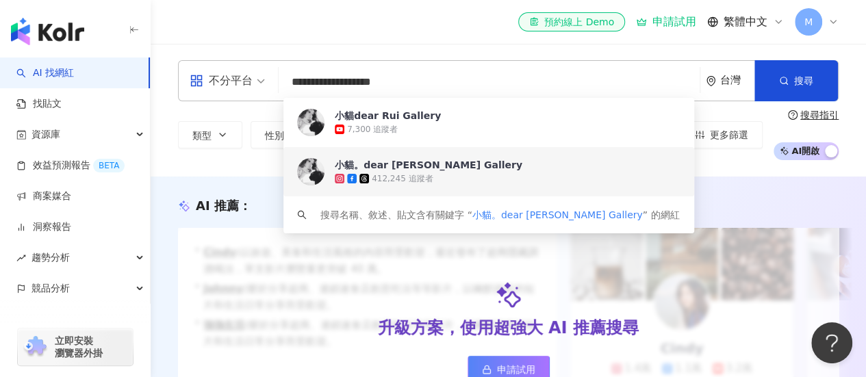
scroll to position [342, 0]
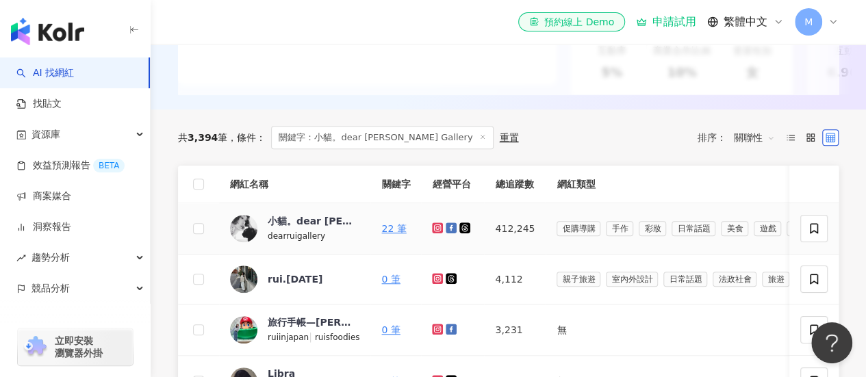
click at [432, 234] on icon at bounding box center [437, 228] width 11 height 11
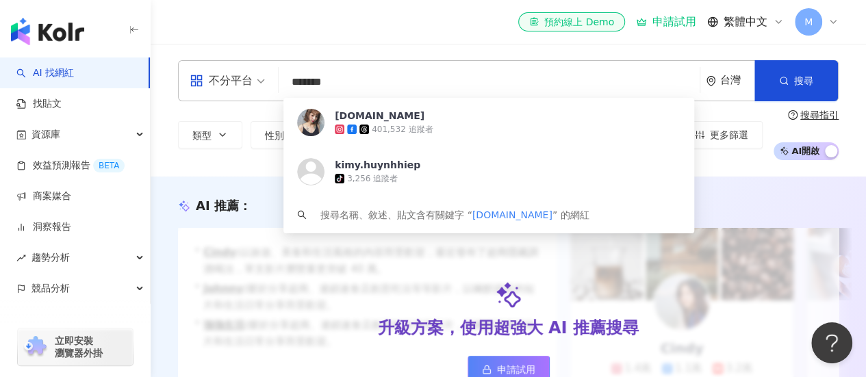
scroll to position [274, 0]
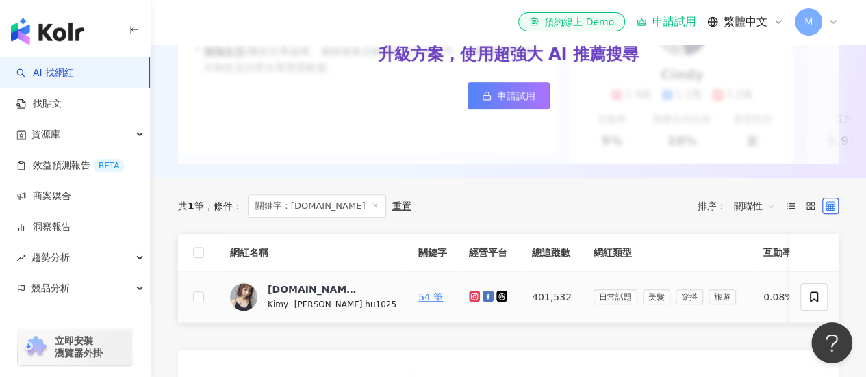
click at [472, 299] on icon at bounding box center [474, 296] width 5 height 5
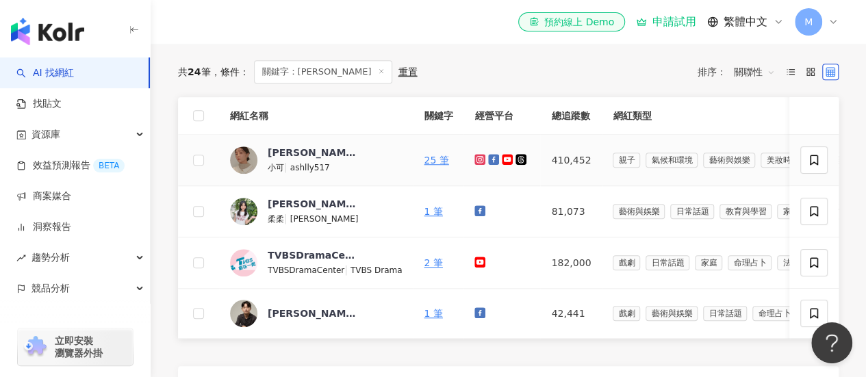
click at [479, 160] on icon at bounding box center [480, 159] width 2 height 2
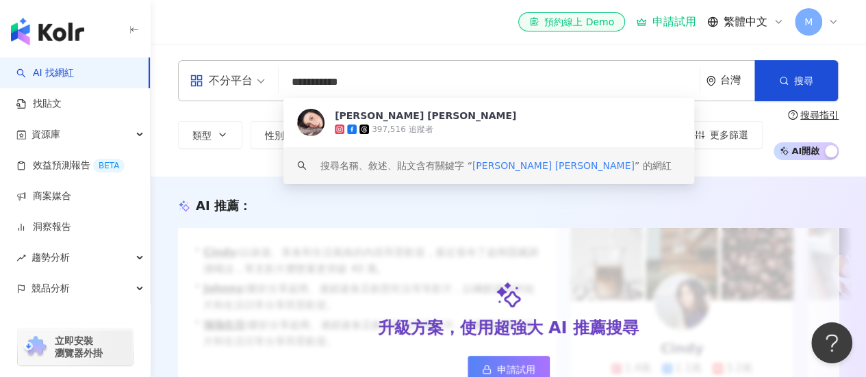
scroll to position [342, 0]
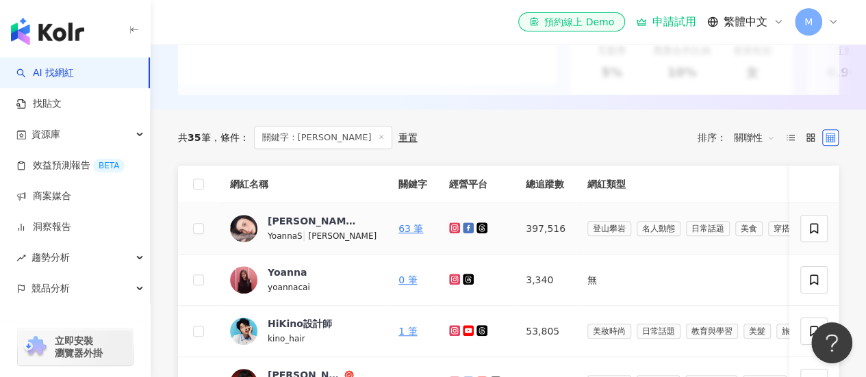
click at [449, 234] on icon at bounding box center [454, 228] width 11 height 11
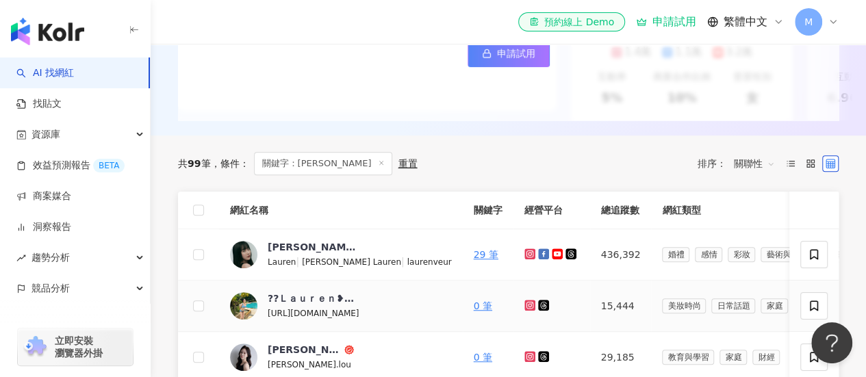
scroll to position [342, 0]
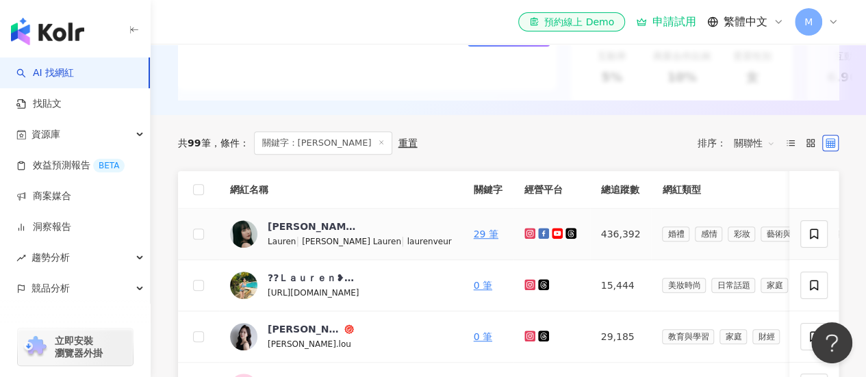
click at [527, 236] on icon at bounding box center [529, 232] width 5 height 5
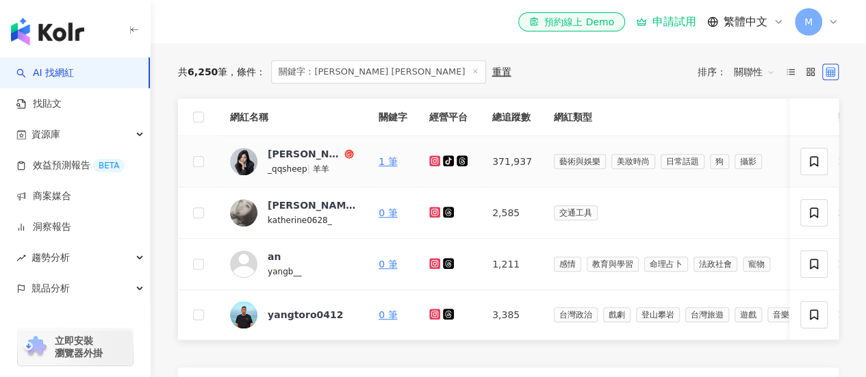
scroll to position [415, 0]
click at [438, 165] on icon at bounding box center [435, 161] width 9 height 8
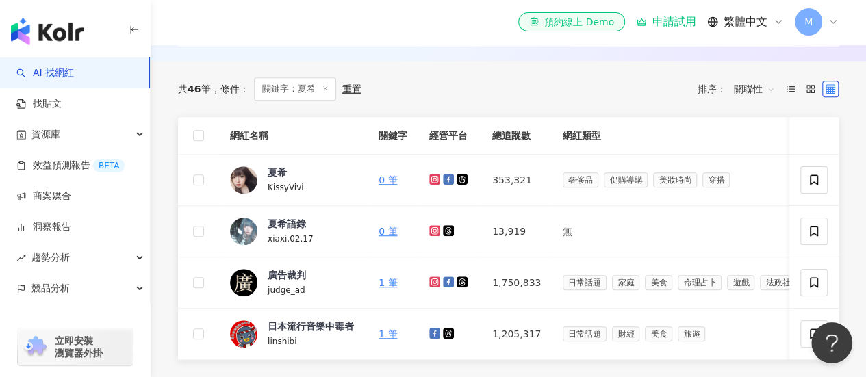
scroll to position [411, 0]
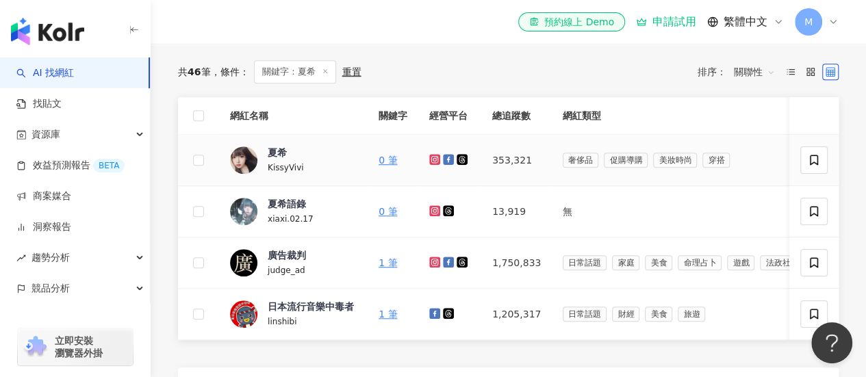
click at [436, 160] on icon at bounding box center [435, 159] width 2 height 2
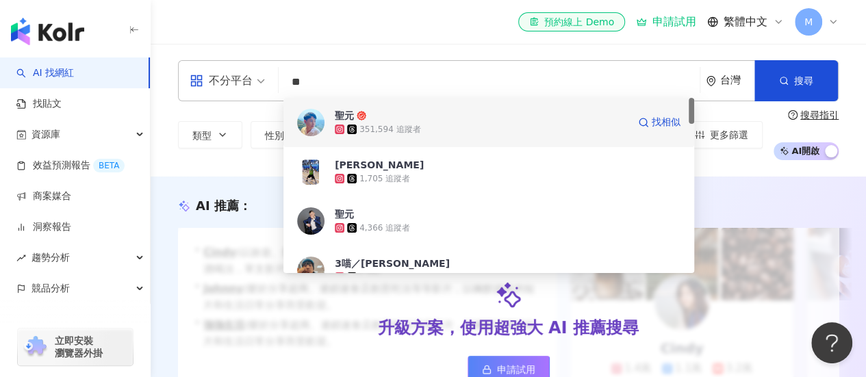
click at [427, 132] on div "351,594 追蹤者" at bounding box center [481, 130] width 293 height 14
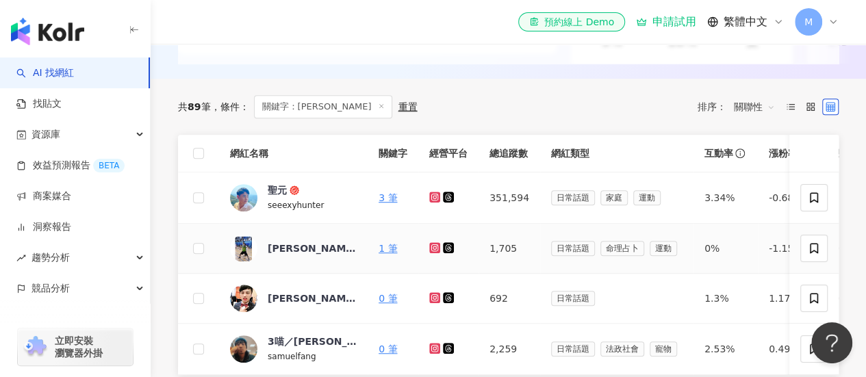
scroll to position [411, 0]
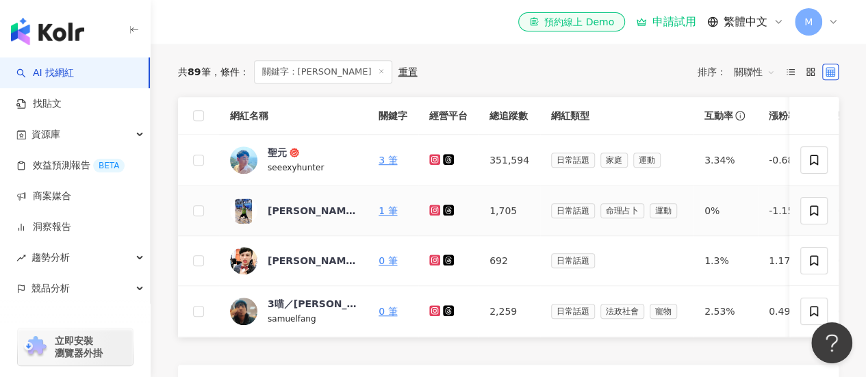
click at [434, 162] on icon at bounding box center [434, 159] width 5 height 5
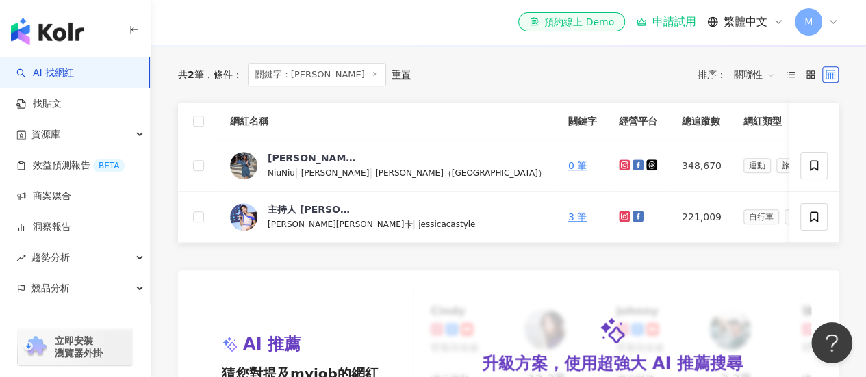
scroll to position [411, 0]
click at [619, 168] on link at bounding box center [626, 165] width 14 height 11
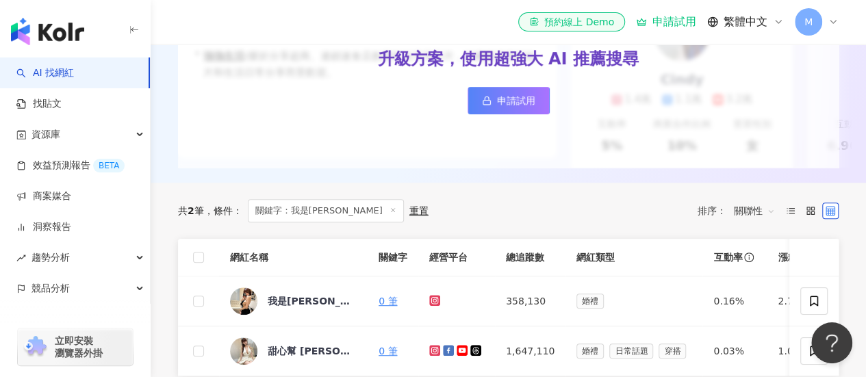
scroll to position [274, 0]
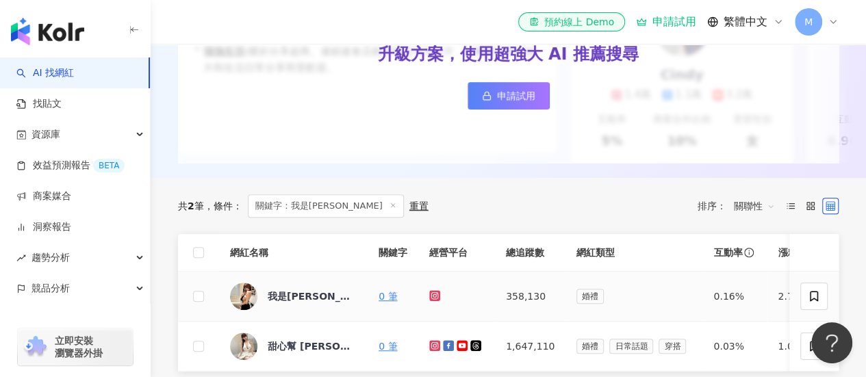
click at [431, 300] on icon at bounding box center [435, 296] width 9 height 8
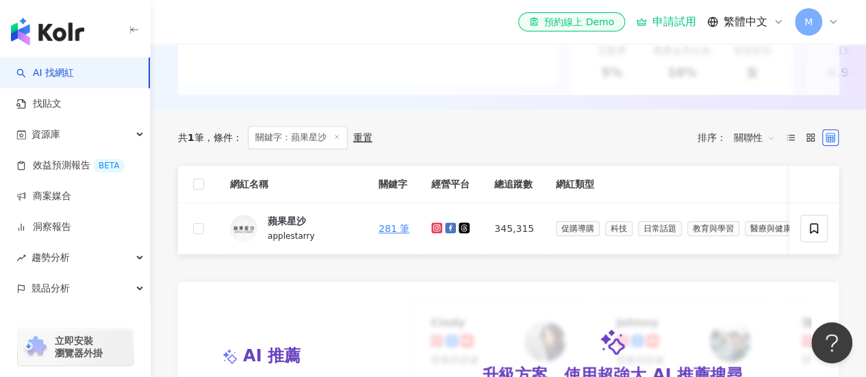
scroll to position [342, 0]
click at [434, 231] on icon at bounding box center [436, 227] width 5 height 5
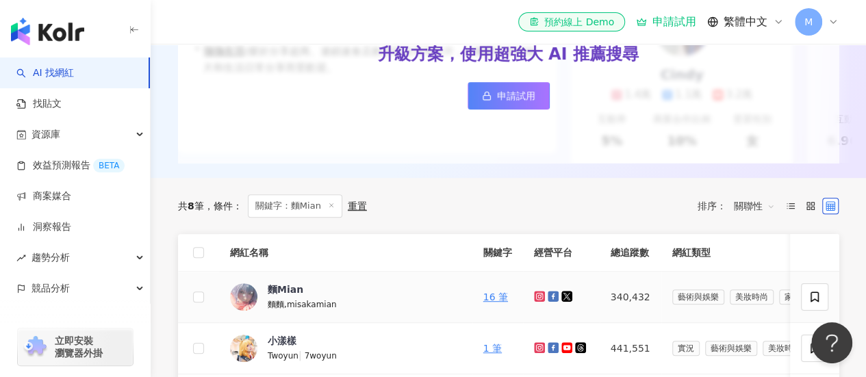
click at [536, 301] on icon at bounding box center [540, 296] width 9 height 8
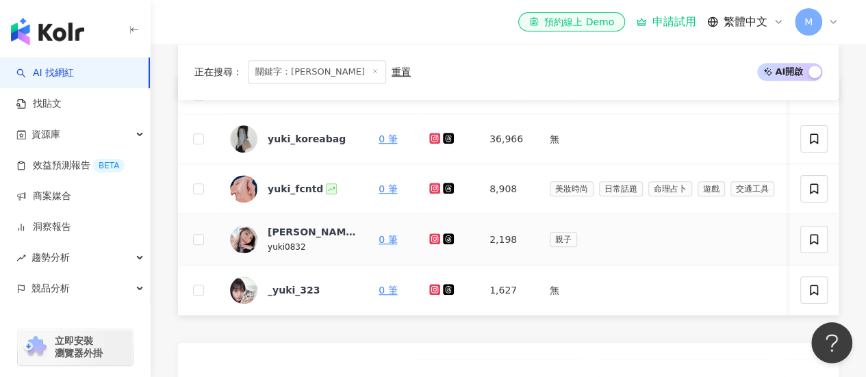
scroll to position [411, 0]
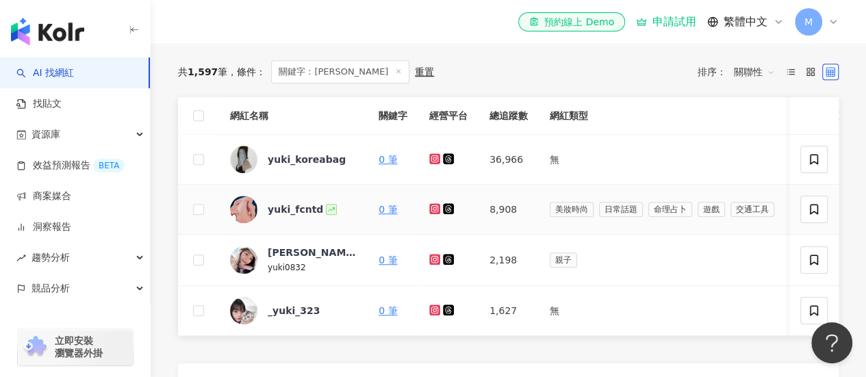
click at [436, 213] on icon at bounding box center [435, 209] width 9 height 8
click at [288, 215] on div "yuki_fcntd" at bounding box center [295, 210] width 55 height 14
click at [321, 166] on div "yuki_koreabag" at bounding box center [307, 160] width 78 height 14
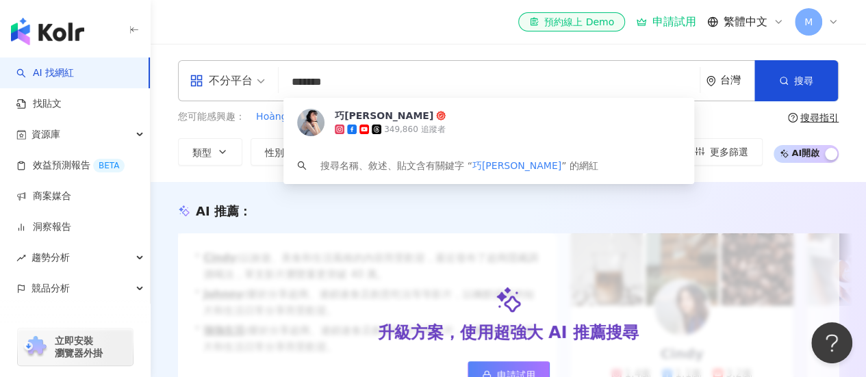
click at [375, 24] on div "el-icon-cs 預約線上 Demo 申請試用 繁體中文 M" at bounding box center [508, 22] width 661 height 44
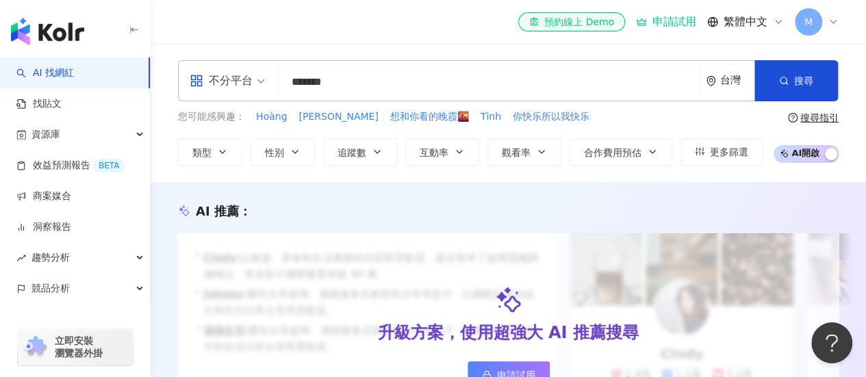
scroll to position [342, 0]
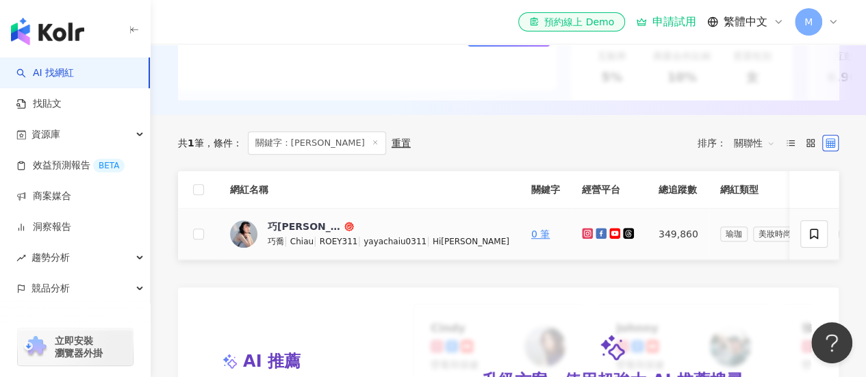
click at [582, 239] on icon at bounding box center [587, 233] width 11 height 11
click at [305, 234] on div "巧喬Chiau" at bounding box center [305, 227] width 74 height 14
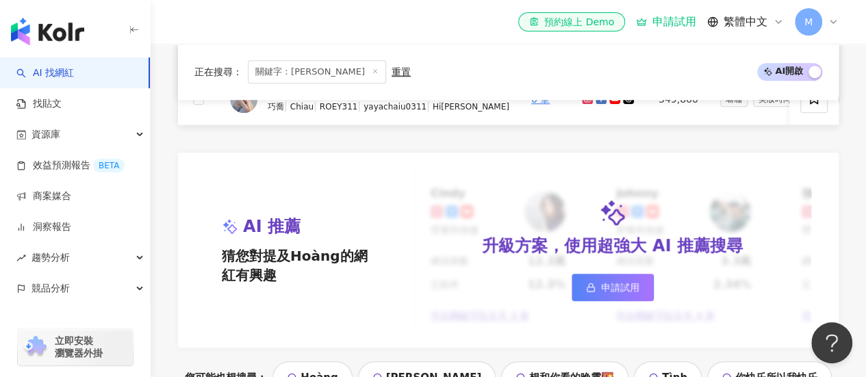
scroll to position [479, 0]
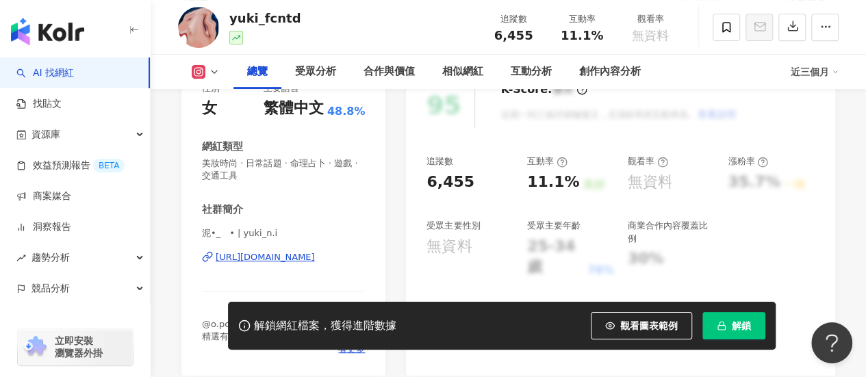
scroll to position [205, 0]
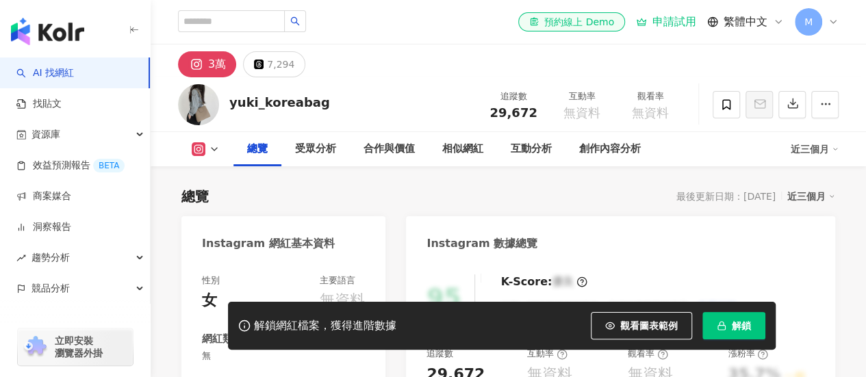
scroll to position [205, 0]
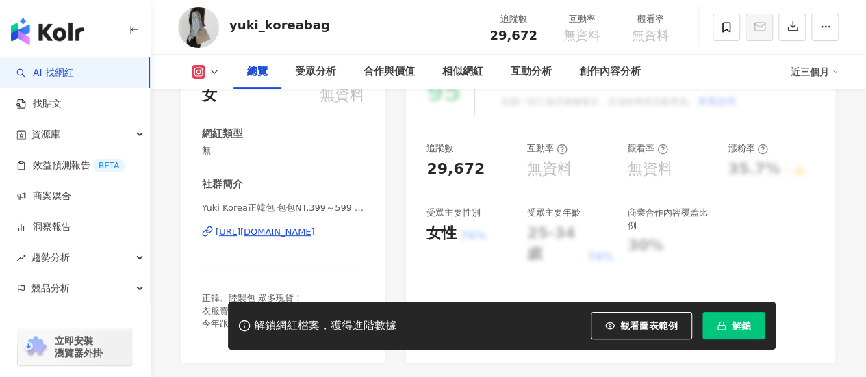
click at [295, 237] on div "https://www.instagram.com/yuki_koreabag/" at bounding box center [265, 232] width 99 height 12
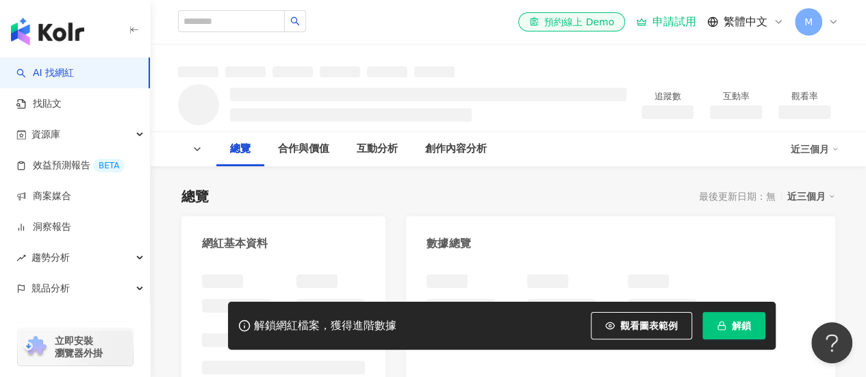
scroll to position [274, 0]
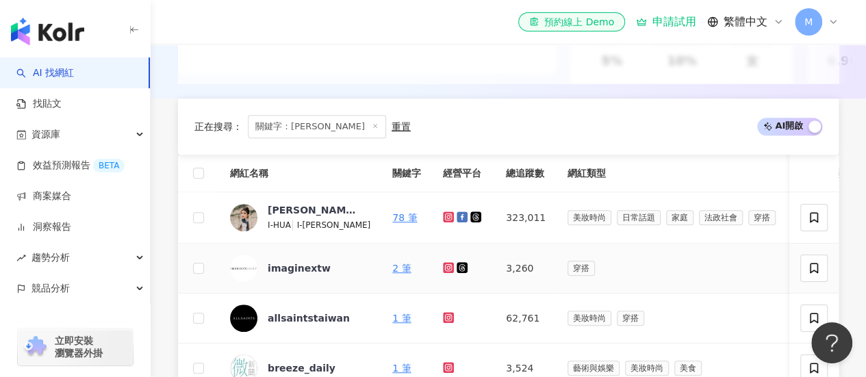
scroll to position [347, 0]
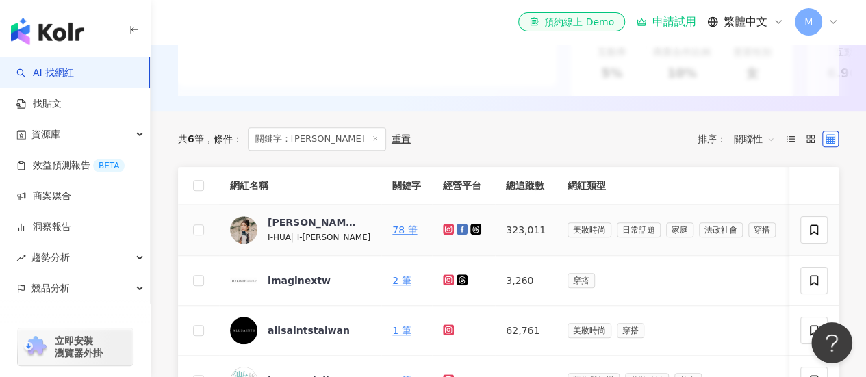
click at [445, 234] on icon at bounding box center [449, 229] width 9 height 8
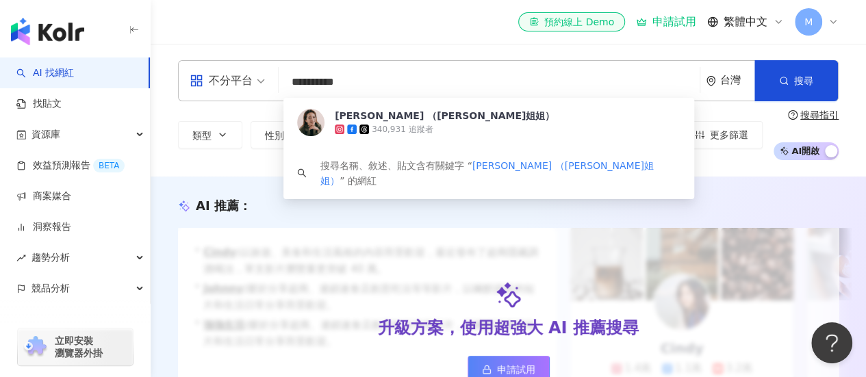
scroll to position [342, 0]
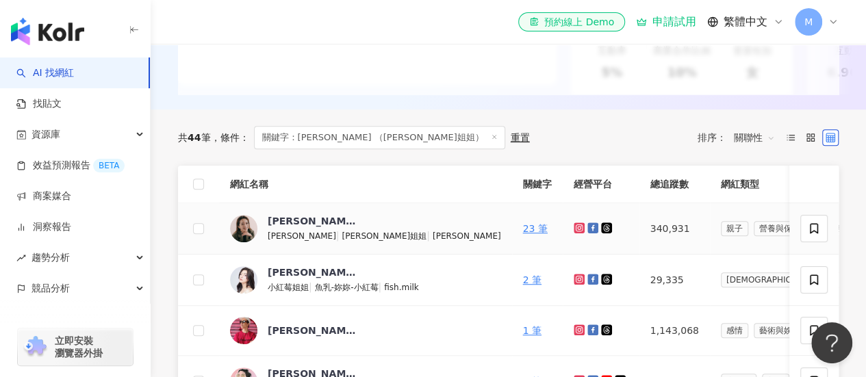
click at [574, 234] on icon at bounding box center [579, 228] width 11 height 11
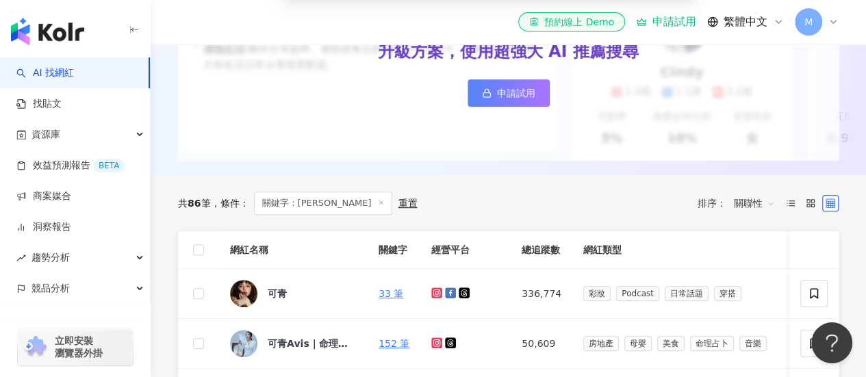
scroll to position [342, 0]
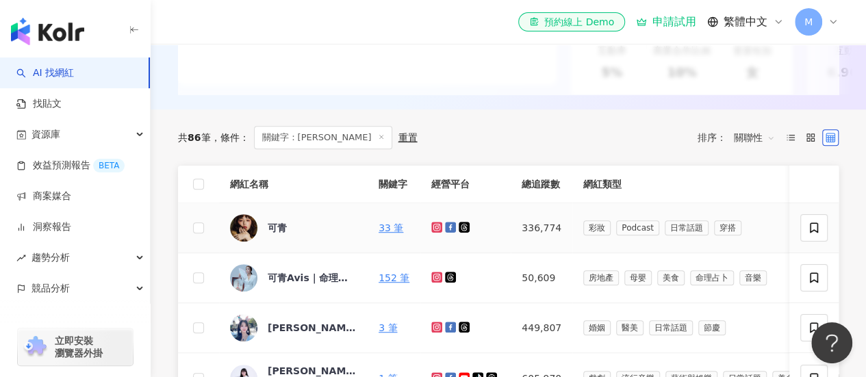
click at [433, 232] on icon at bounding box center [437, 227] width 9 height 8
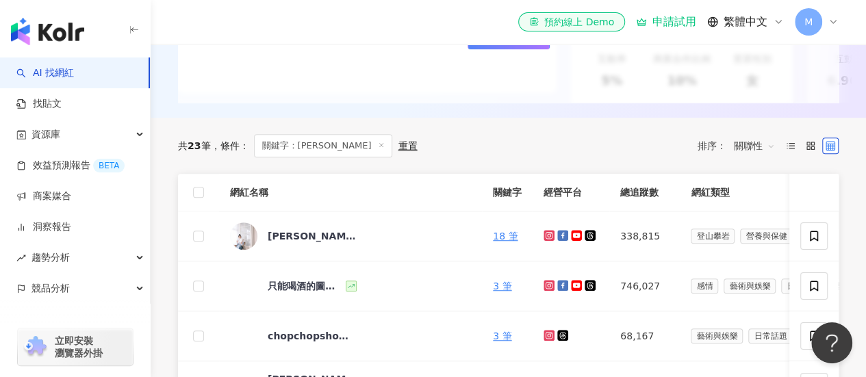
scroll to position [342, 0]
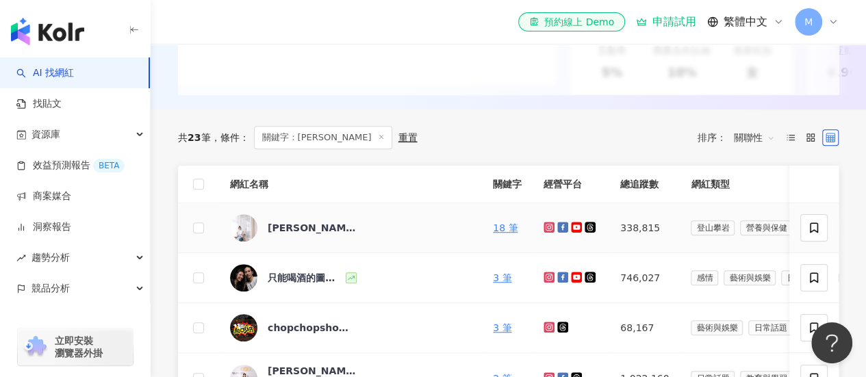
click at [545, 232] on icon at bounding box center [549, 227] width 9 height 8
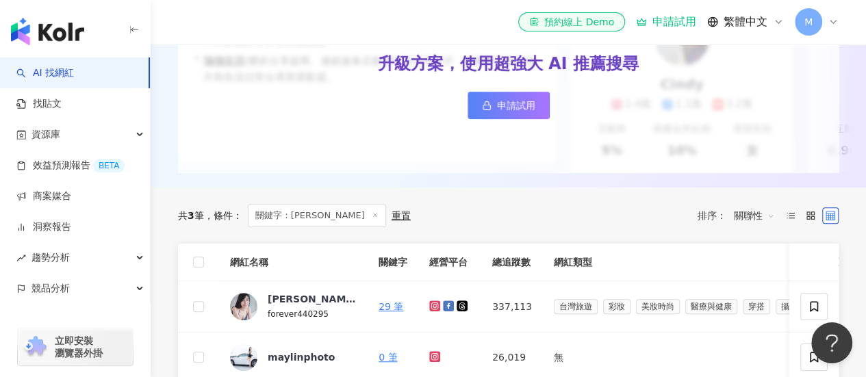
scroll to position [274, 0]
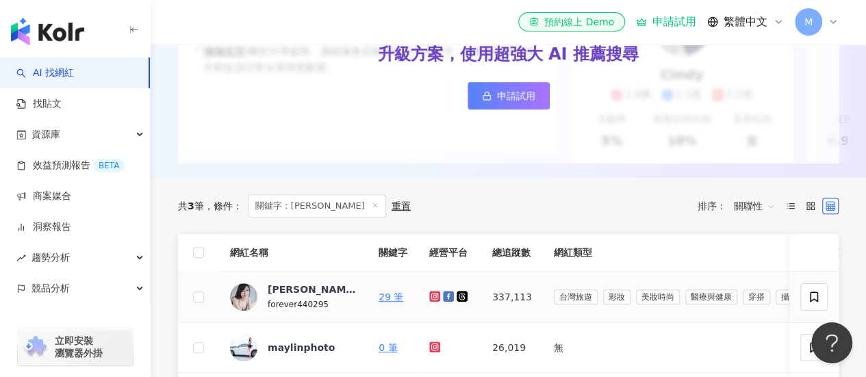
click at [436, 301] on icon at bounding box center [435, 296] width 9 height 8
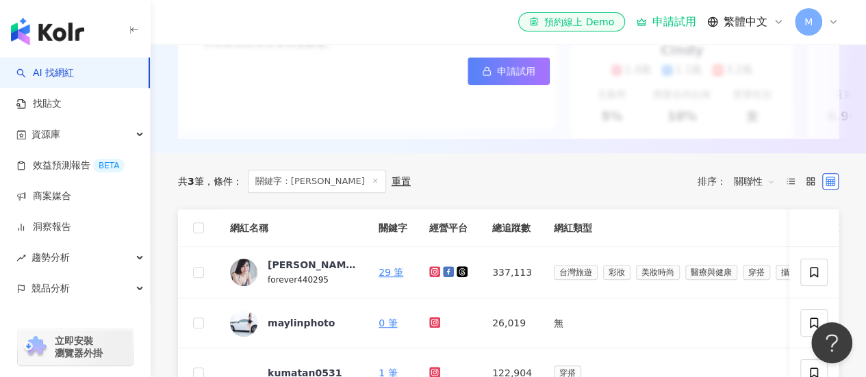
scroll to position [411, 0]
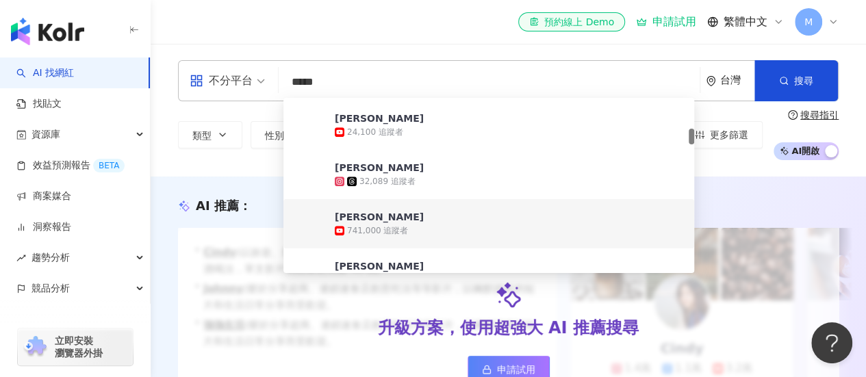
scroll to position [411, 0]
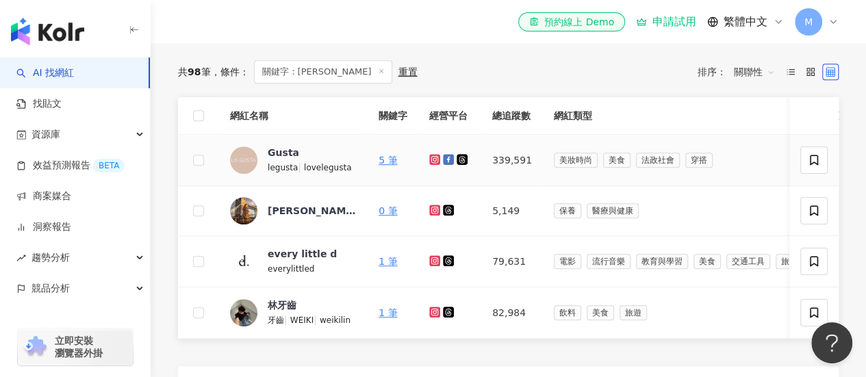
click at [438, 165] on icon at bounding box center [434, 159] width 11 height 11
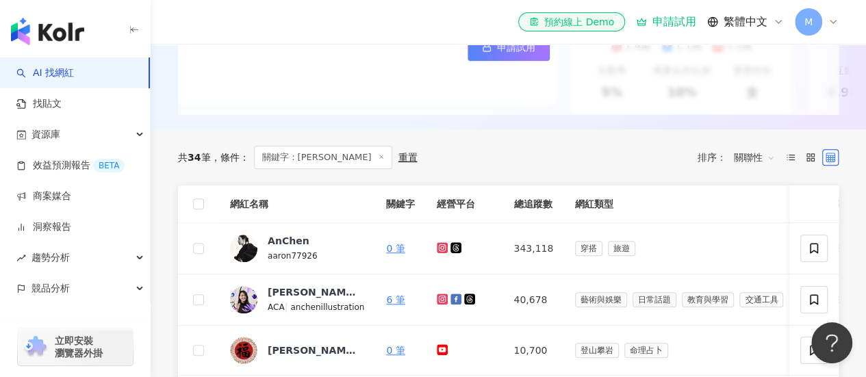
scroll to position [342, 0]
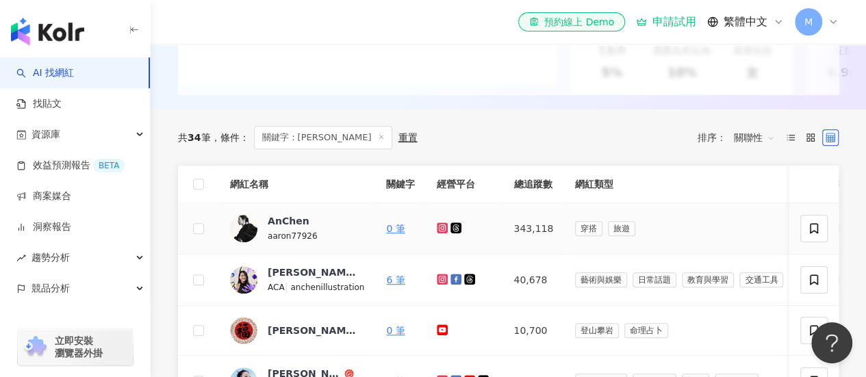
click at [438, 232] on icon at bounding box center [442, 228] width 9 height 8
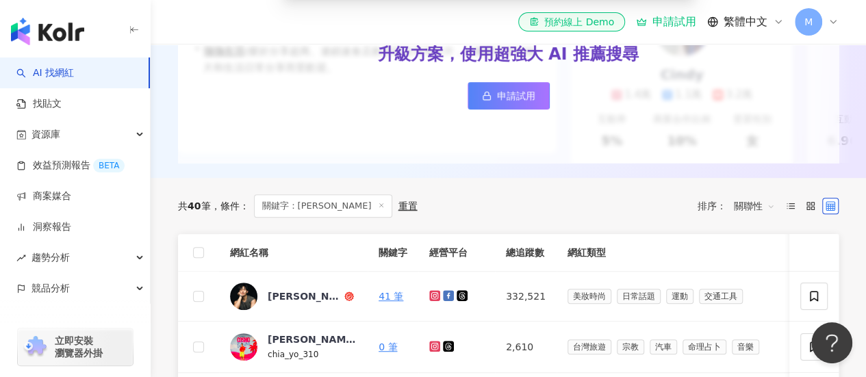
scroll to position [411, 0]
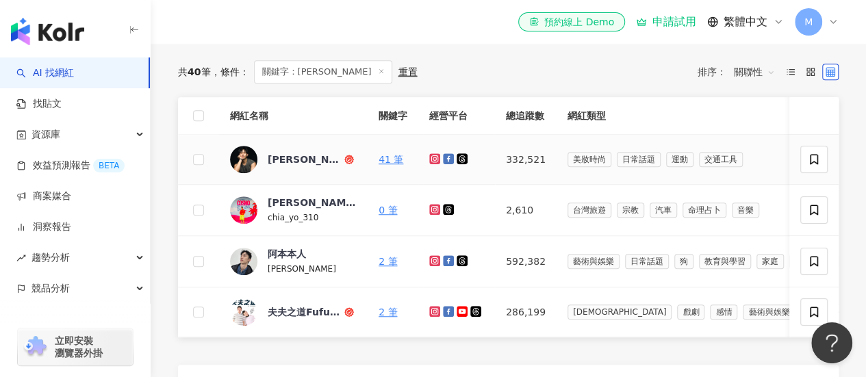
click at [436, 163] on icon at bounding box center [435, 159] width 9 height 8
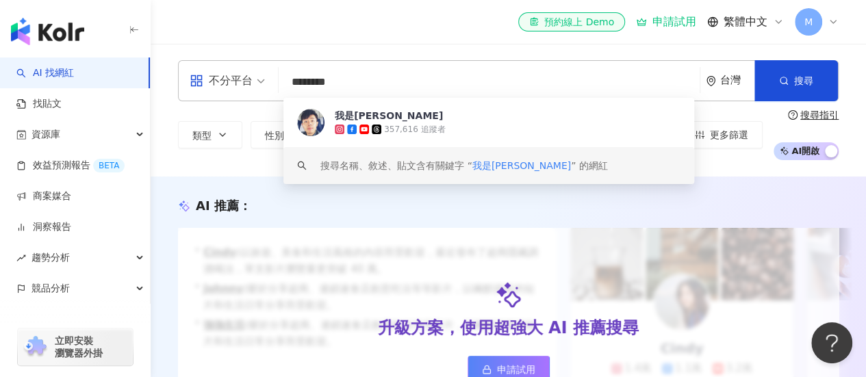
scroll to position [411, 0]
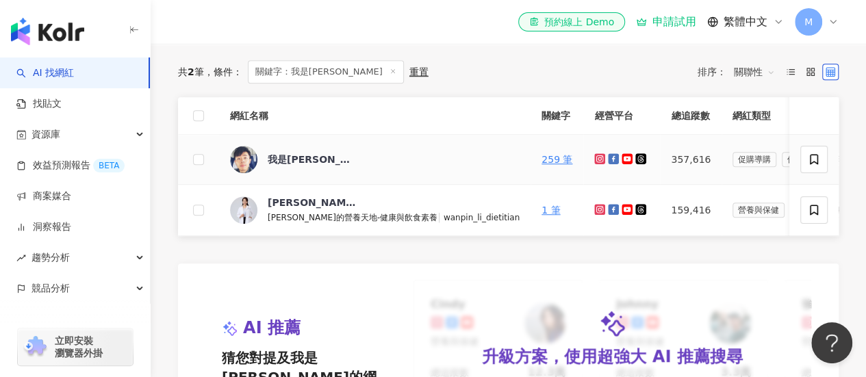
click at [596, 163] on icon at bounding box center [600, 159] width 9 height 8
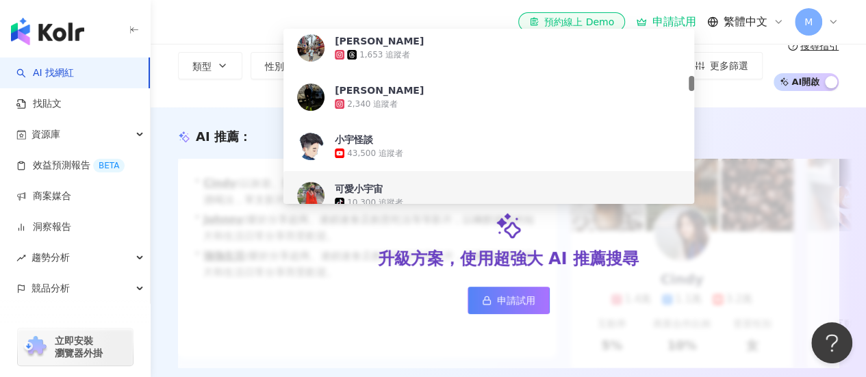
scroll to position [342, 0]
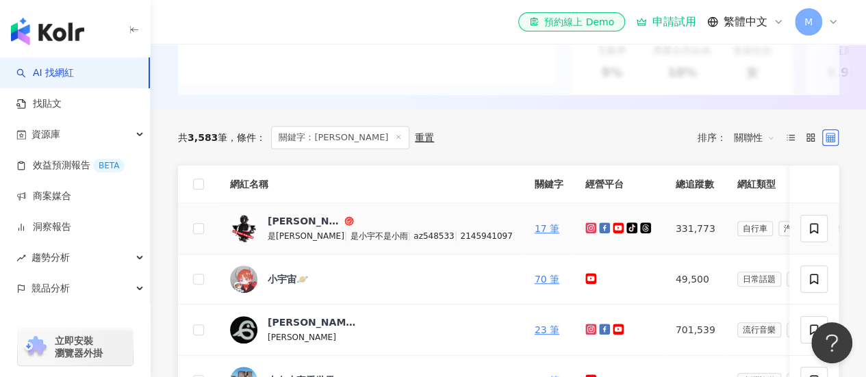
click at [588, 231] on icon at bounding box center [590, 227] width 5 height 5
click at [282, 223] on td "小宇 是小宇 | 是小宇不是小雨 | az548533 | 2145941097" at bounding box center [371, 228] width 305 height 51
click at [282, 228] on div "[PERSON_NAME]" at bounding box center [305, 221] width 74 height 14
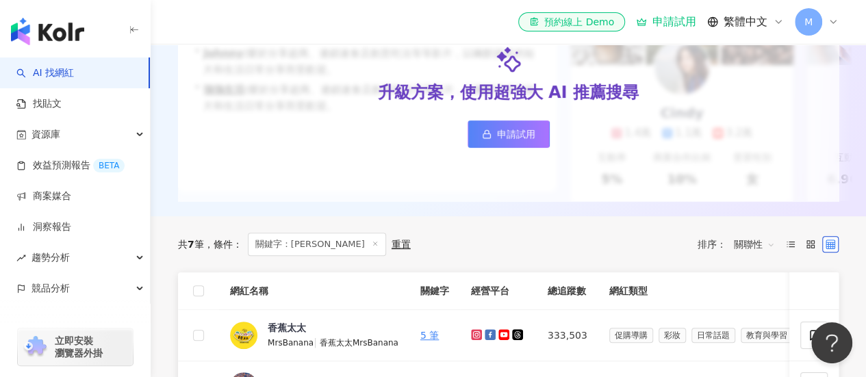
scroll to position [274, 0]
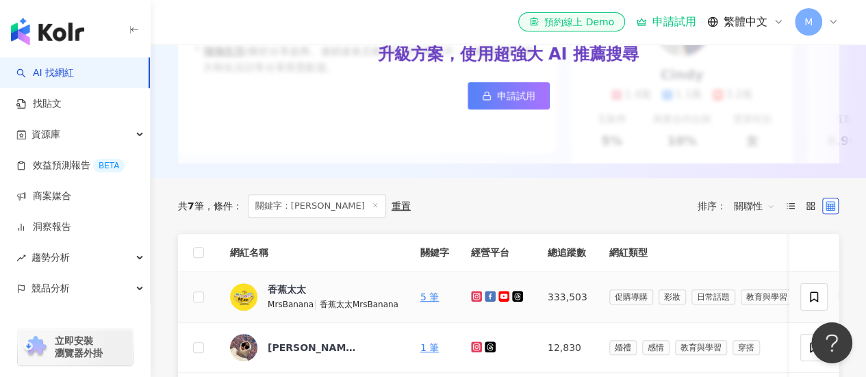
click at [474, 301] on icon at bounding box center [477, 296] width 9 height 8
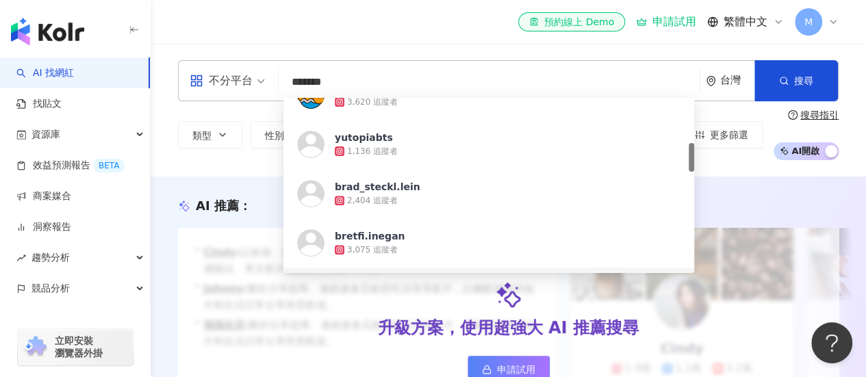
scroll to position [274, 0]
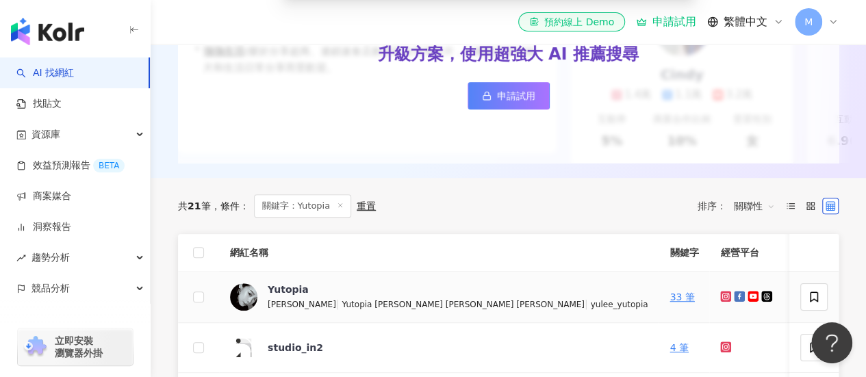
click at [722, 301] on icon at bounding box center [726, 296] width 9 height 8
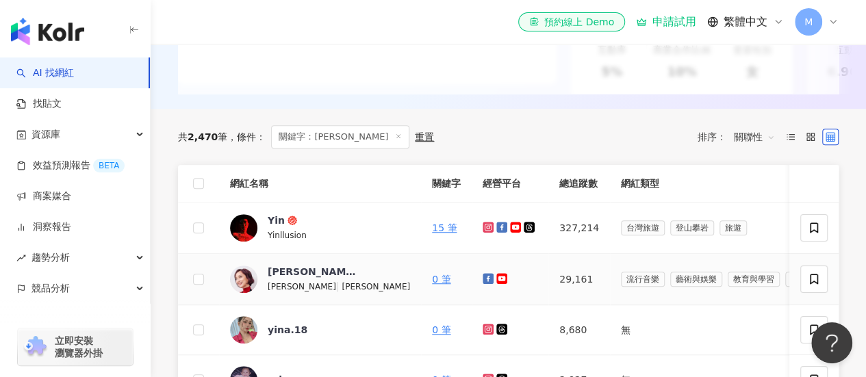
scroll to position [411, 0]
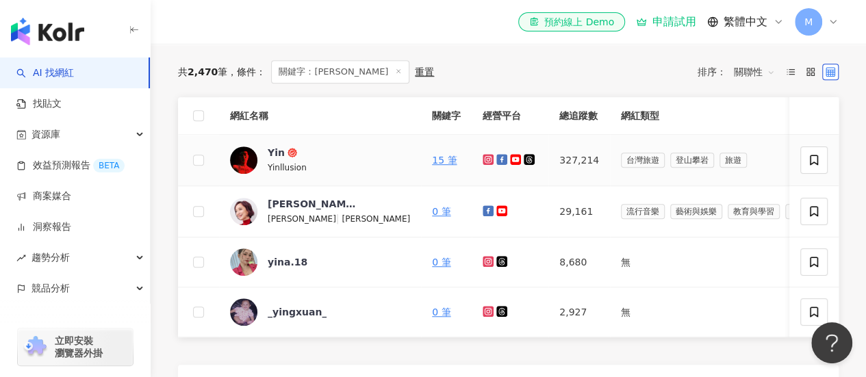
click at [486, 162] on icon at bounding box center [488, 159] width 5 height 5
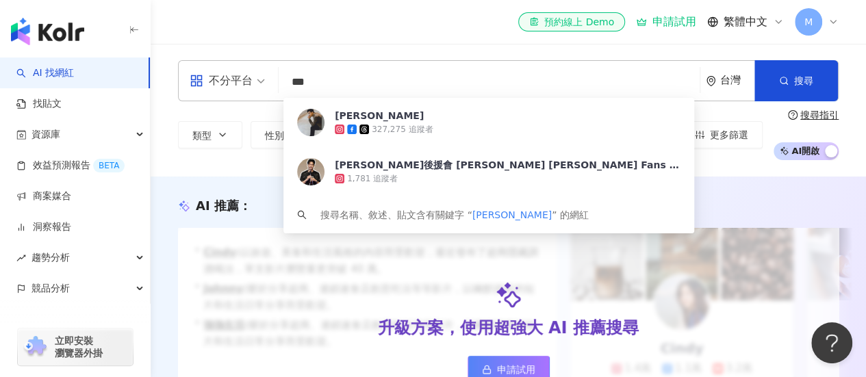
scroll to position [274, 0]
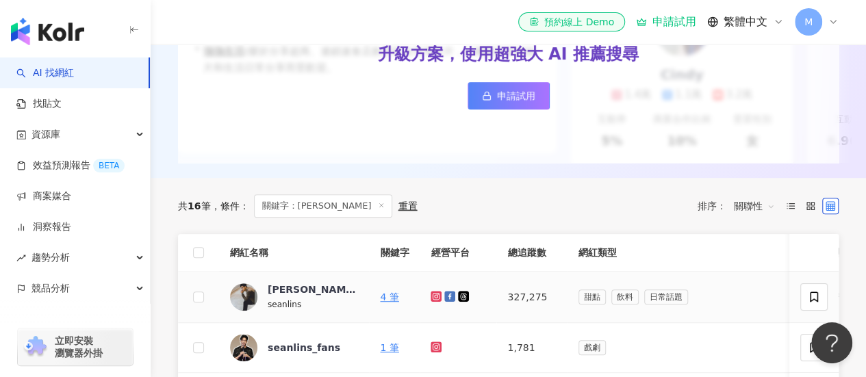
click at [437, 302] on icon at bounding box center [436, 296] width 11 height 11
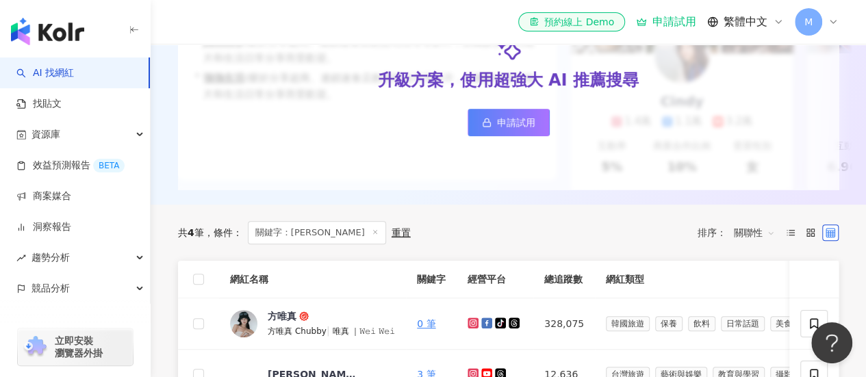
scroll to position [274, 0]
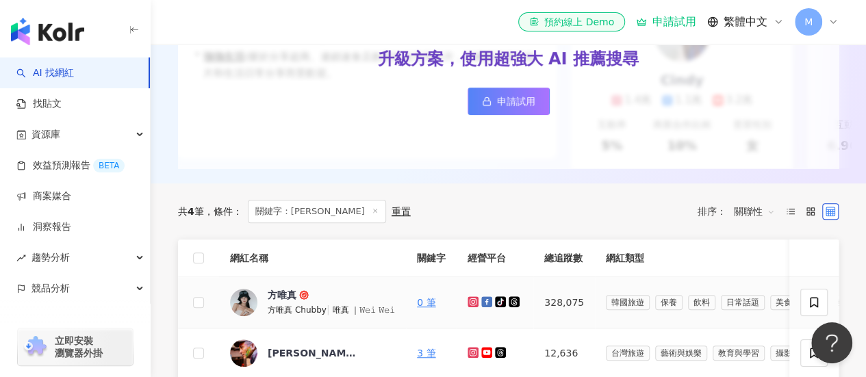
click at [471, 304] on icon at bounding box center [473, 301] width 5 height 5
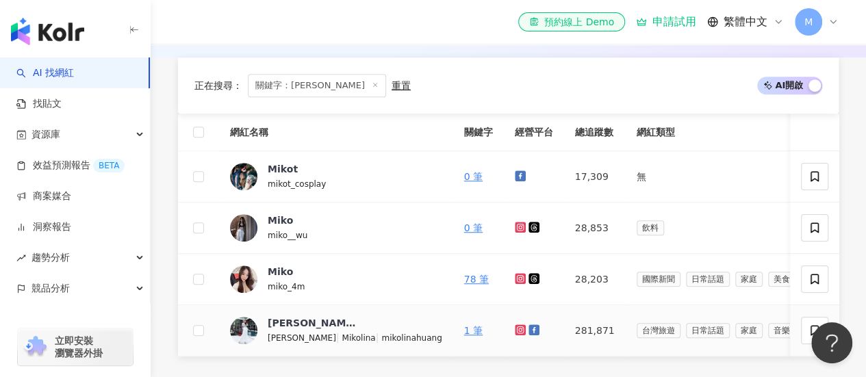
scroll to position [479, 0]
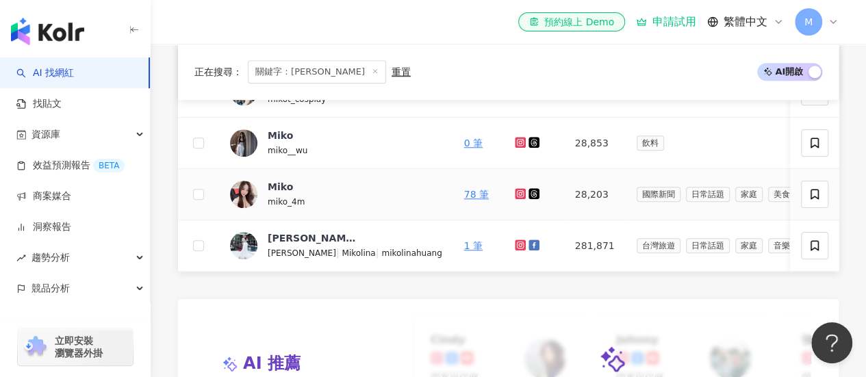
click at [515, 199] on icon at bounding box center [520, 193] width 11 height 11
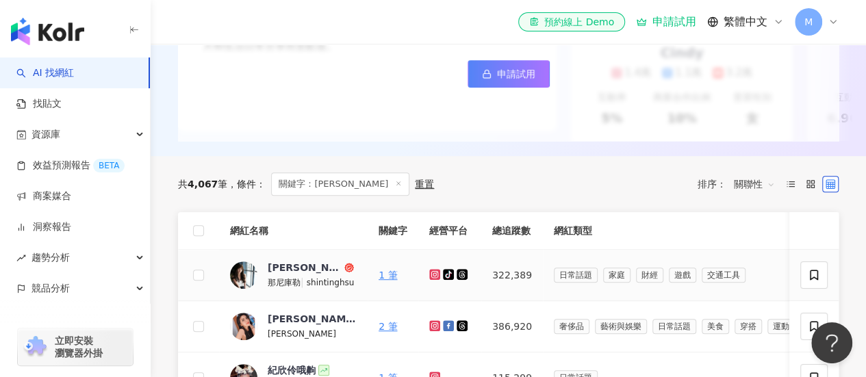
scroll to position [342, 0]
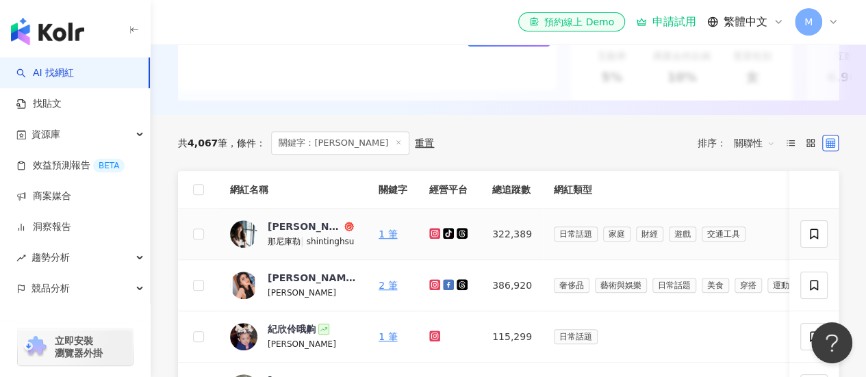
click at [430, 239] on icon at bounding box center [434, 233] width 11 height 11
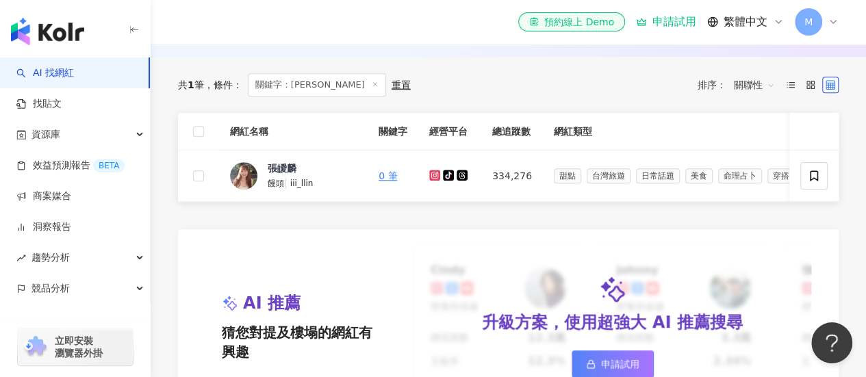
scroll to position [411, 0]
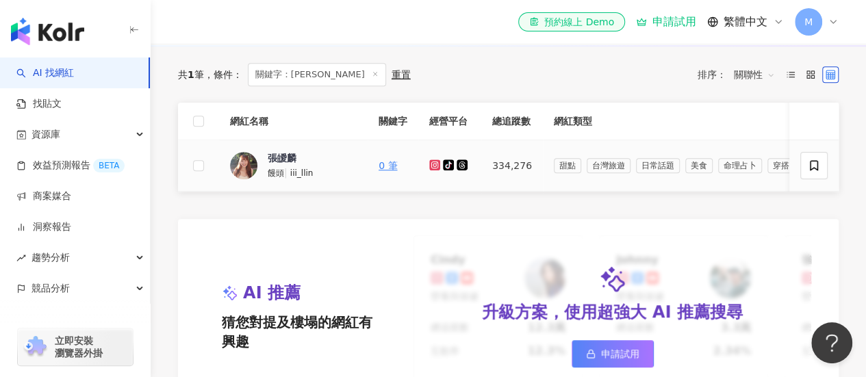
click at [440, 171] on icon at bounding box center [434, 165] width 11 height 11
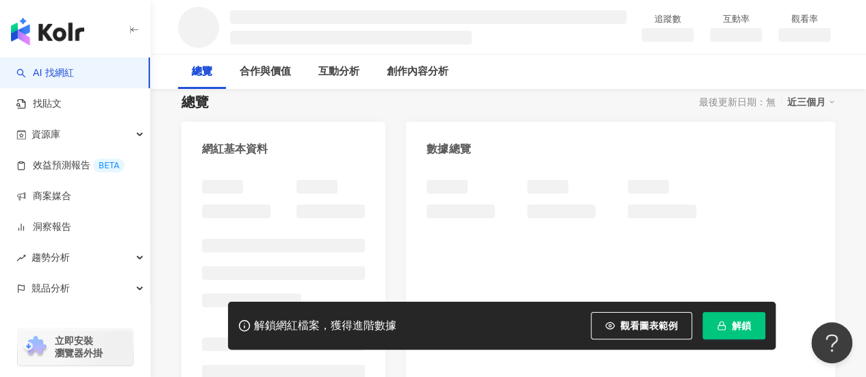
scroll to position [205, 0]
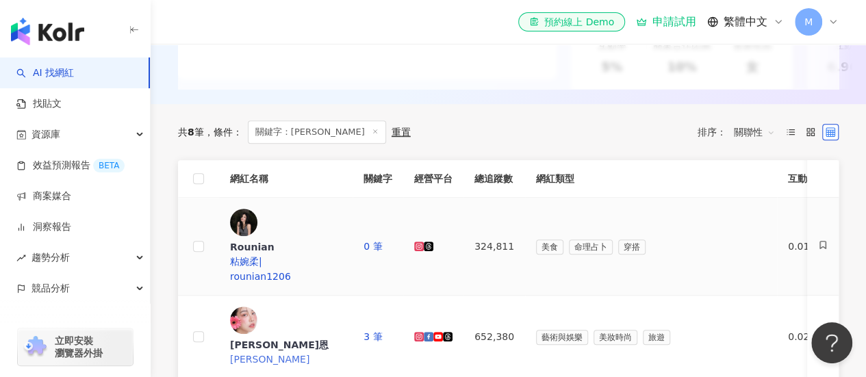
scroll to position [411, 0]
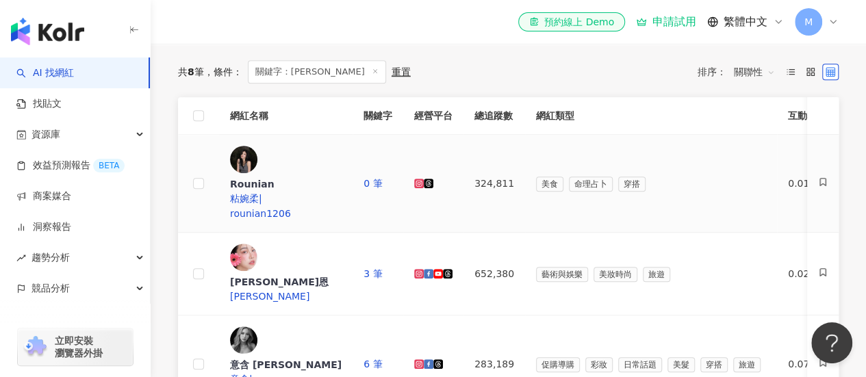
click at [421, 181] on icon at bounding box center [418, 183] width 5 height 5
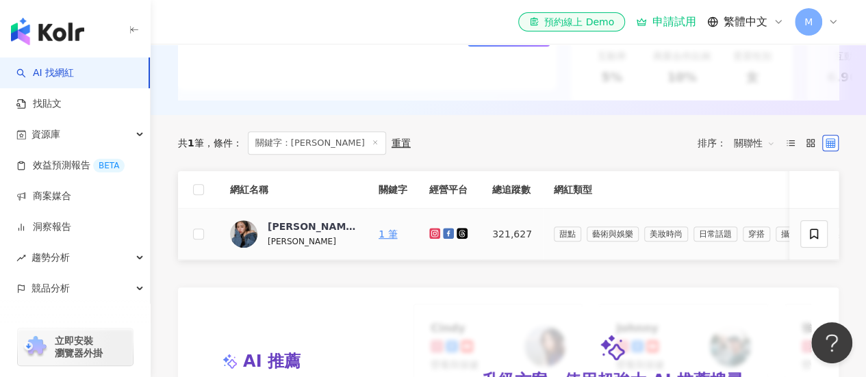
click at [435, 238] on icon at bounding box center [435, 233] width 9 height 8
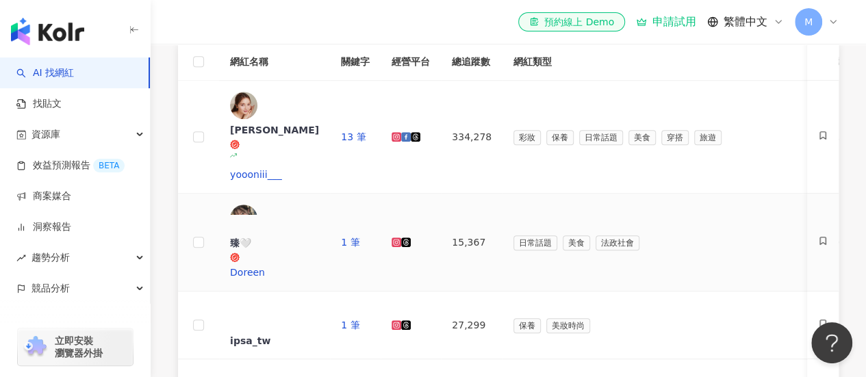
scroll to position [411, 0]
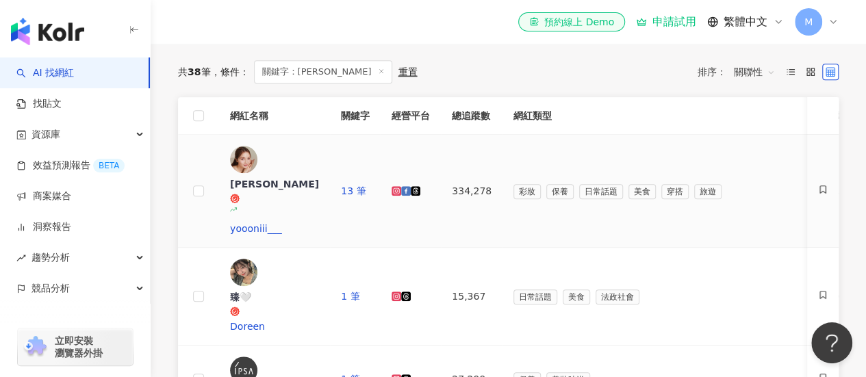
click at [399, 188] on icon at bounding box center [396, 190] width 5 height 5
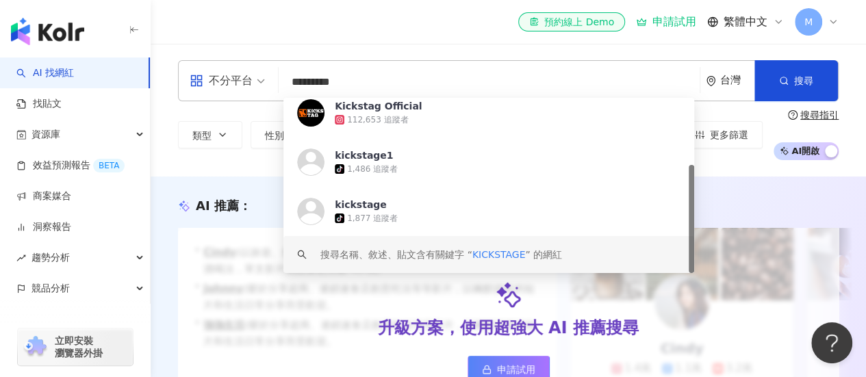
scroll to position [342, 0]
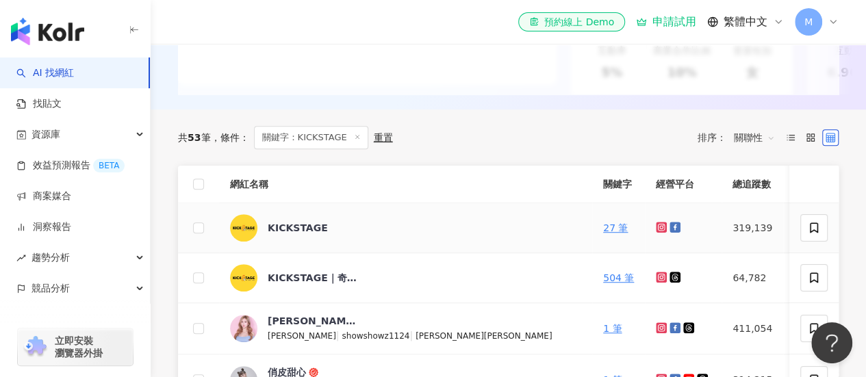
click at [660, 228] on icon at bounding box center [661, 227] width 2 height 2
click at [660, 278] on icon at bounding box center [661, 277] width 2 height 2
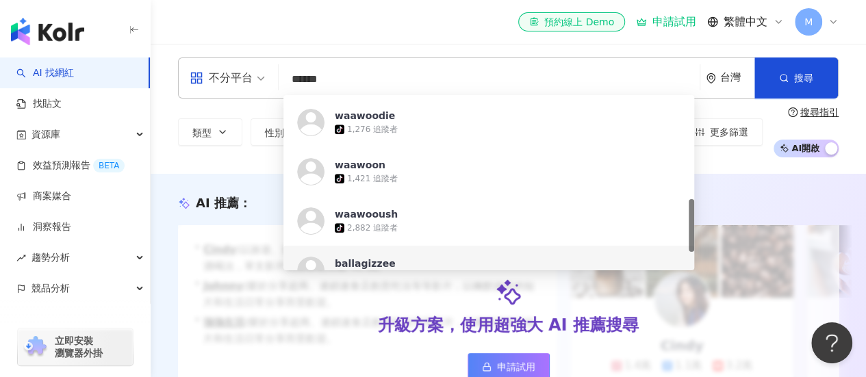
scroll to position [274, 0]
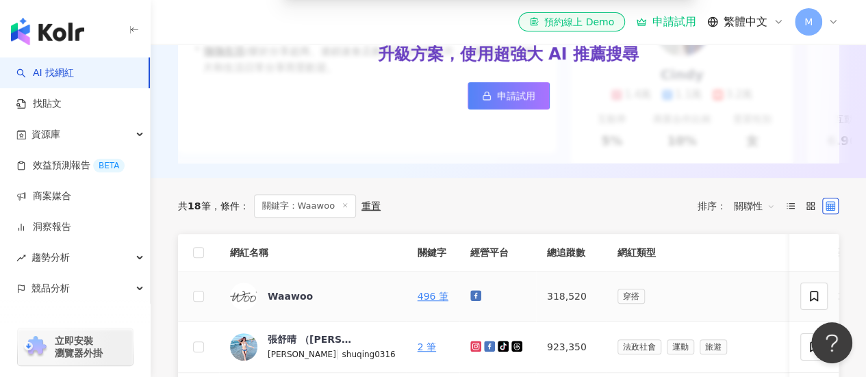
click at [472, 300] on icon at bounding box center [476, 296] width 8 height 8
click at [471, 352] on icon at bounding box center [476, 346] width 11 height 11
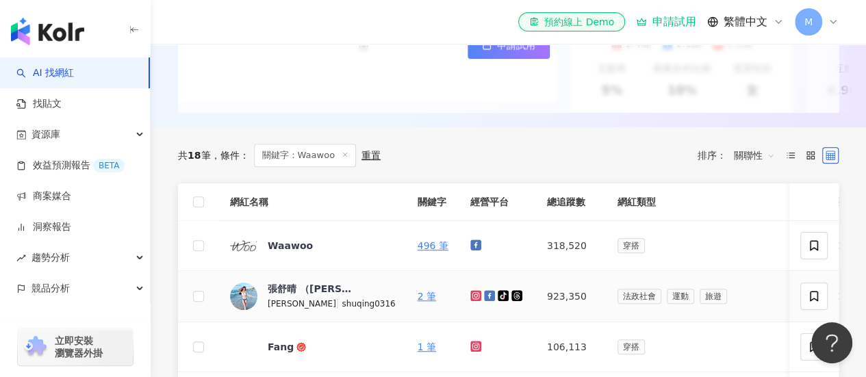
scroll to position [411, 0]
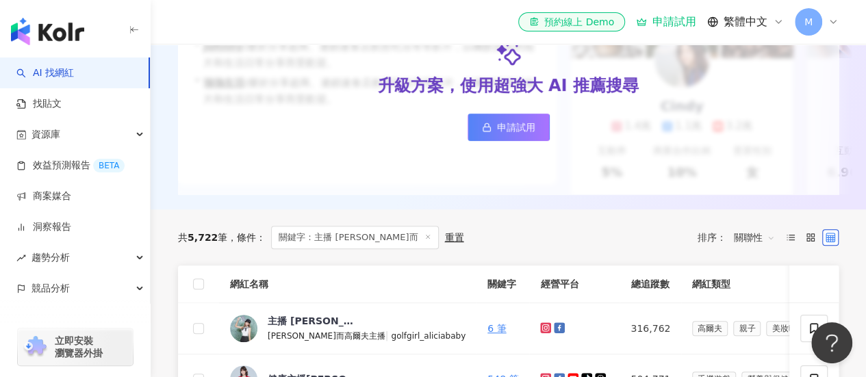
scroll to position [274, 0]
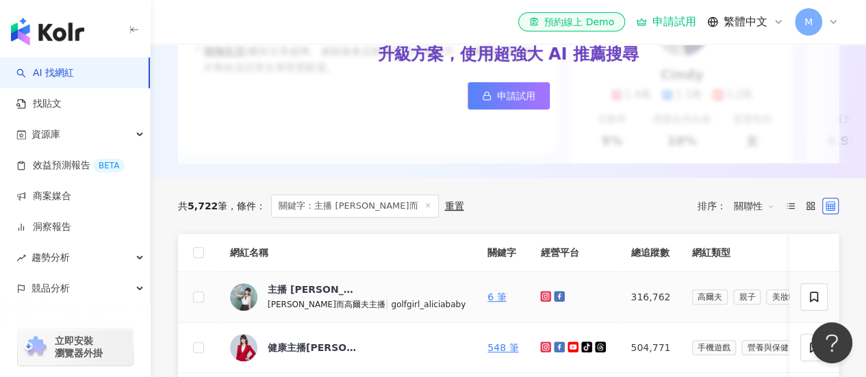
click at [540, 302] on icon at bounding box center [545, 296] width 11 height 11
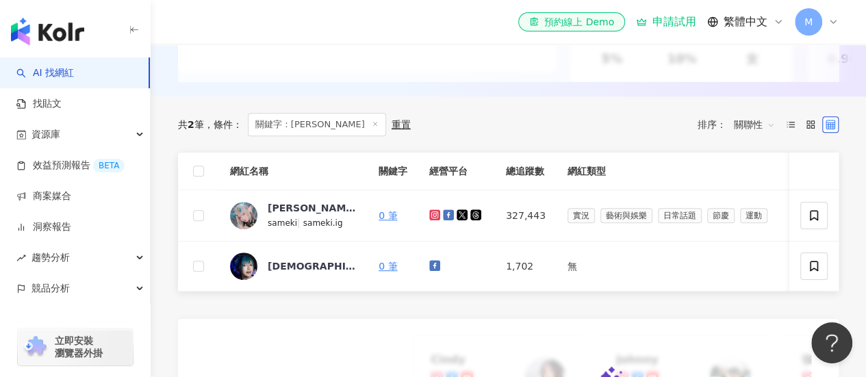
scroll to position [411, 0]
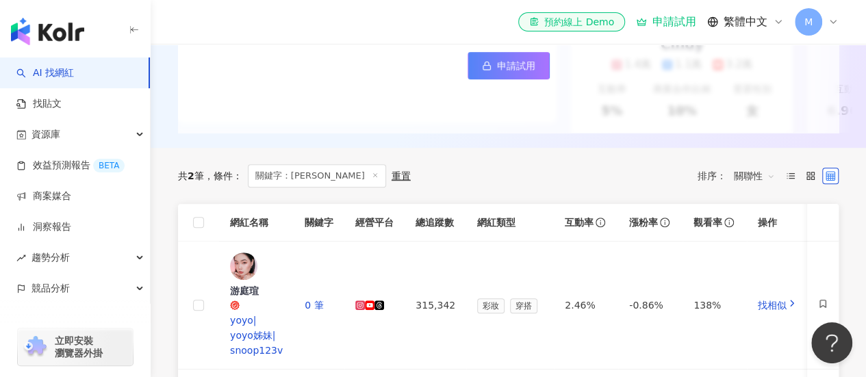
scroll to position [342, 0]
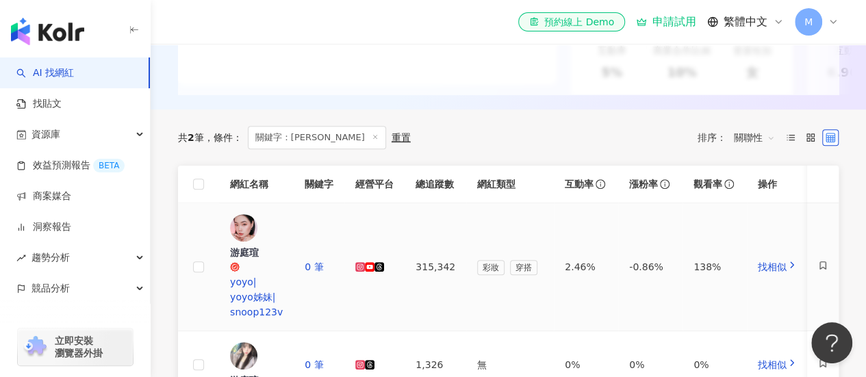
click at [363, 264] on icon at bounding box center [360, 266] width 5 height 5
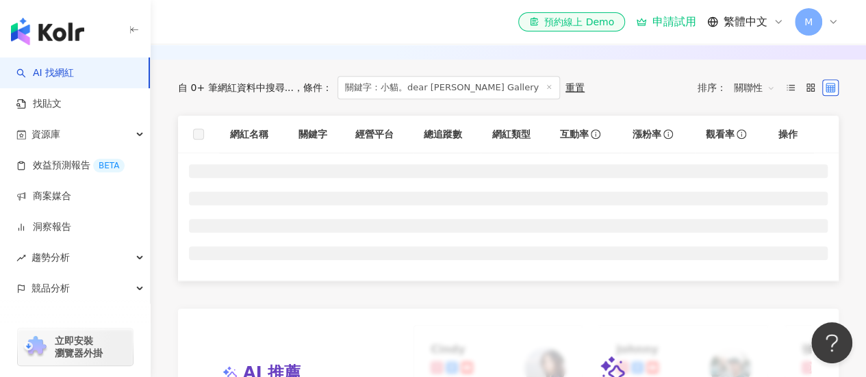
scroll to position [342, 0]
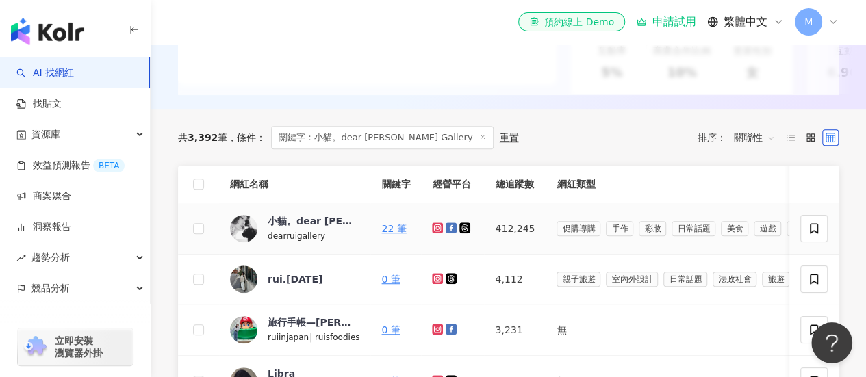
click at [433, 234] on icon at bounding box center [437, 228] width 11 height 11
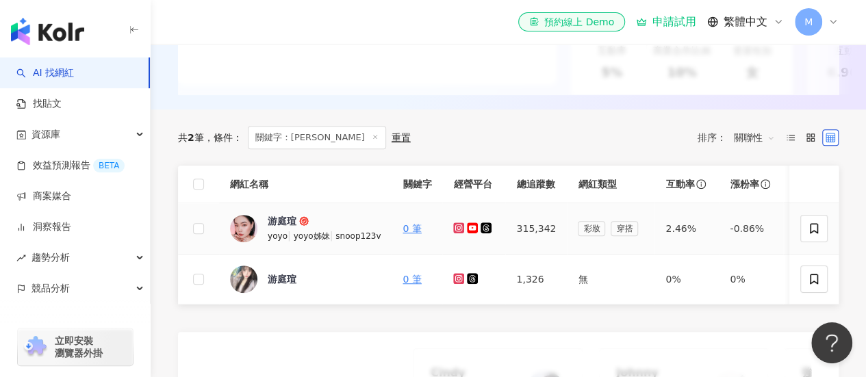
click at [447, 235] on td at bounding box center [473, 228] width 63 height 51
click at [453, 234] on icon at bounding box center [458, 228] width 11 height 11
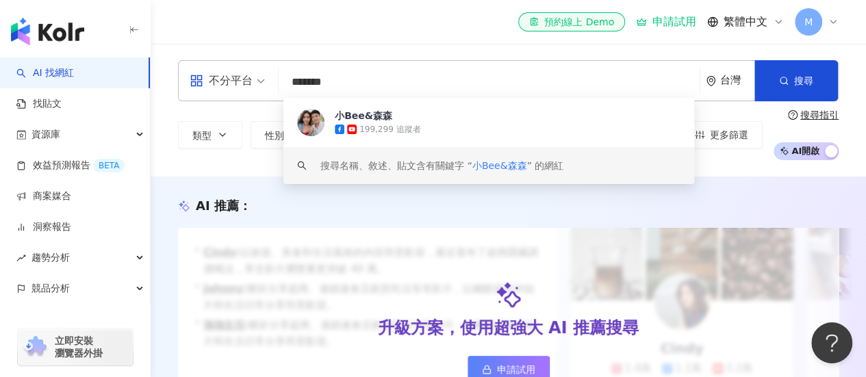
scroll to position [411, 0]
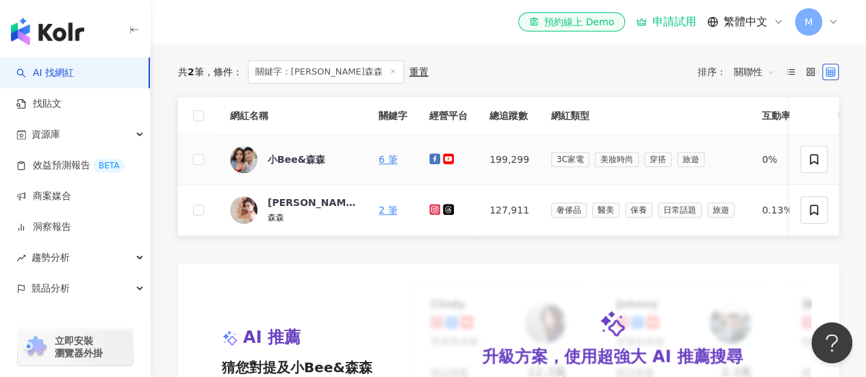
click at [449, 162] on icon at bounding box center [448, 158] width 9 height 6
click at [436, 163] on icon at bounding box center [435, 159] width 8 height 8
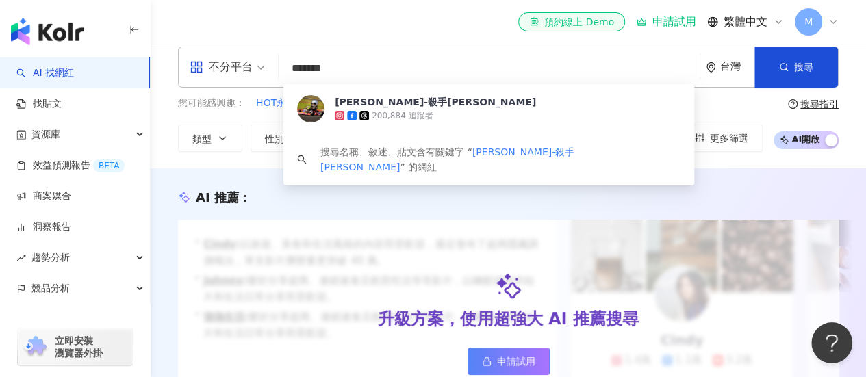
scroll to position [342, 0]
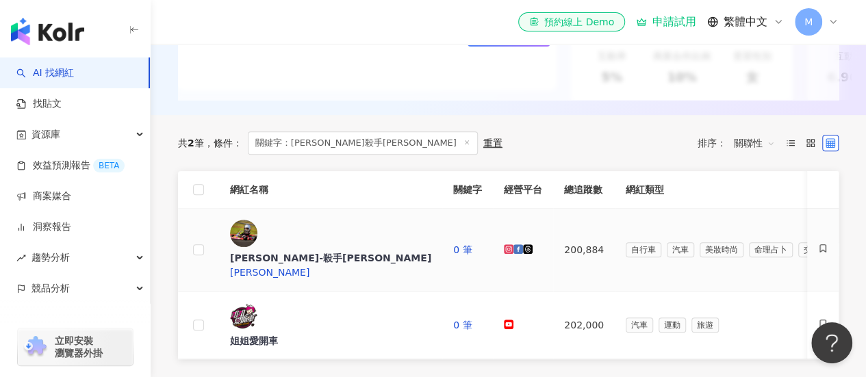
click at [505, 246] on icon at bounding box center [509, 250] width 8 height 8
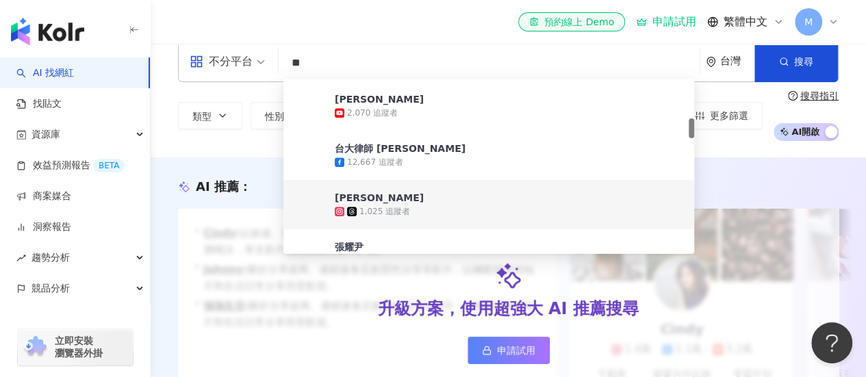
scroll to position [274, 0]
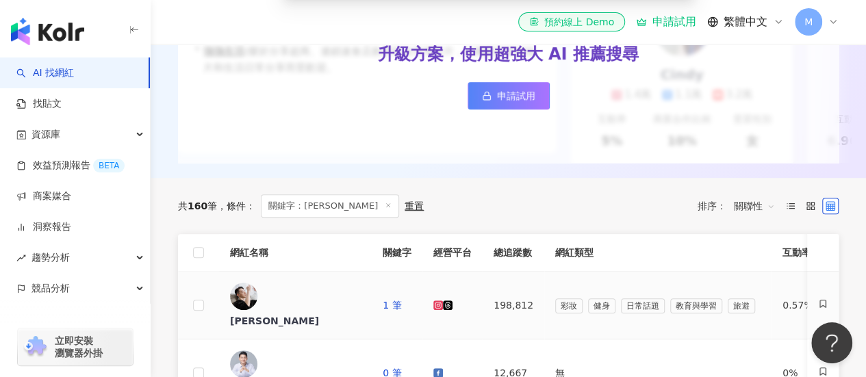
click at [437, 305] on icon at bounding box center [438, 305] width 5 height 5
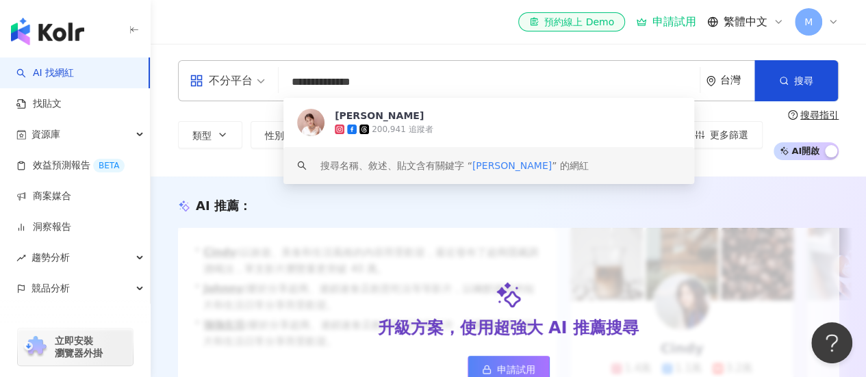
scroll to position [274, 0]
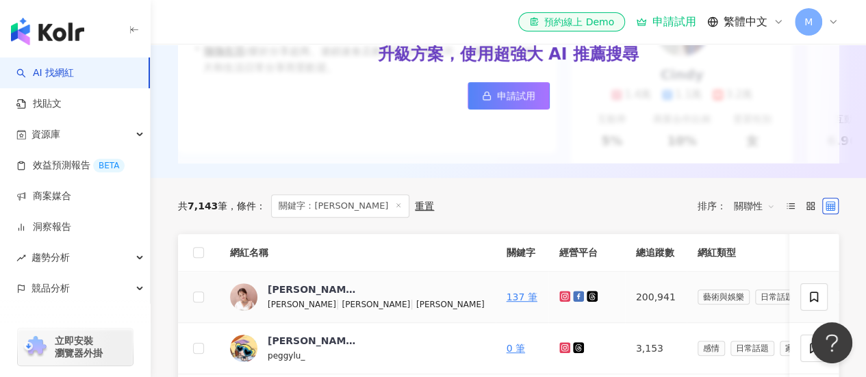
click at [562, 299] on icon at bounding box center [564, 296] width 5 height 5
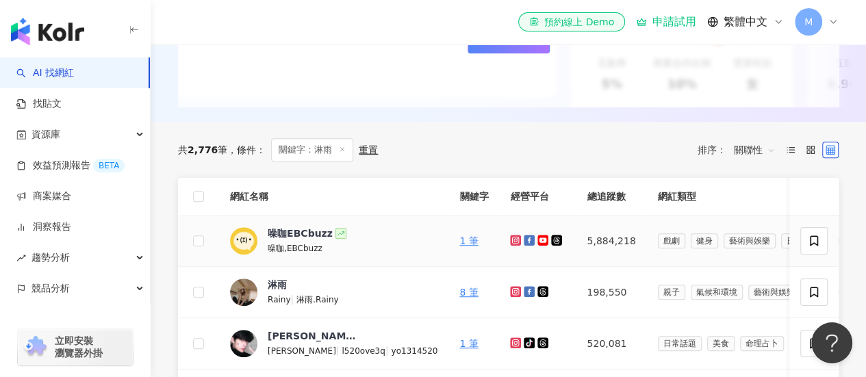
scroll to position [342, 0]
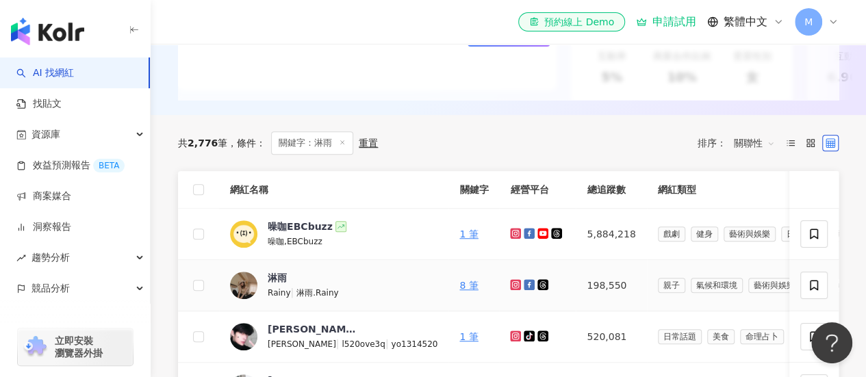
click at [512, 289] on icon at bounding box center [516, 285] width 9 height 8
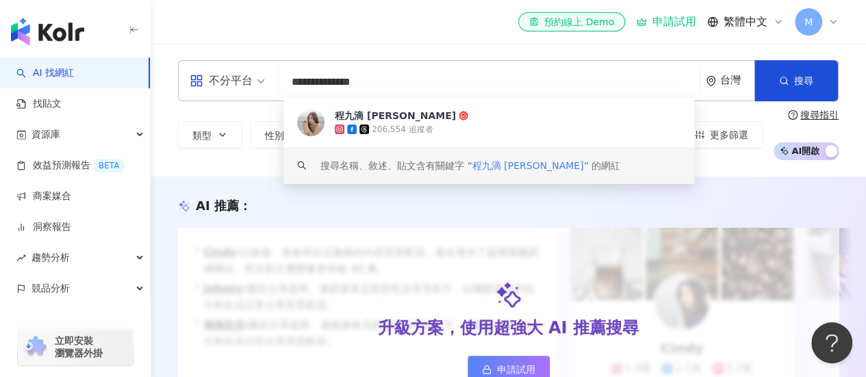
scroll to position [274, 0]
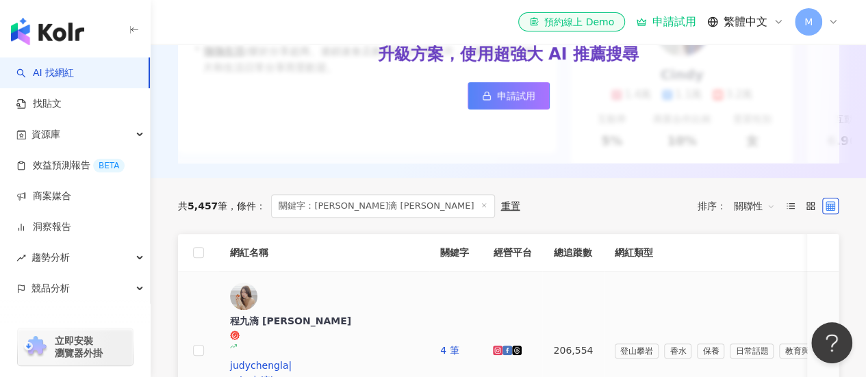
click at [503, 346] on icon at bounding box center [498, 351] width 10 height 10
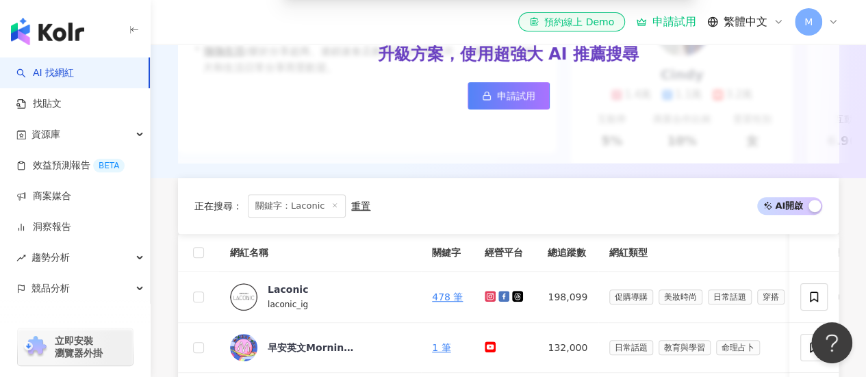
scroll to position [68, 0]
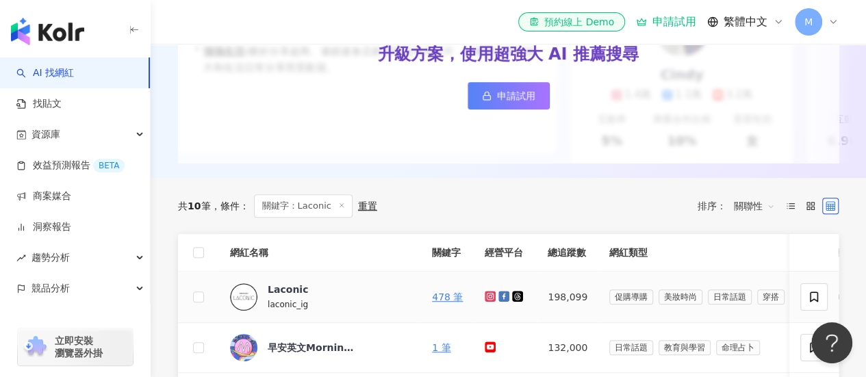
click at [485, 302] on icon at bounding box center [490, 296] width 11 height 11
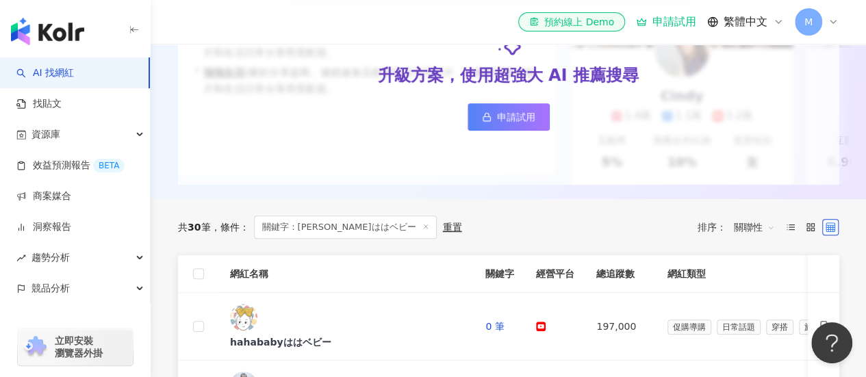
scroll to position [274, 0]
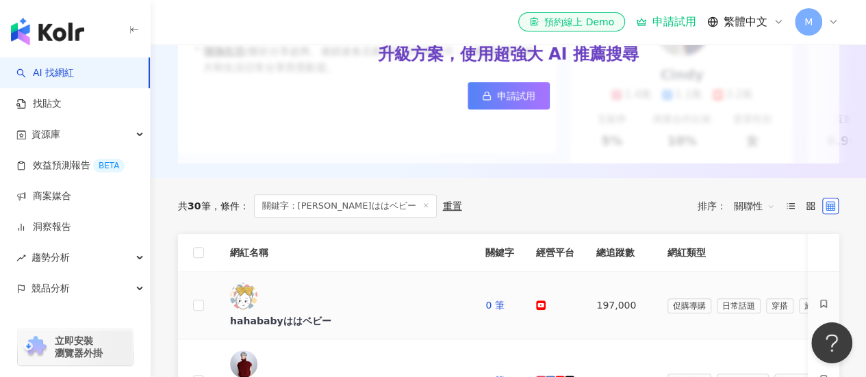
click at [537, 306] on icon at bounding box center [541, 305] width 8 height 5
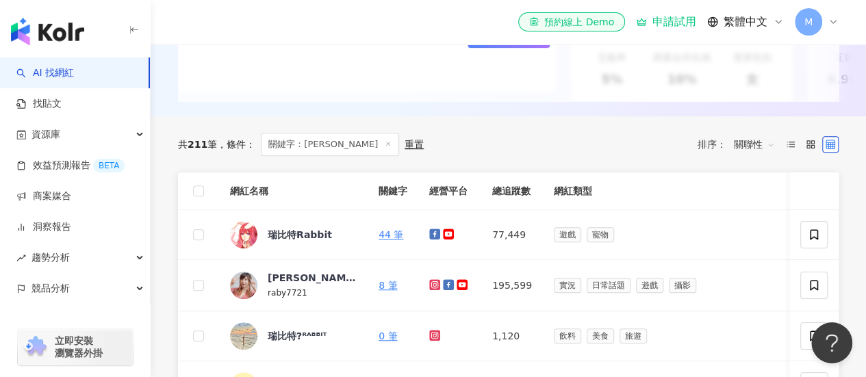
scroll to position [342, 0]
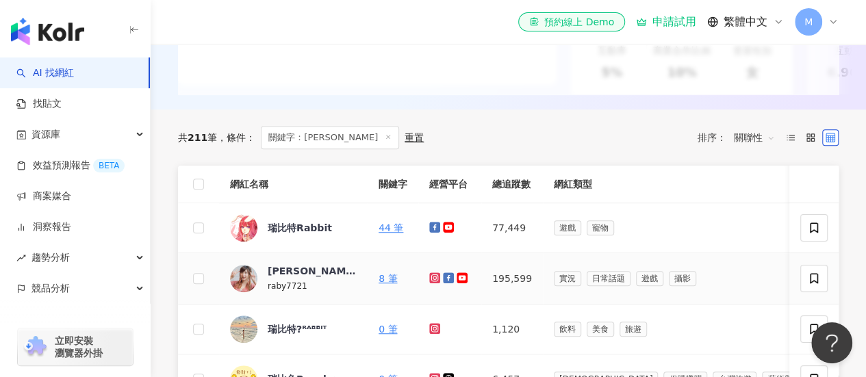
click at [436, 284] on icon at bounding box center [434, 278] width 11 height 11
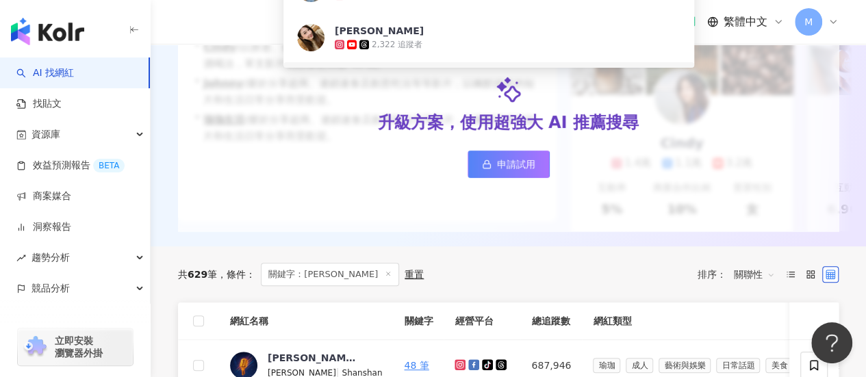
scroll to position [411, 0]
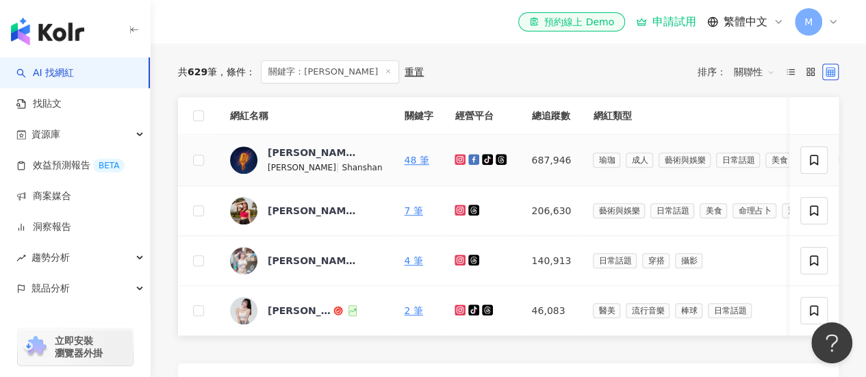
click at [458, 162] on icon at bounding box center [460, 159] width 5 height 5
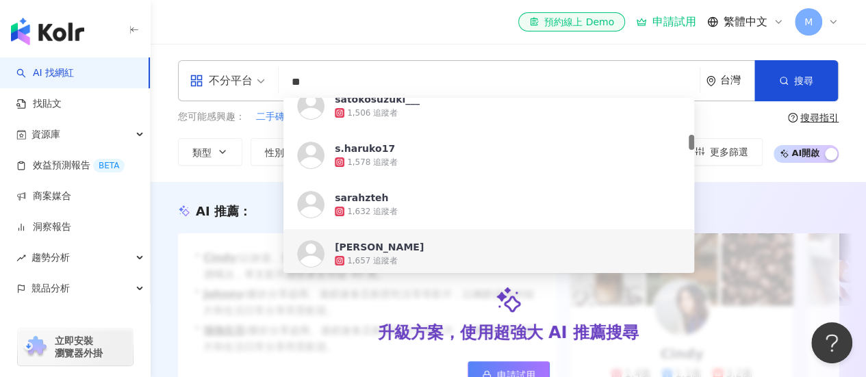
scroll to position [274, 0]
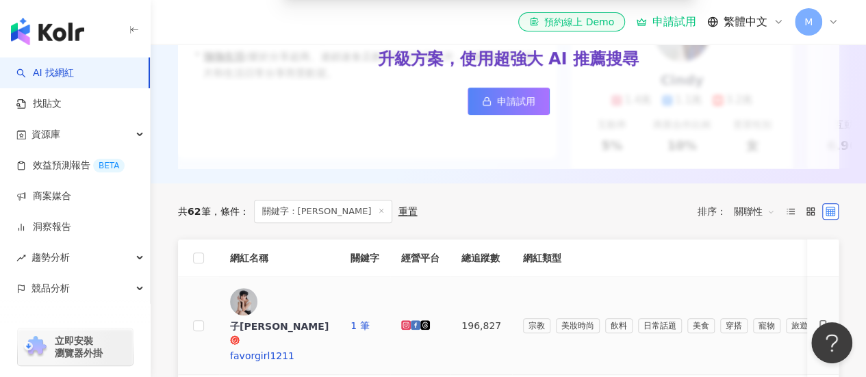
click at [411, 321] on icon at bounding box center [406, 326] width 10 height 10
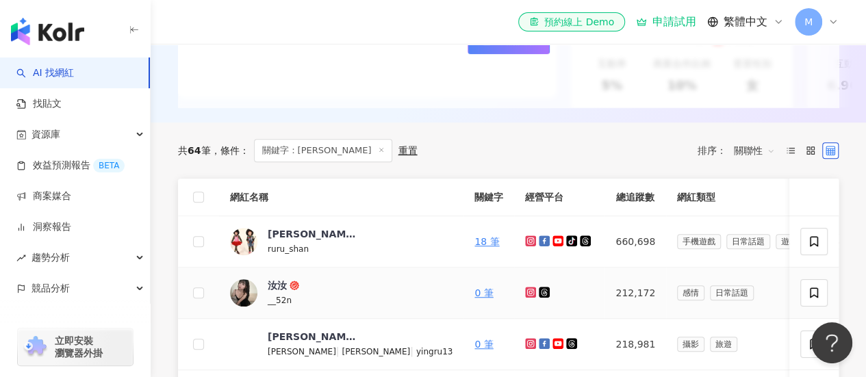
scroll to position [342, 0]
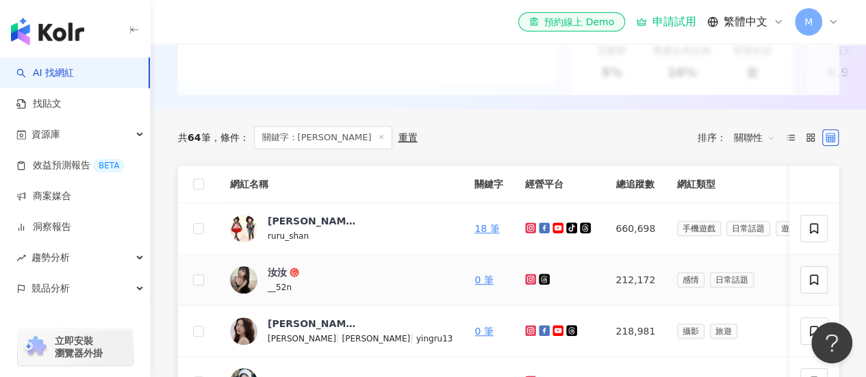
click at [527, 284] on icon at bounding box center [531, 279] width 9 height 8
click at [295, 228] on div "[PERSON_NAME]與[PERSON_NAME]的魔法小舖" at bounding box center [312, 221] width 89 height 14
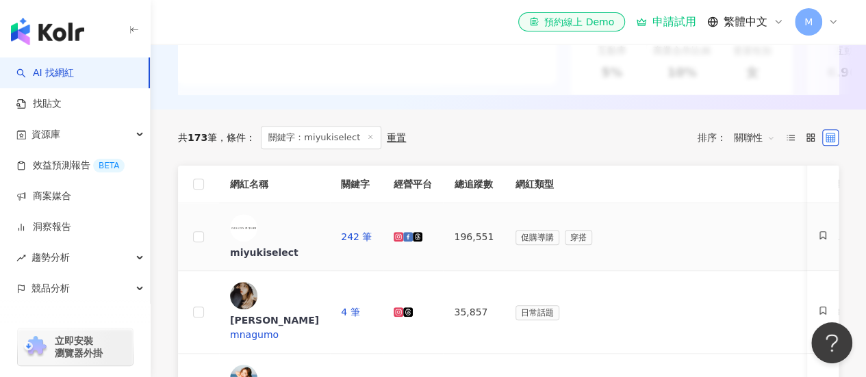
click at [403, 239] on icon at bounding box center [399, 238] width 8 height 8
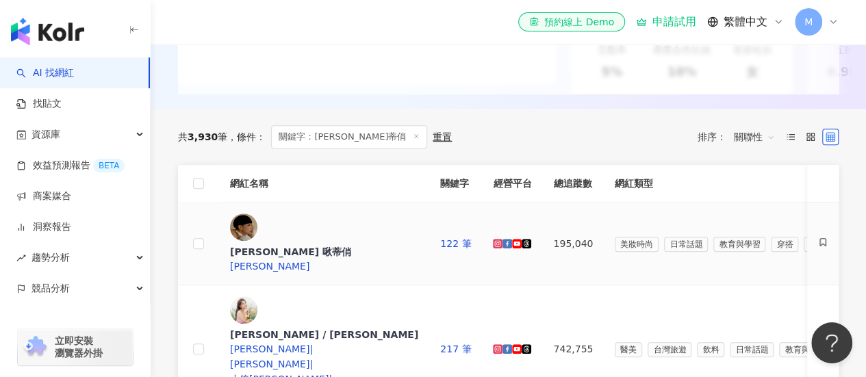
scroll to position [411, 0]
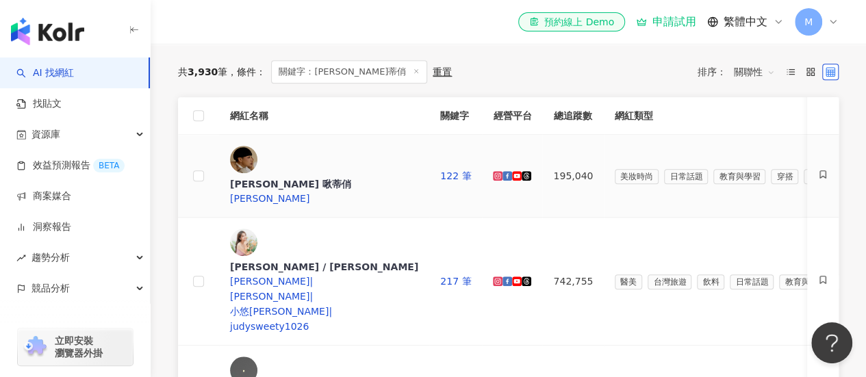
click at [502, 173] on icon at bounding box center [499, 177] width 8 height 8
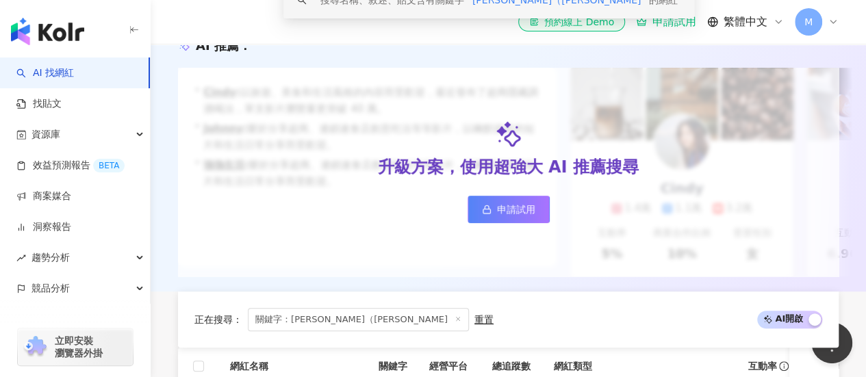
scroll to position [274, 0]
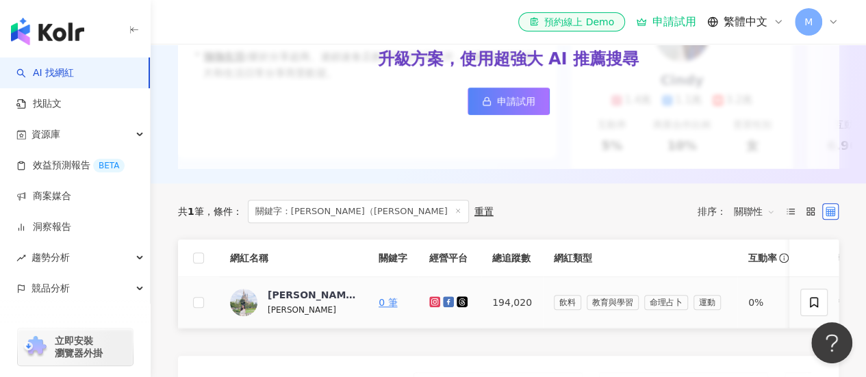
click at [435, 308] on icon at bounding box center [434, 302] width 11 height 11
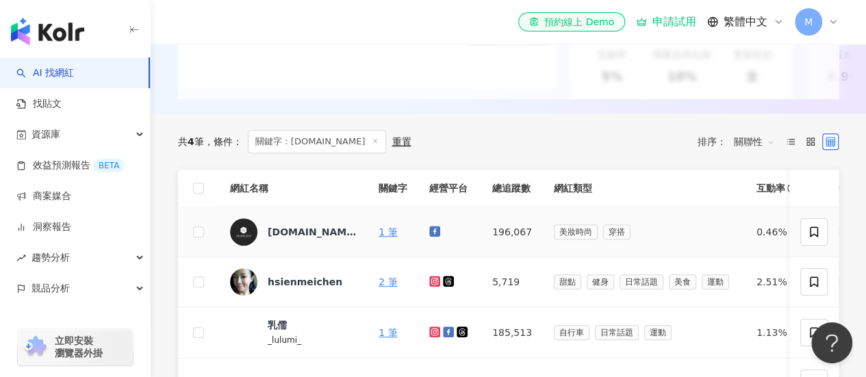
scroll to position [342, 0]
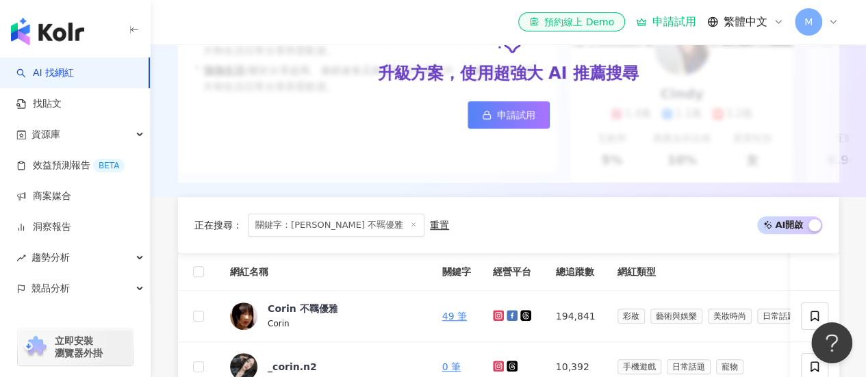
scroll to position [274, 0]
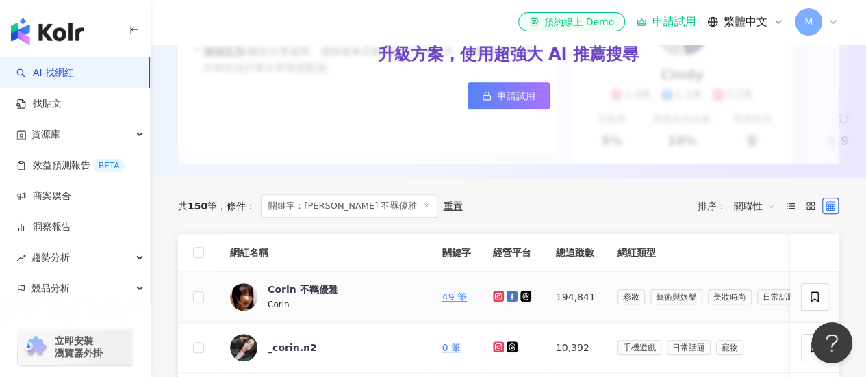
click at [493, 302] on icon at bounding box center [498, 296] width 11 height 11
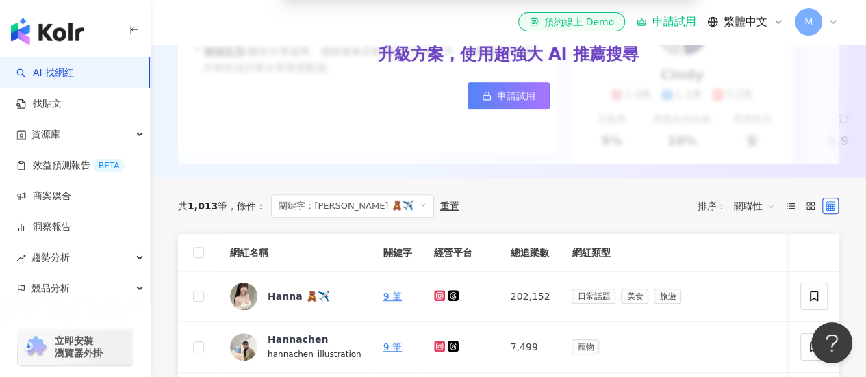
scroll to position [342, 0]
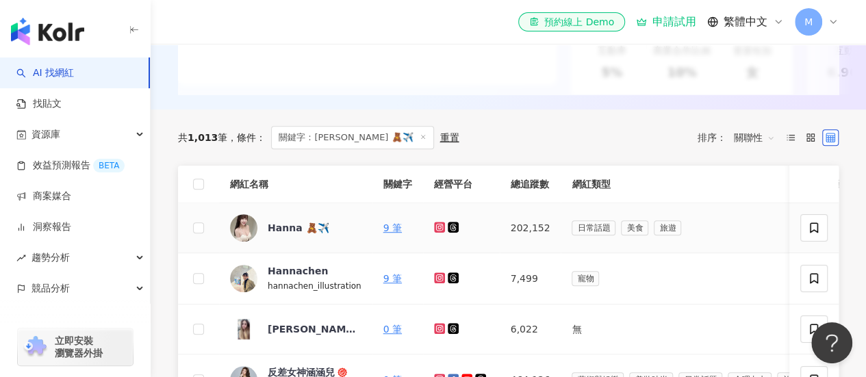
click at [436, 230] on icon at bounding box center [438, 227] width 5 height 5
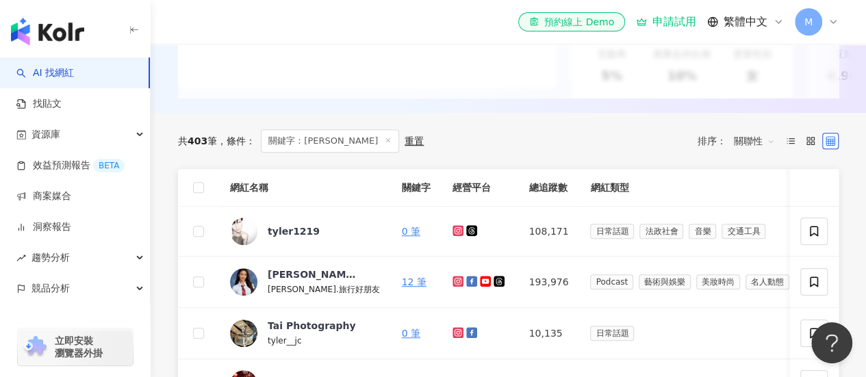
scroll to position [342, 0]
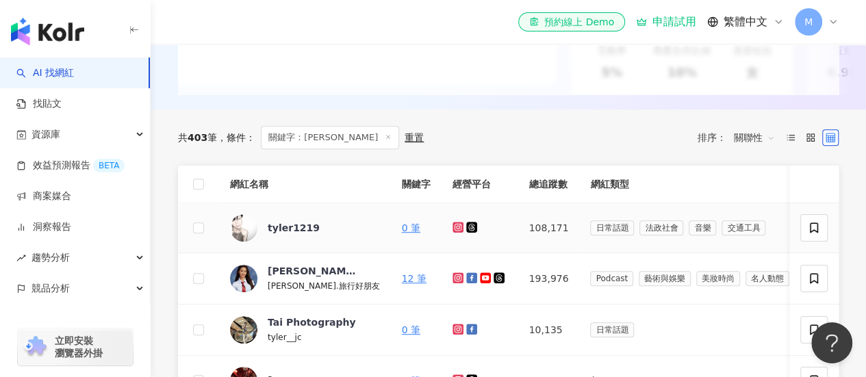
click at [453, 233] on icon at bounding box center [458, 227] width 11 height 11
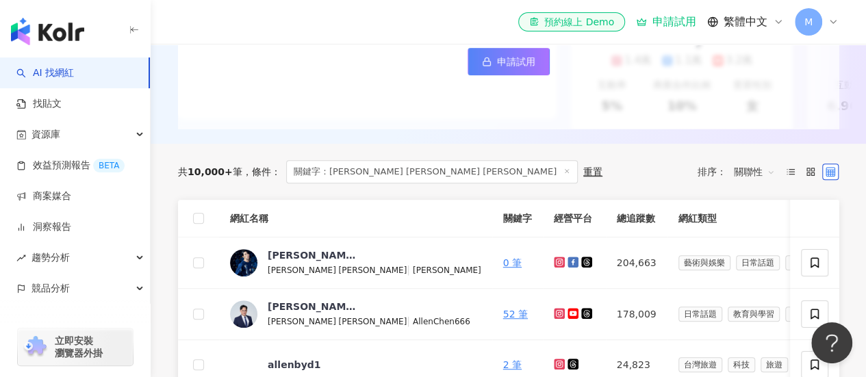
scroll to position [342, 0]
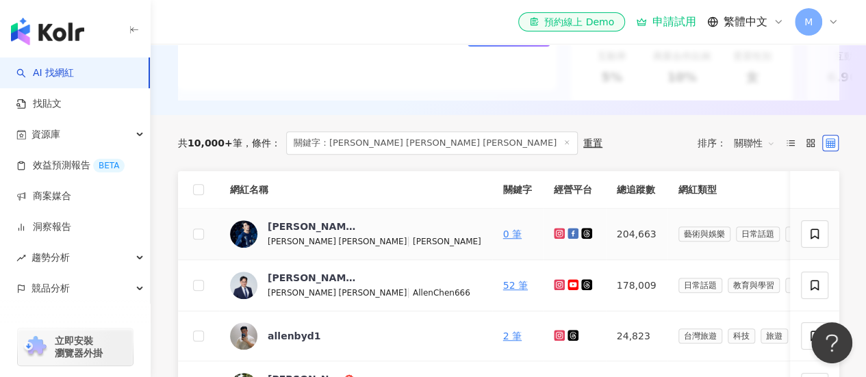
click at [554, 239] on icon at bounding box center [559, 233] width 11 height 11
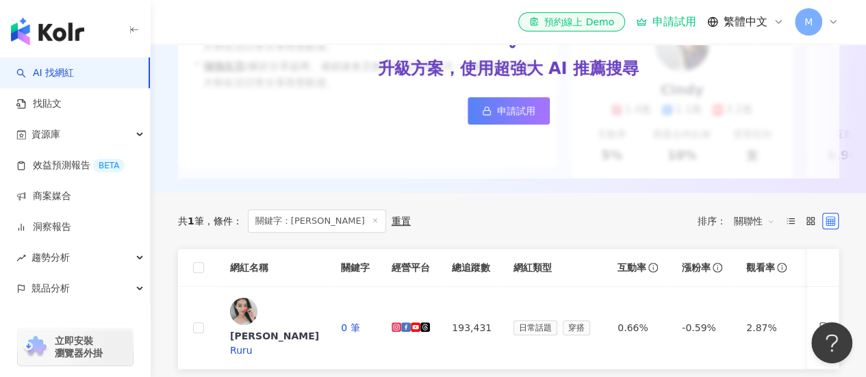
scroll to position [274, 0]
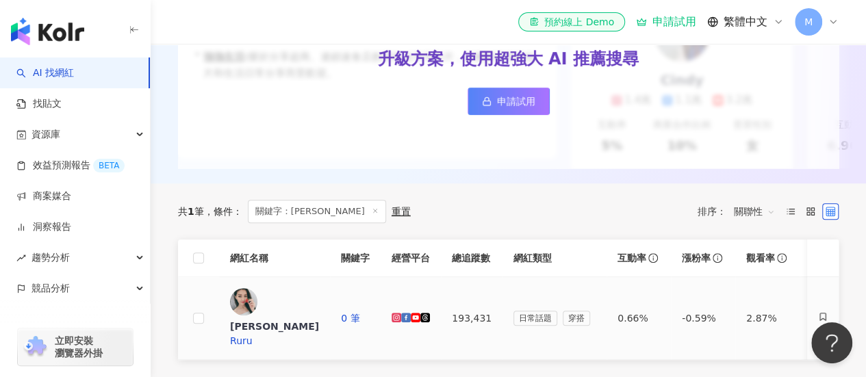
click at [401, 314] on icon at bounding box center [397, 318] width 8 height 8
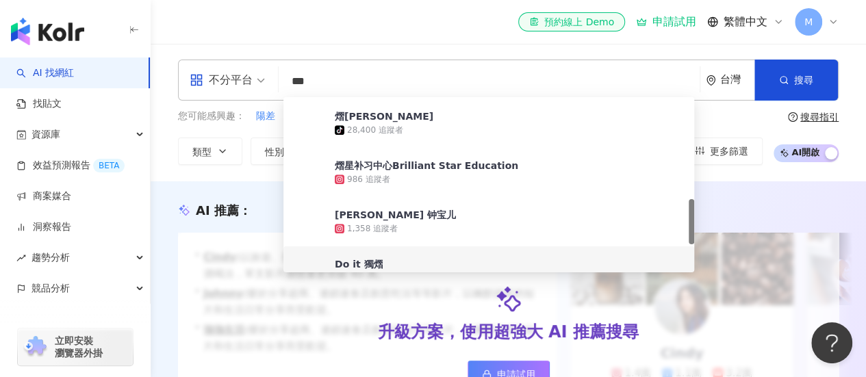
scroll to position [342, 0]
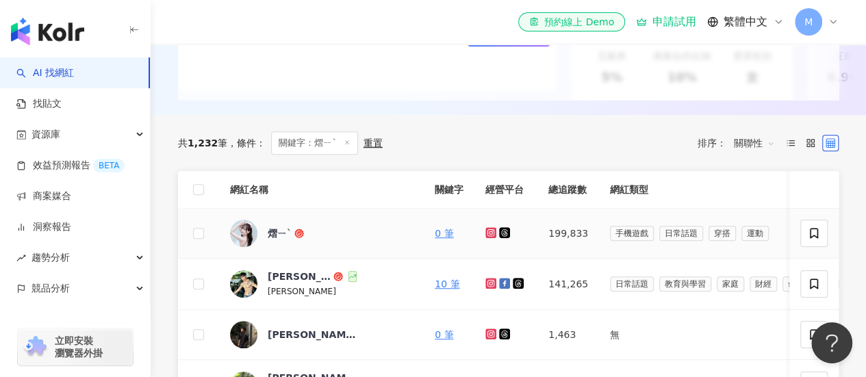
click at [487, 237] on icon at bounding box center [491, 233] width 9 height 8
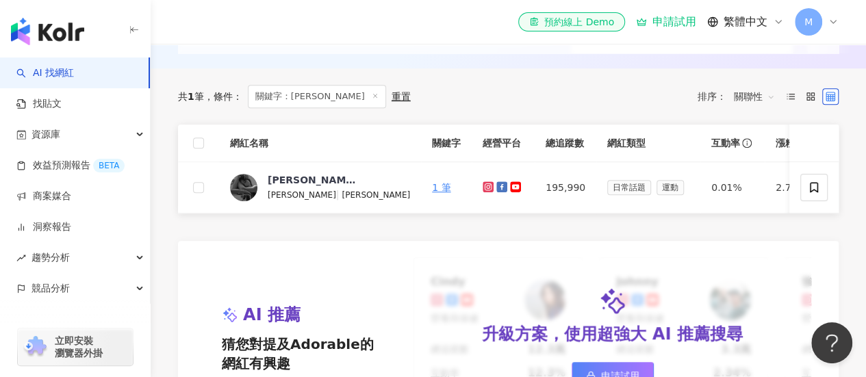
scroll to position [411, 0]
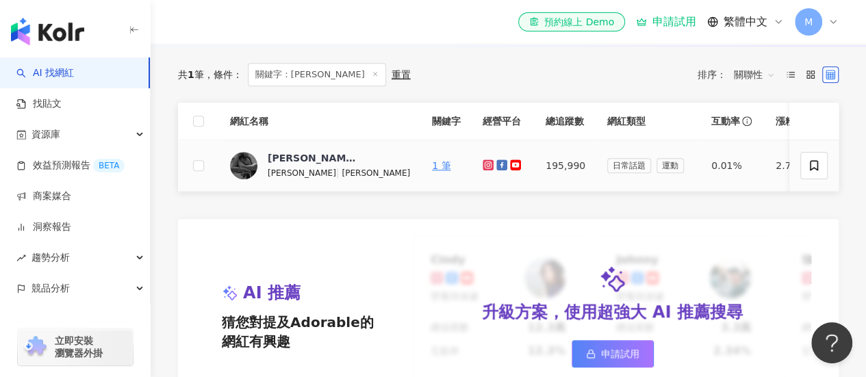
click at [484, 169] on icon at bounding box center [488, 165] width 9 height 8
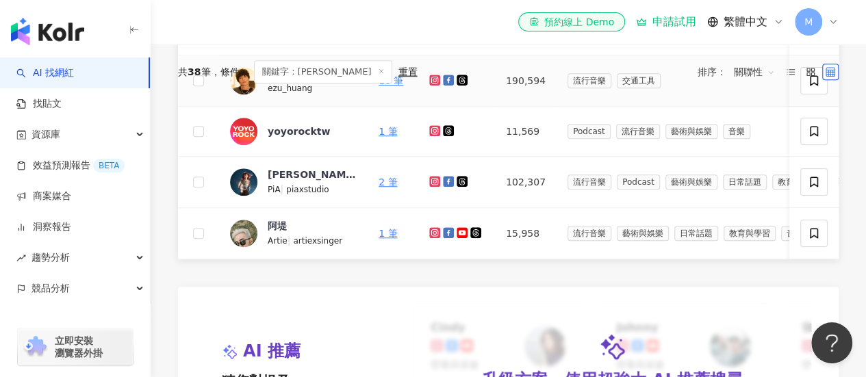
scroll to position [411, 0]
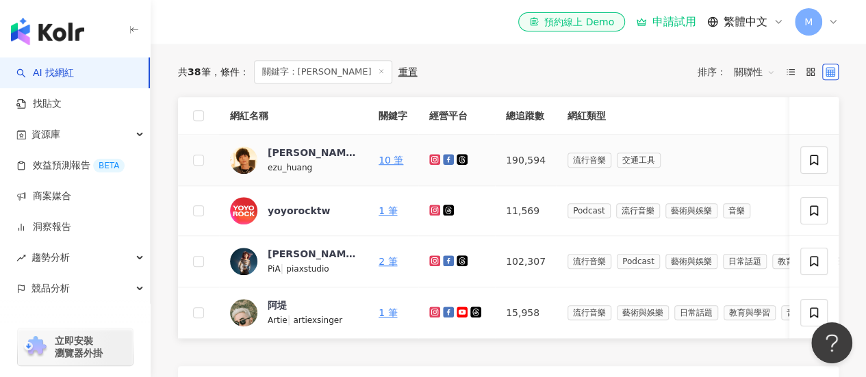
click at [434, 162] on icon at bounding box center [434, 159] width 5 height 5
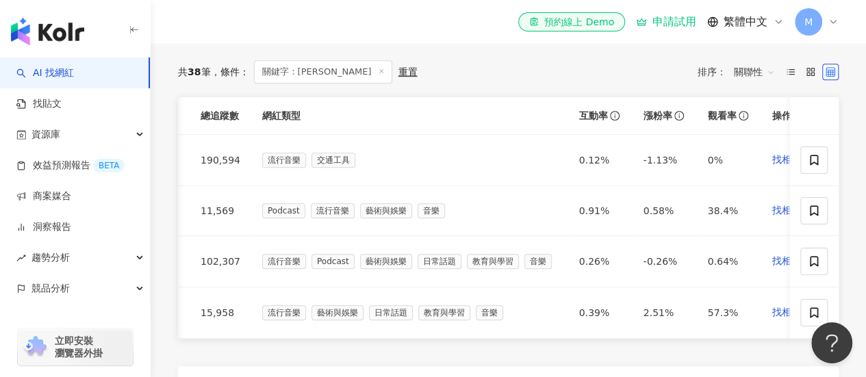
scroll to position [0, 336]
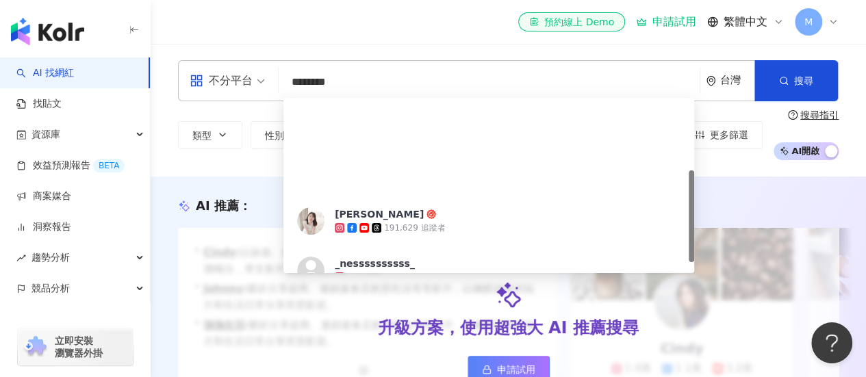
scroll to position [137, 0]
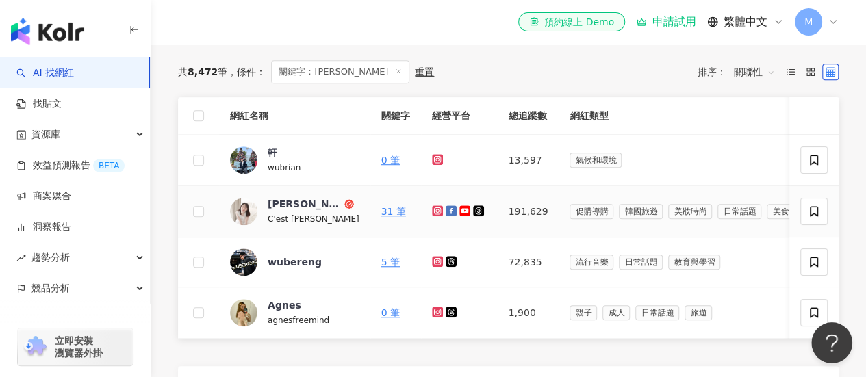
click at [438, 215] on icon at bounding box center [438, 211] width 9 height 8
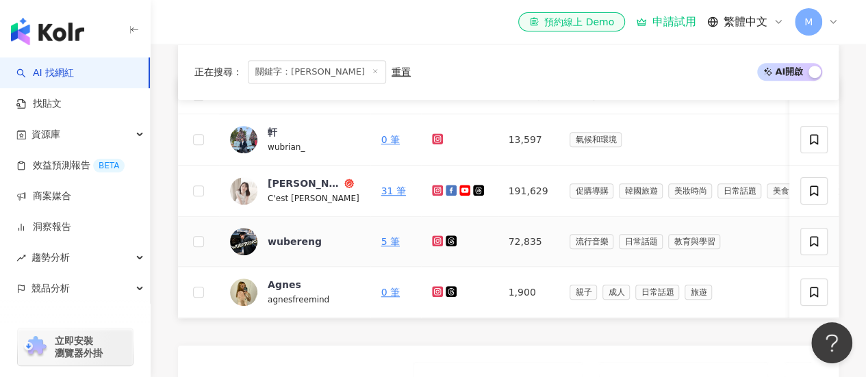
scroll to position [411, 0]
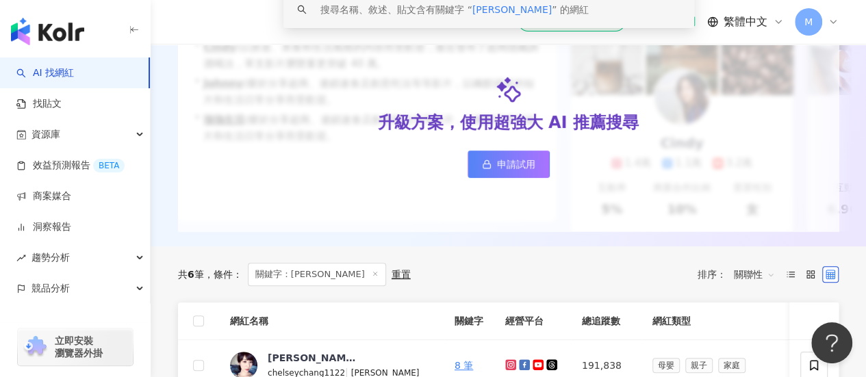
scroll to position [411, 0]
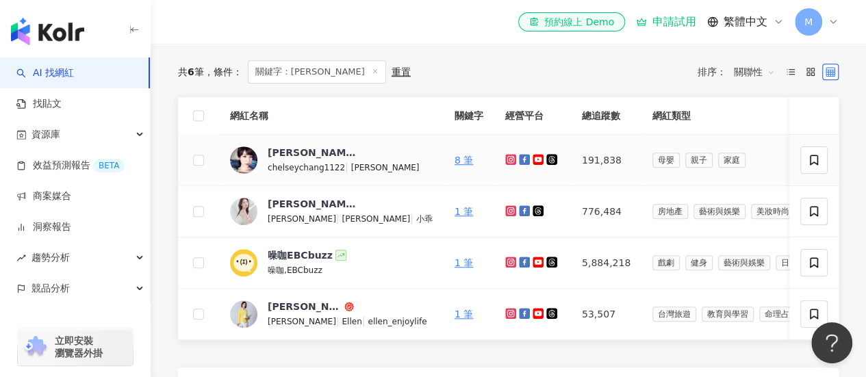
click at [505, 165] on icon at bounding box center [510, 159] width 11 height 11
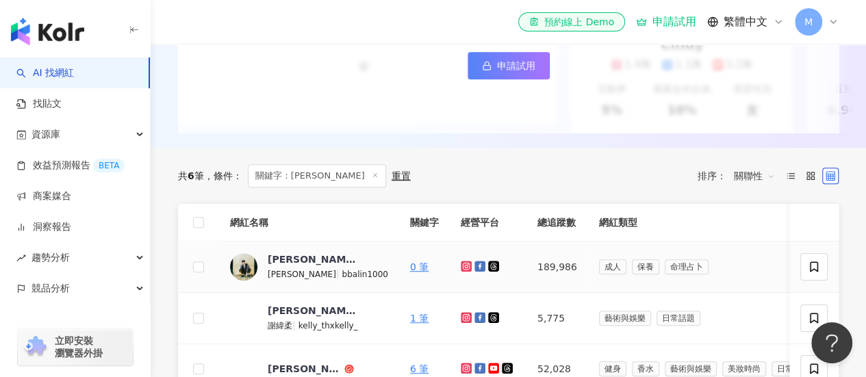
scroll to position [411, 0]
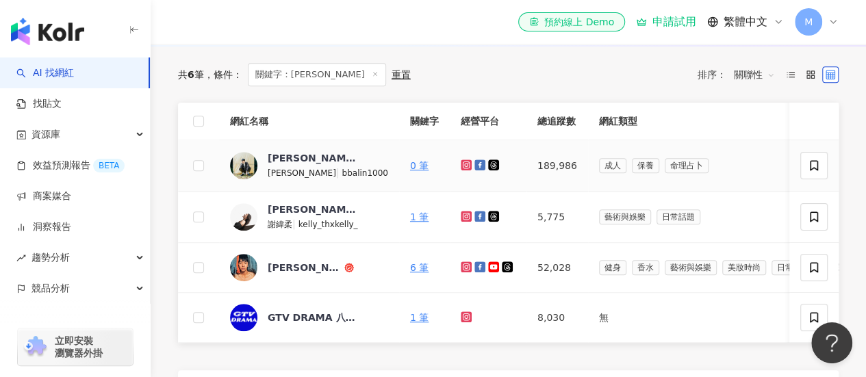
click at [464, 167] on icon at bounding box center [466, 164] width 5 height 5
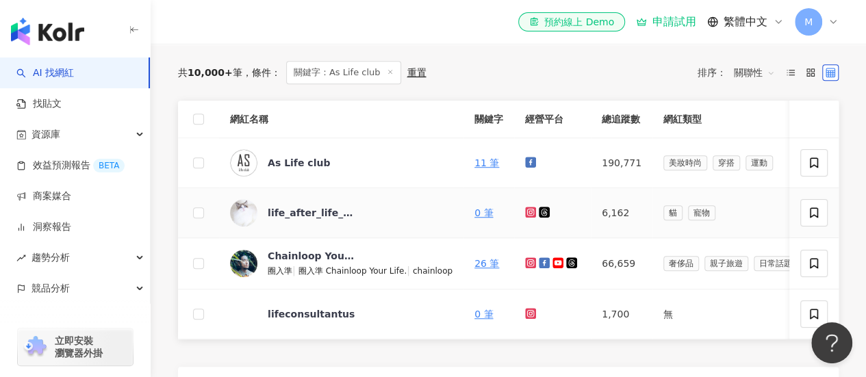
scroll to position [411, 0]
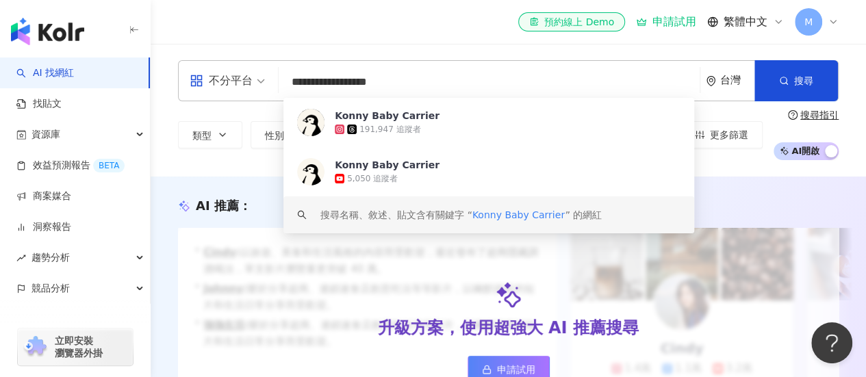
scroll to position [274, 0]
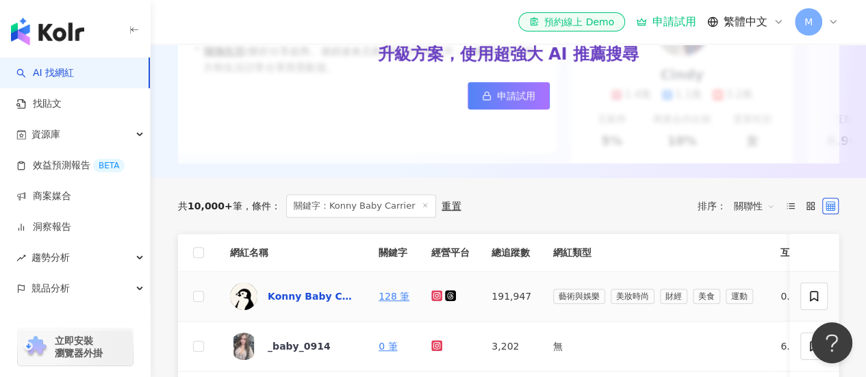
click at [340, 303] on div "Konny Baby Carrier" at bounding box center [312, 297] width 89 height 14
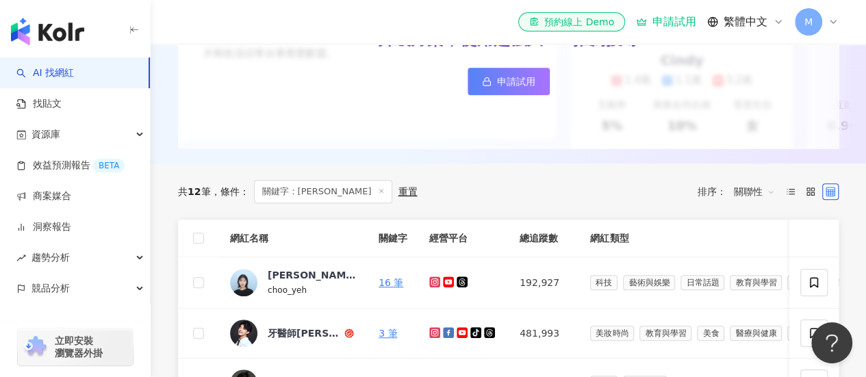
scroll to position [342, 0]
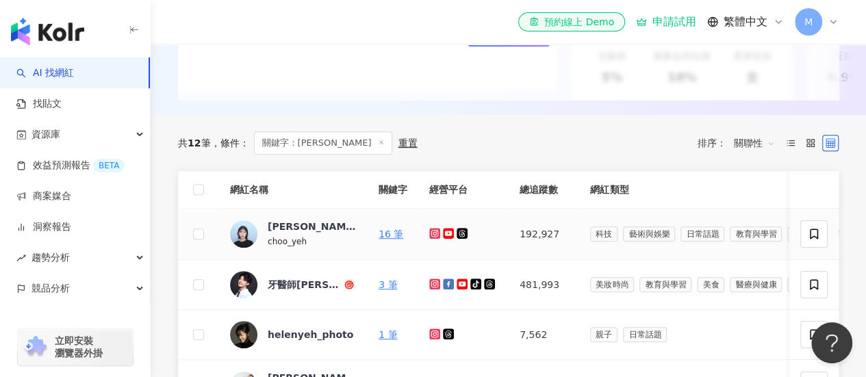
click at [437, 238] on icon at bounding box center [435, 233] width 9 height 8
click at [452, 239] on icon at bounding box center [448, 233] width 11 height 11
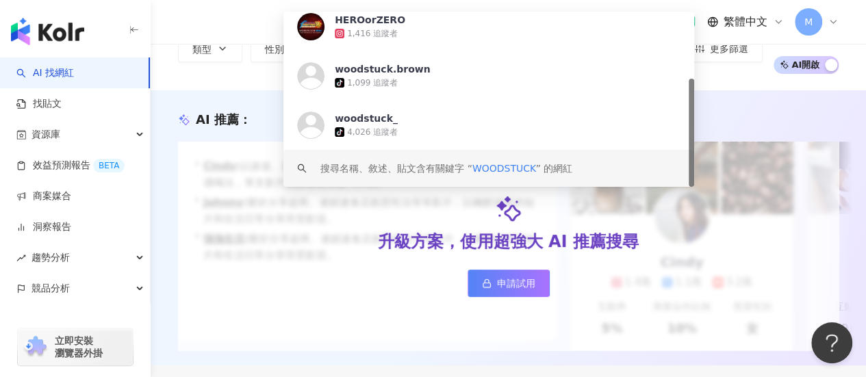
scroll to position [342, 0]
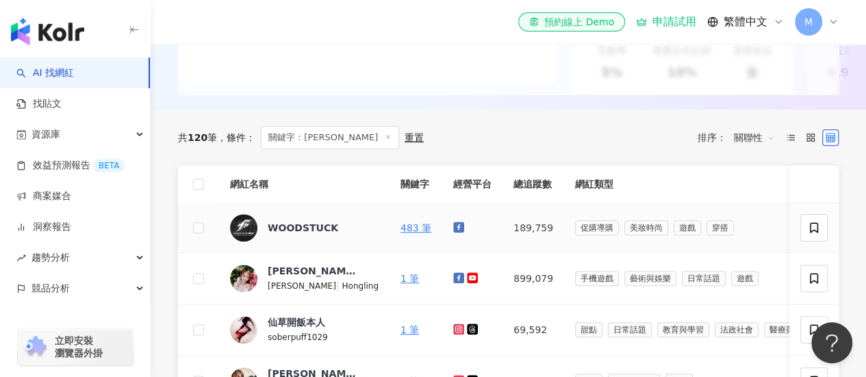
click at [453, 233] on icon at bounding box center [458, 227] width 11 height 11
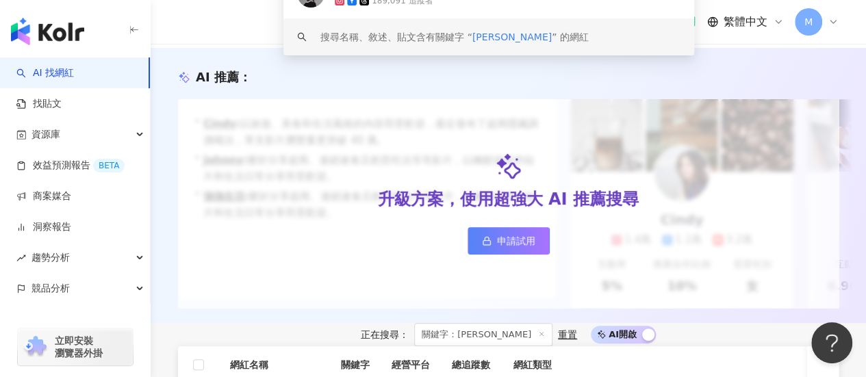
scroll to position [342, 0]
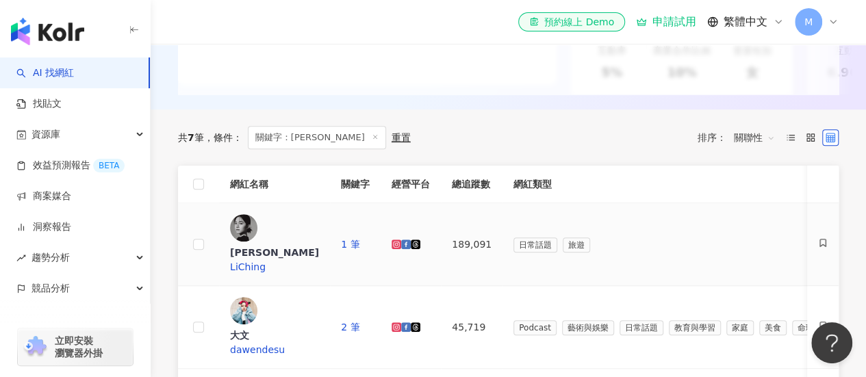
click at [398, 243] on icon at bounding box center [397, 244] width 2 height 2
click at [399, 325] on icon at bounding box center [396, 327] width 5 height 5
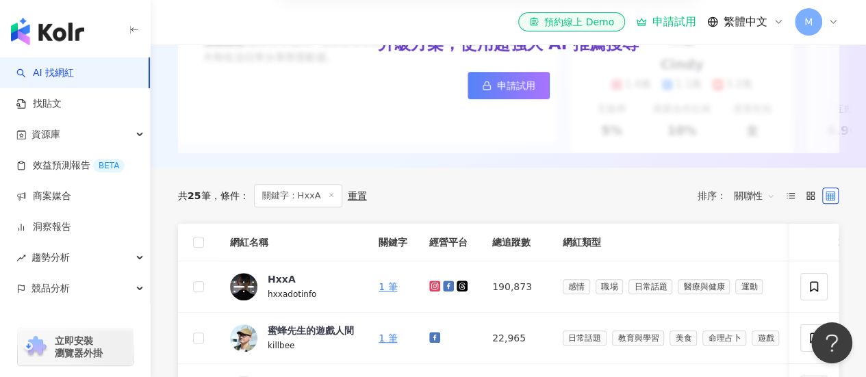
scroll to position [342, 0]
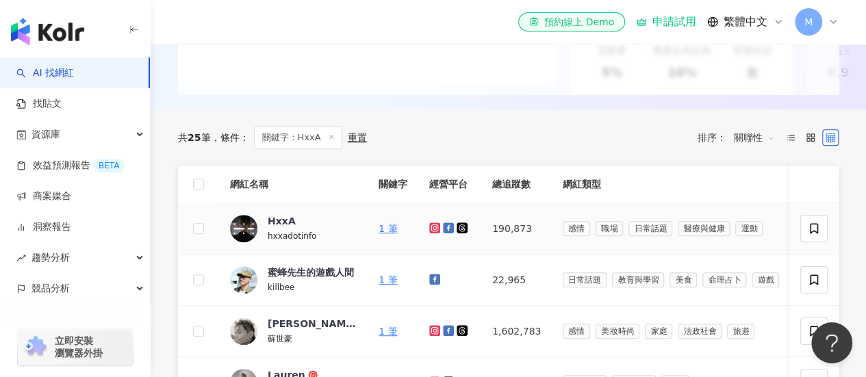
click at [436, 234] on icon at bounding box center [434, 228] width 11 height 11
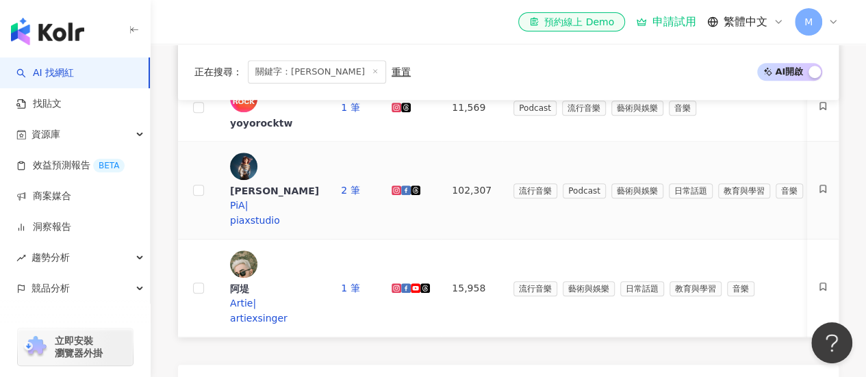
scroll to position [418, 0]
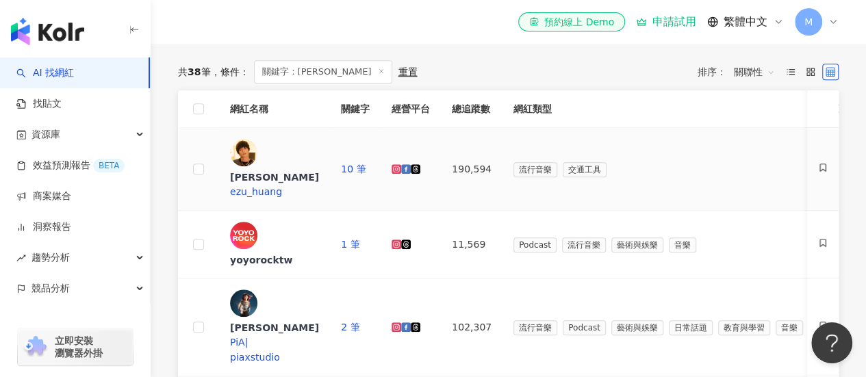
click at [399, 166] on icon at bounding box center [396, 168] width 5 height 5
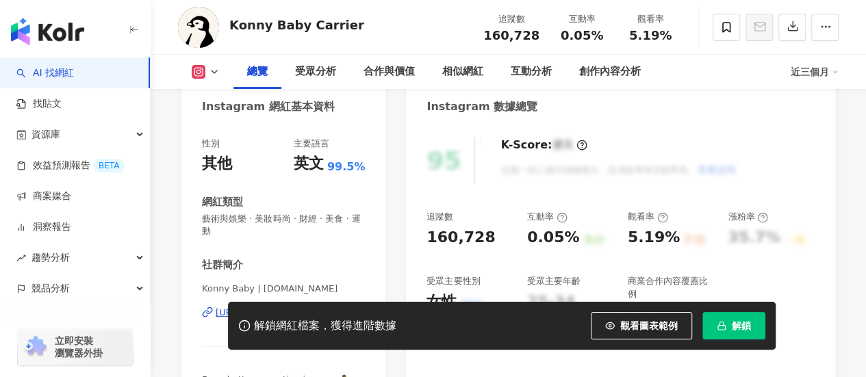
scroll to position [80, 0]
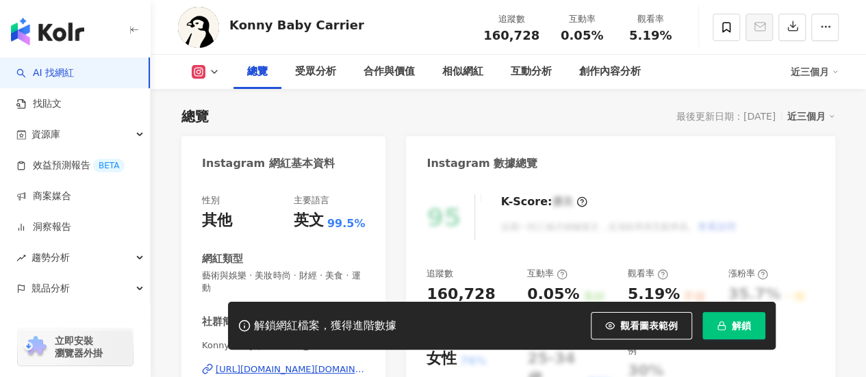
click at [284, 364] on div "https://www.instagram.com/konny.baby/" at bounding box center [290, 370] width 149 height 12
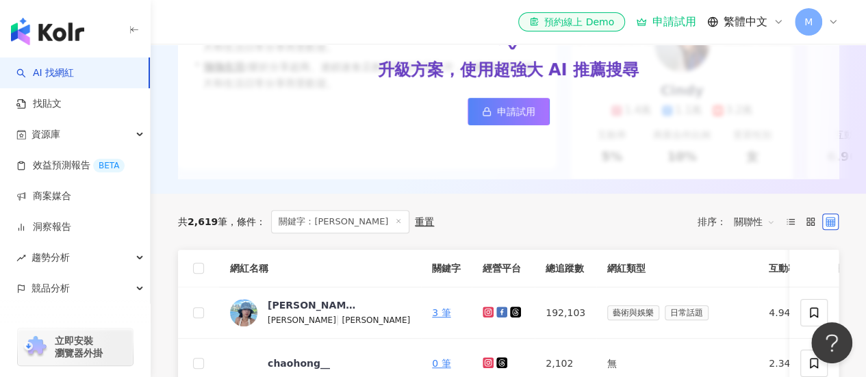
scroll to position [342, 0]
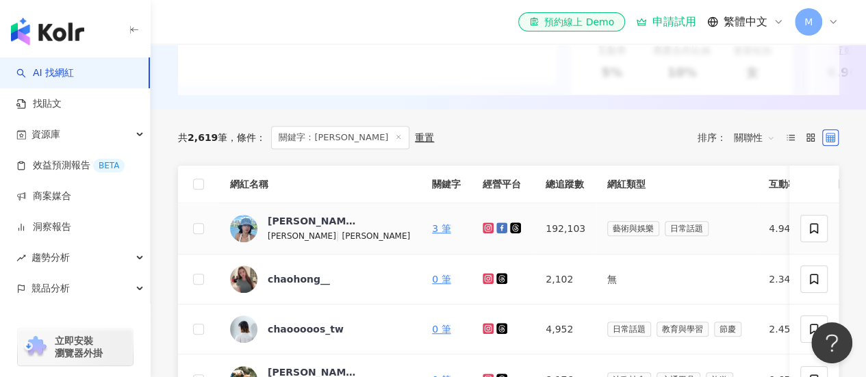
click at [483, 234] on icon at bounding box center [488, 228] width 11 height 11
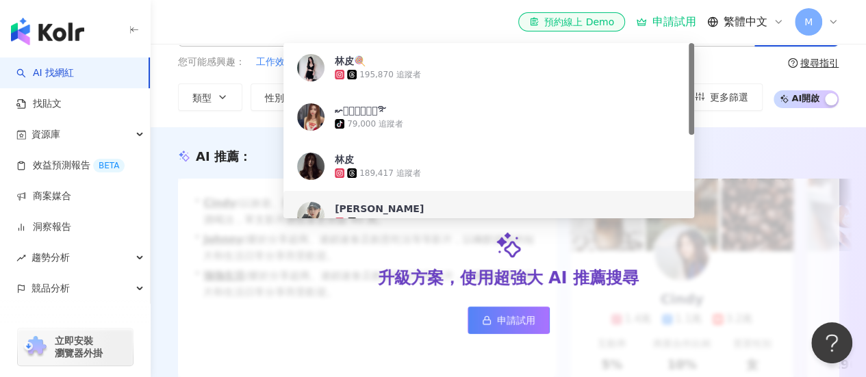
scroll to position [342, 0]
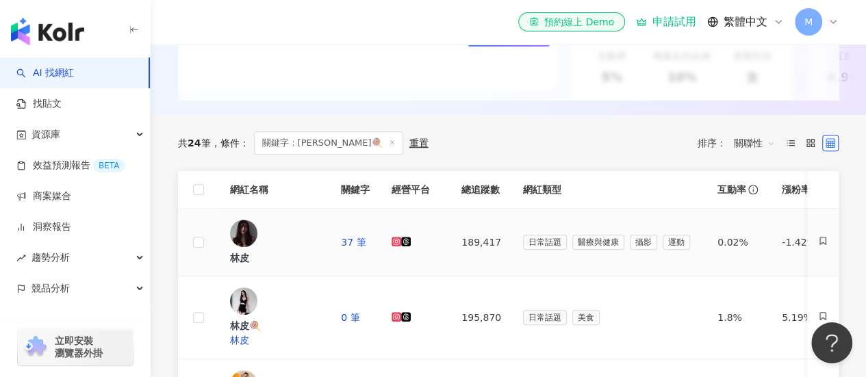
click at [399, 244] on icon at bounding box center [396, 242] width 5 height 5
click at [401, 312] on icon at bounding box center [397, 317] width 10 height 10
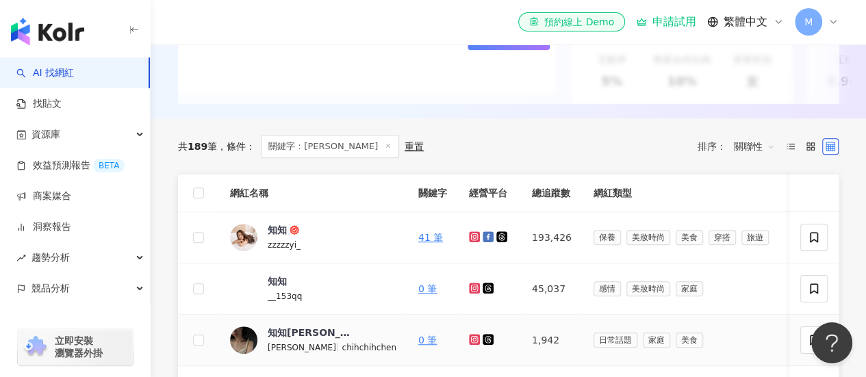
scroll to position [411, 0]
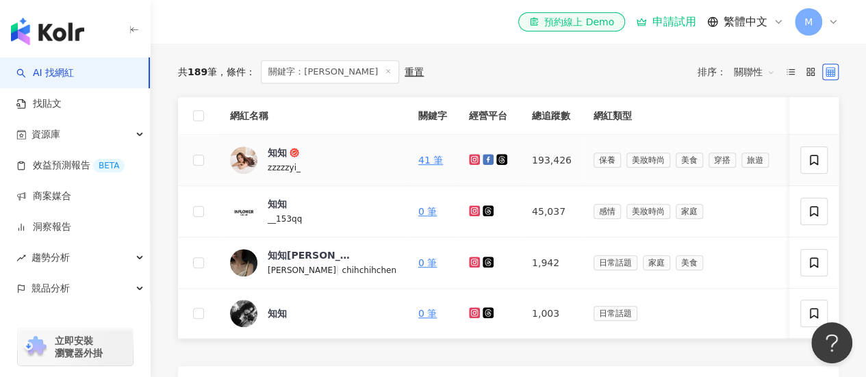
click at [469, 165] on icon at bounding box center [474, 159] width 11 height 11
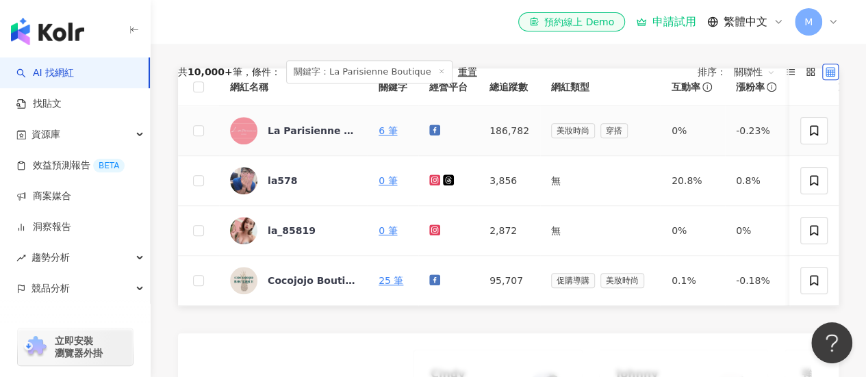
scroll to position [411, 0]
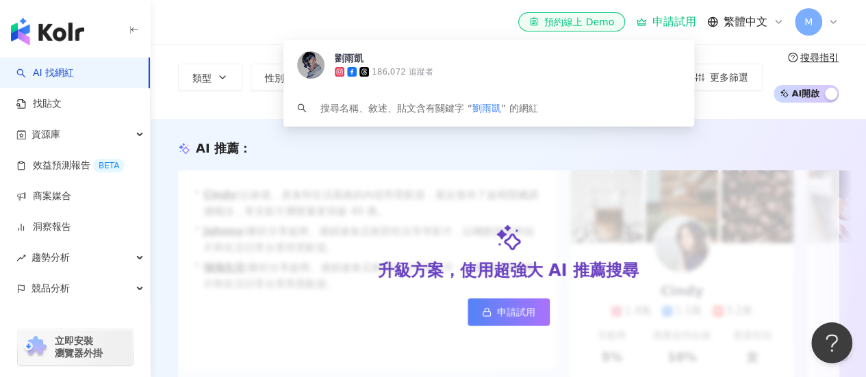
scroll to position [342, 0]
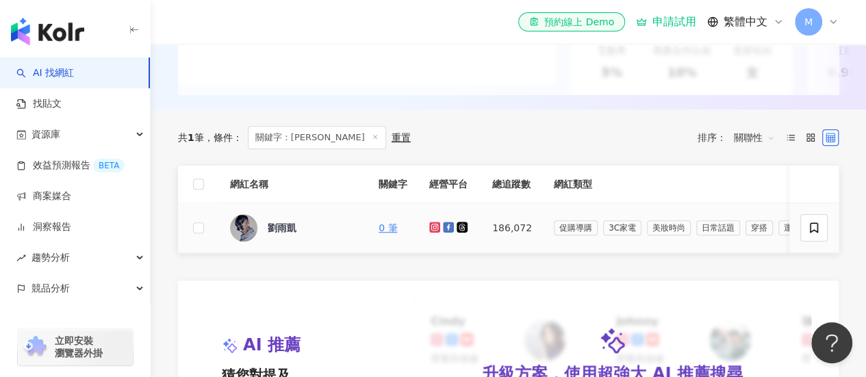
click at [436, 232] on icon at bounding box center [435, 227] width 9 height 8
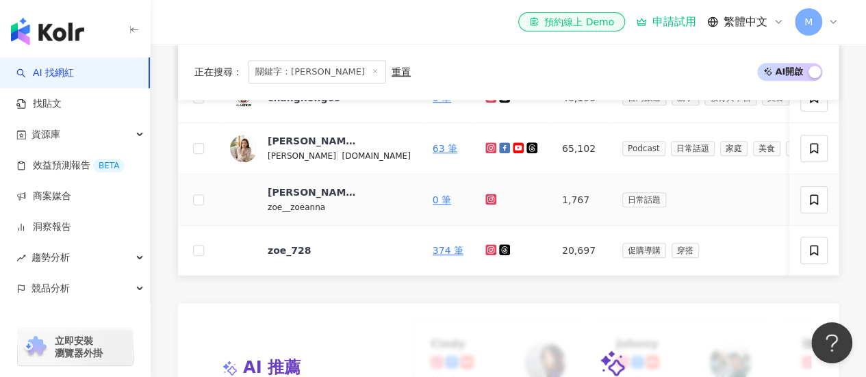
scroll to position [411, 0]
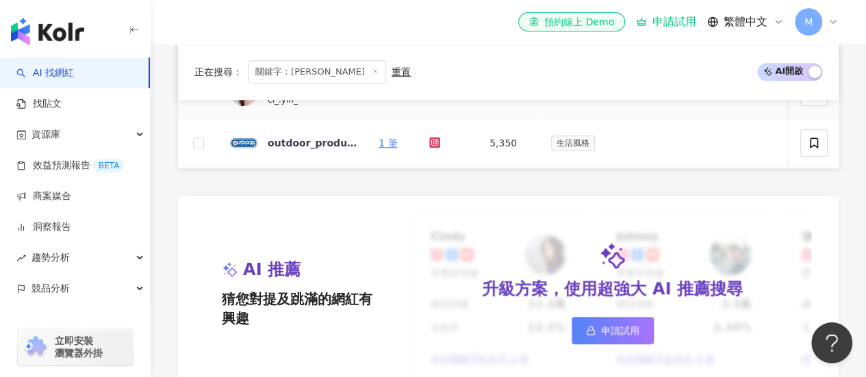
scroll to position [411, 0]
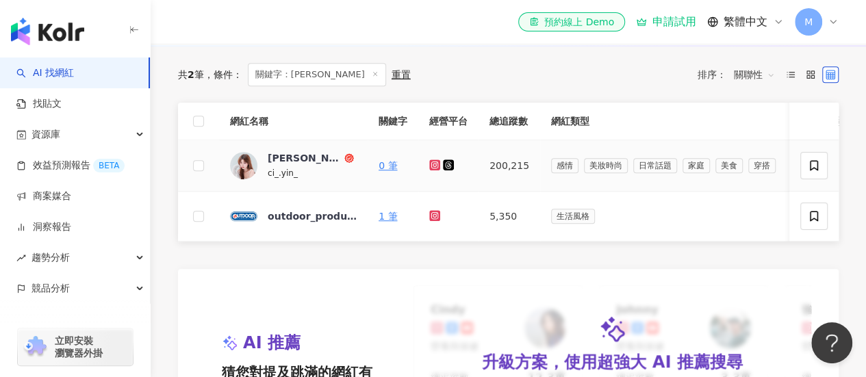
click at [434, 167] on icon at bounding box center [434, 164] width 5 height 5
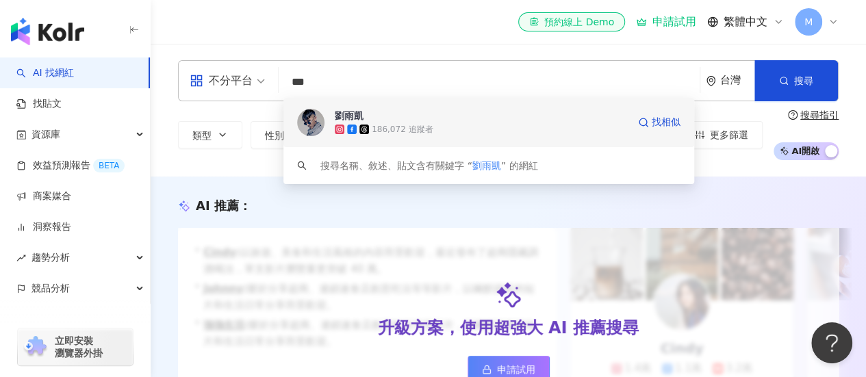
drag, startPoint x: 431, startPoint y: 142, endPoint x: 442, endPoint y: 128, distance: 17.5
click at [440, 129] on div "劉雨凱 186,072 追蹤者 找相似" at bounding box center [489, 122] width 411 height 49
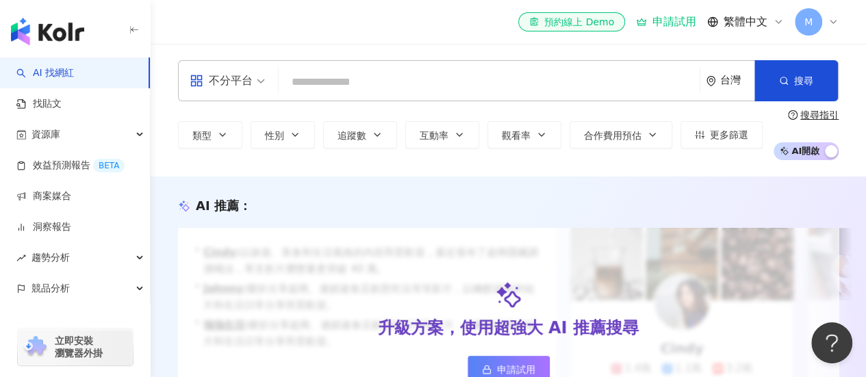
scroll to position [68, 0]
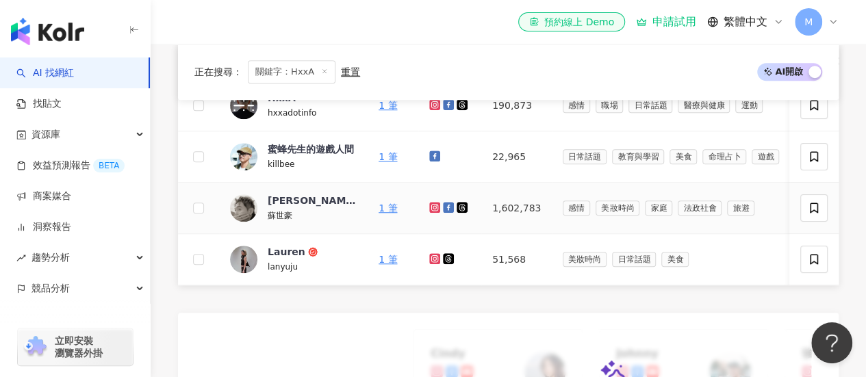
scroll to position [342, 0]
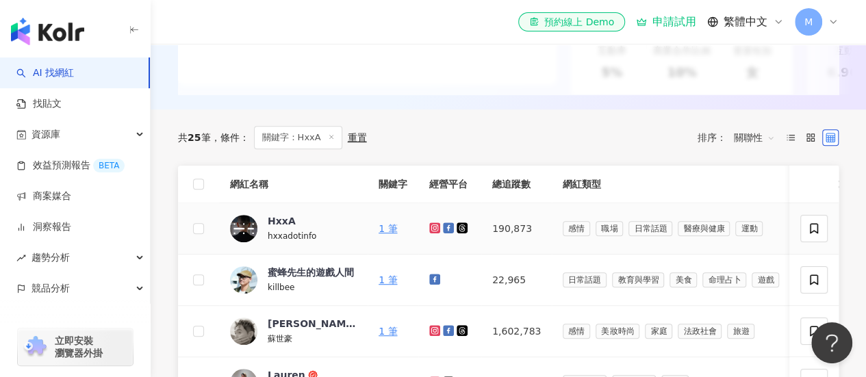
click at [434, 229] on icon at bounding box center [435, 228] width 2 height 2
